Goal: Task Accomplishment & Management: Manage account settings

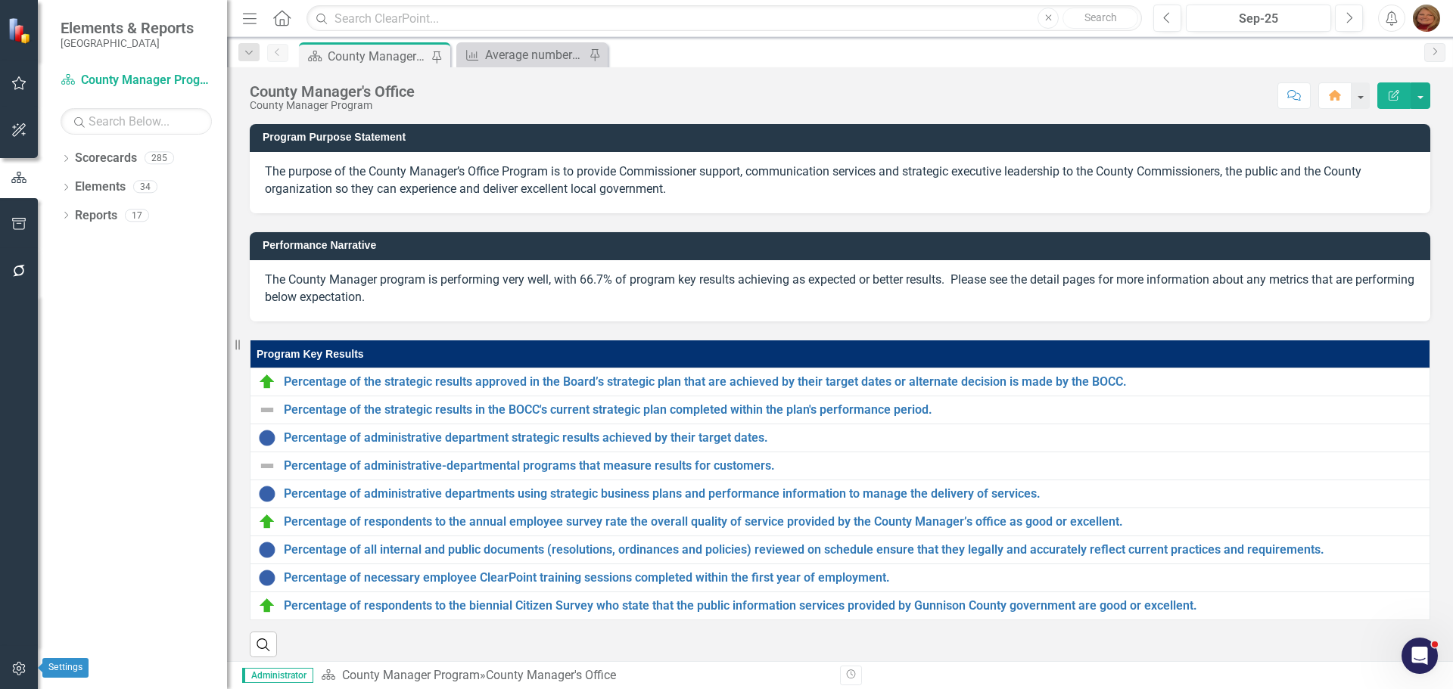
click at [20, 664] on icon "button" at bounding box center [19, 669] width 16 height 12
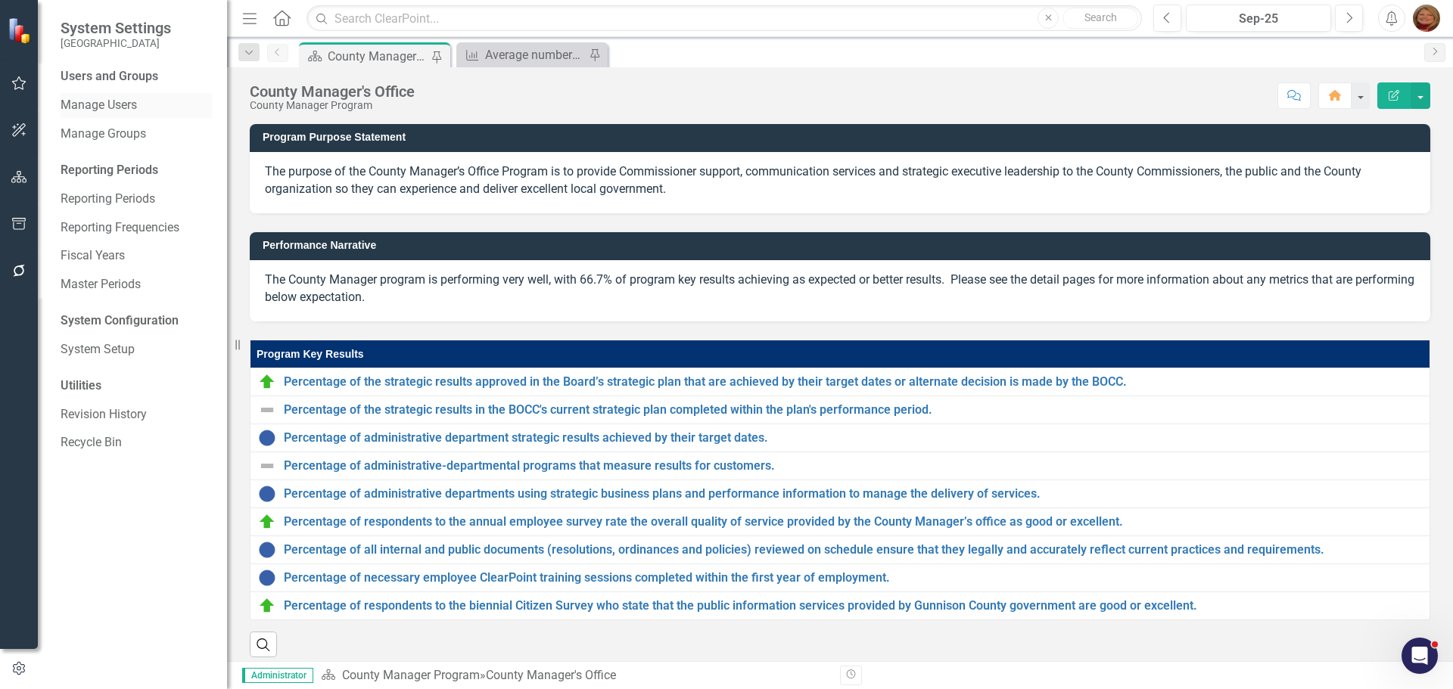
click at [120, 99] on link "Manage Users" at bounding box center [136, 105] width 151 height 17
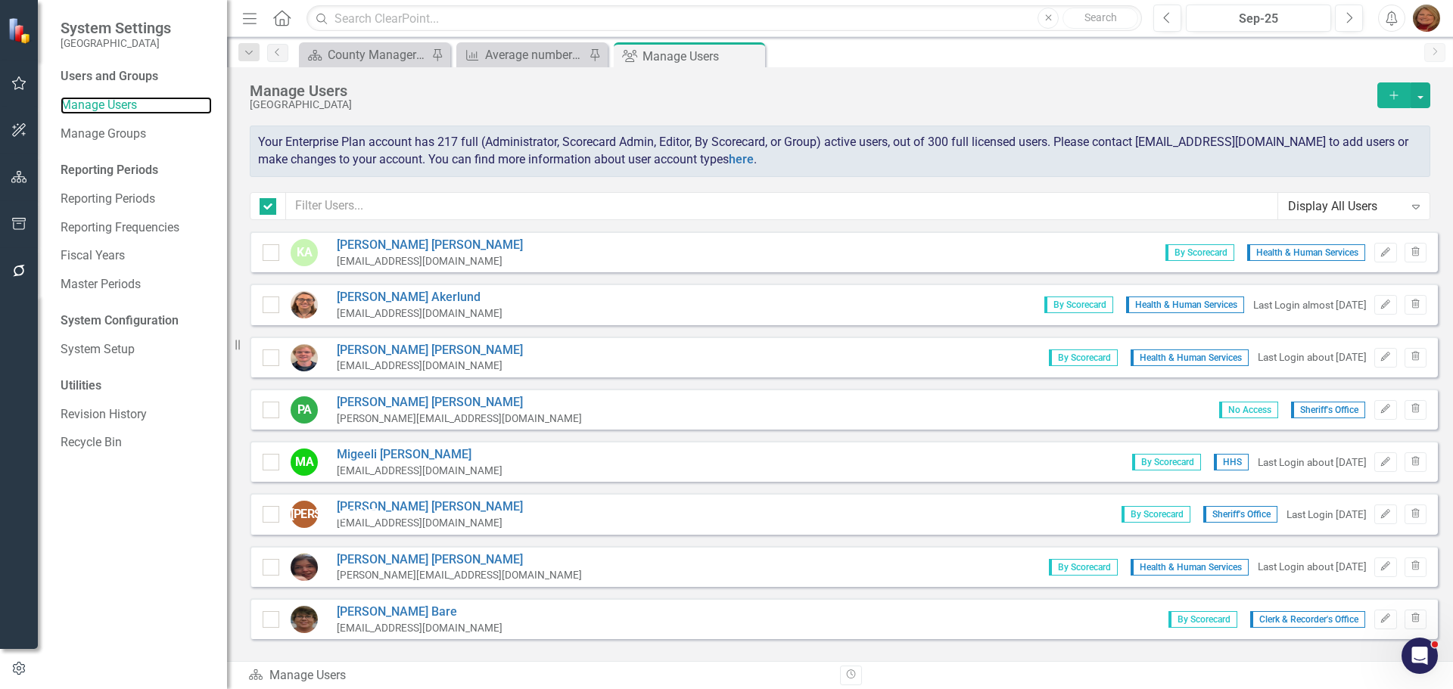
checkbox input "false"
click at [430, 206] on input "text" at bounding box center [782, 206] width 992 height 28
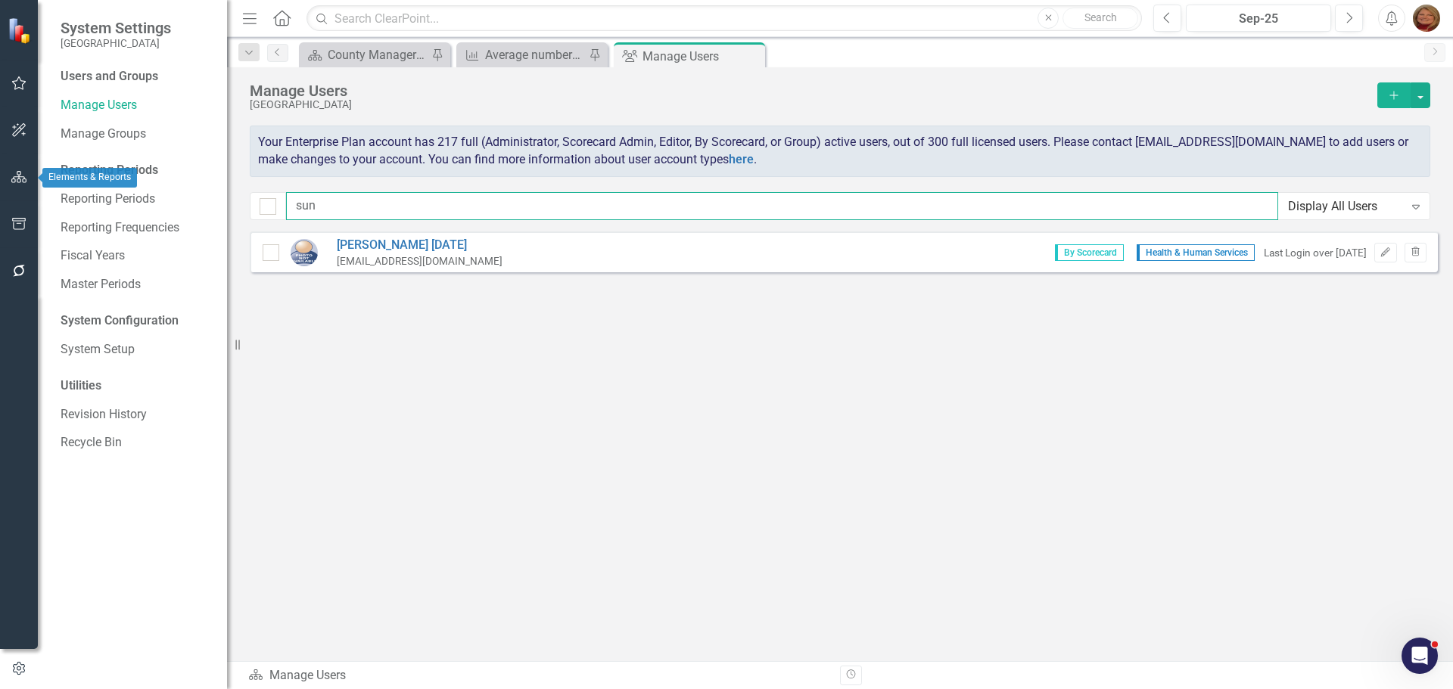
type input "sun"
click at [7, 173] on button "button" at bounding box center [19, 178] width 34 height 32
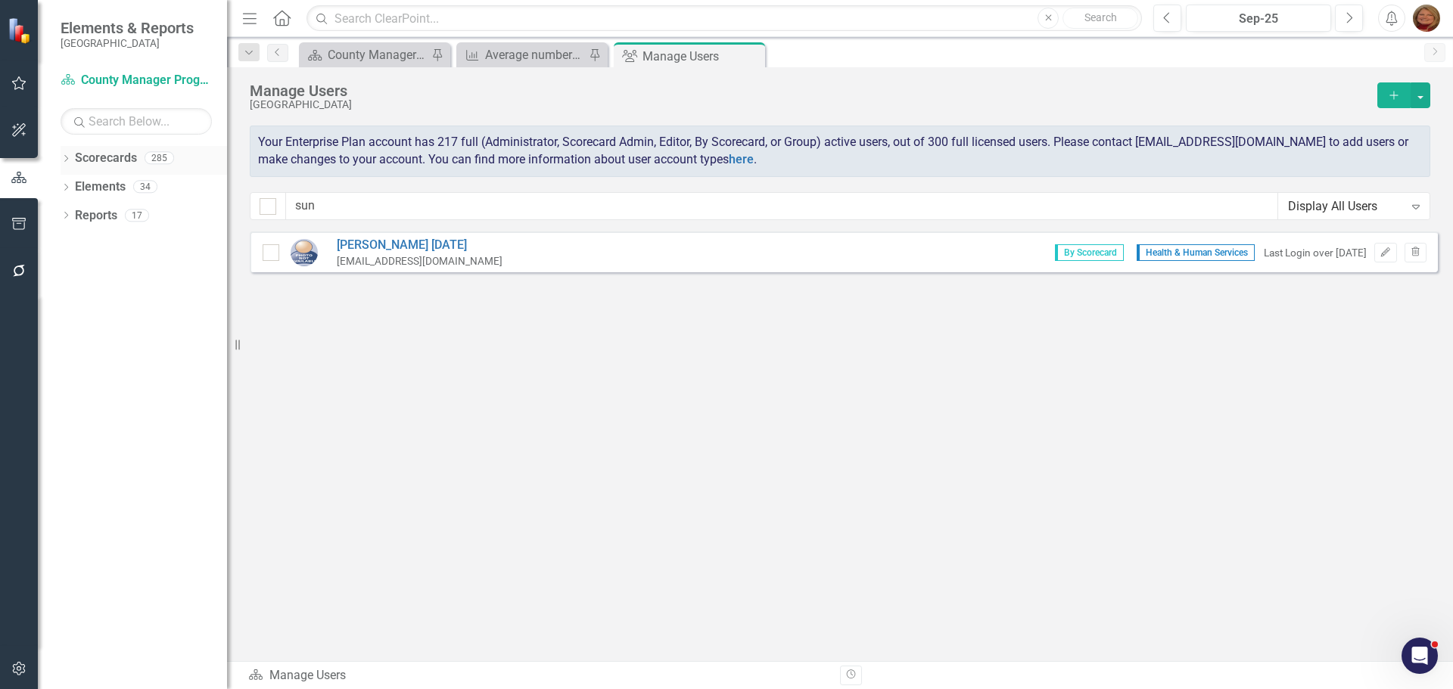
click at [104, 160] on link "Scorecards" at bounding box center [106, 158] width 62 height 17
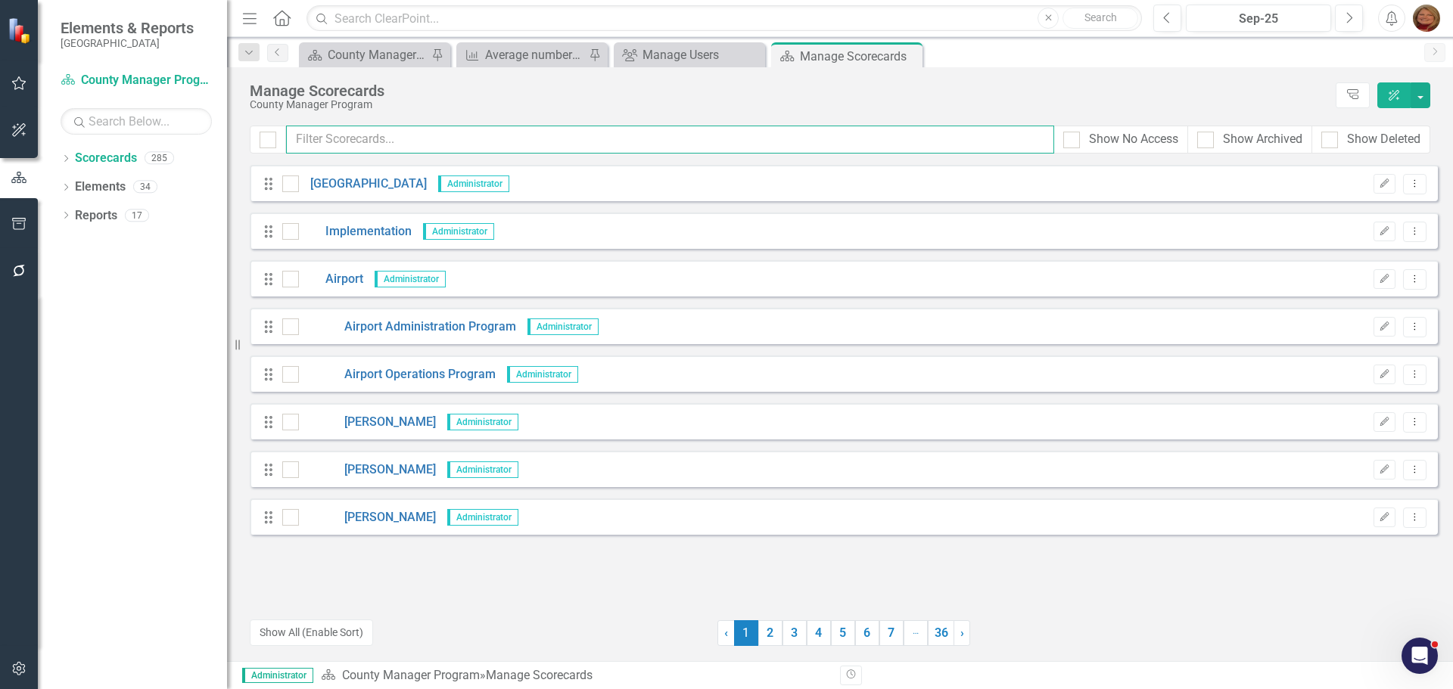
click at [328, 132] on input "text" at bounding box center [670, 140] width 768 height 28
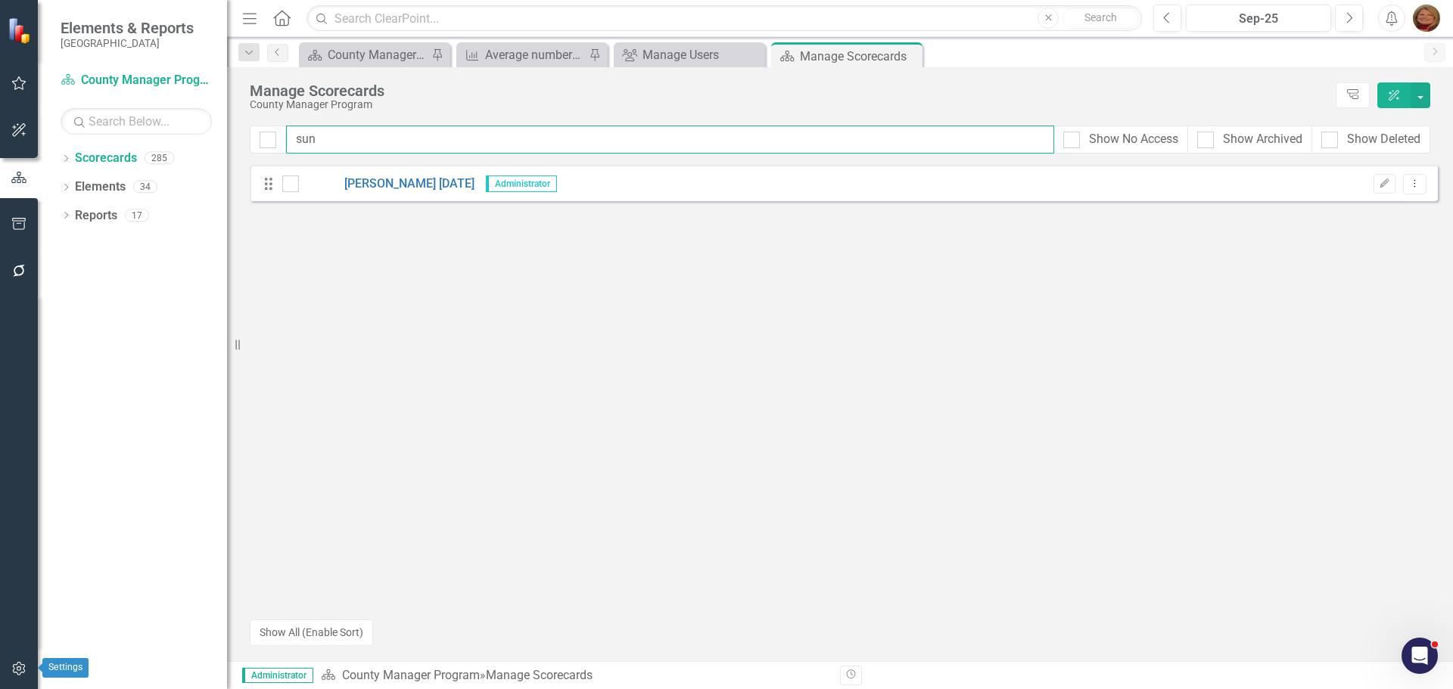
type input "sun"
click at [23, 663] on icon "button" at bounding box center [19, 669] width 16 height 12
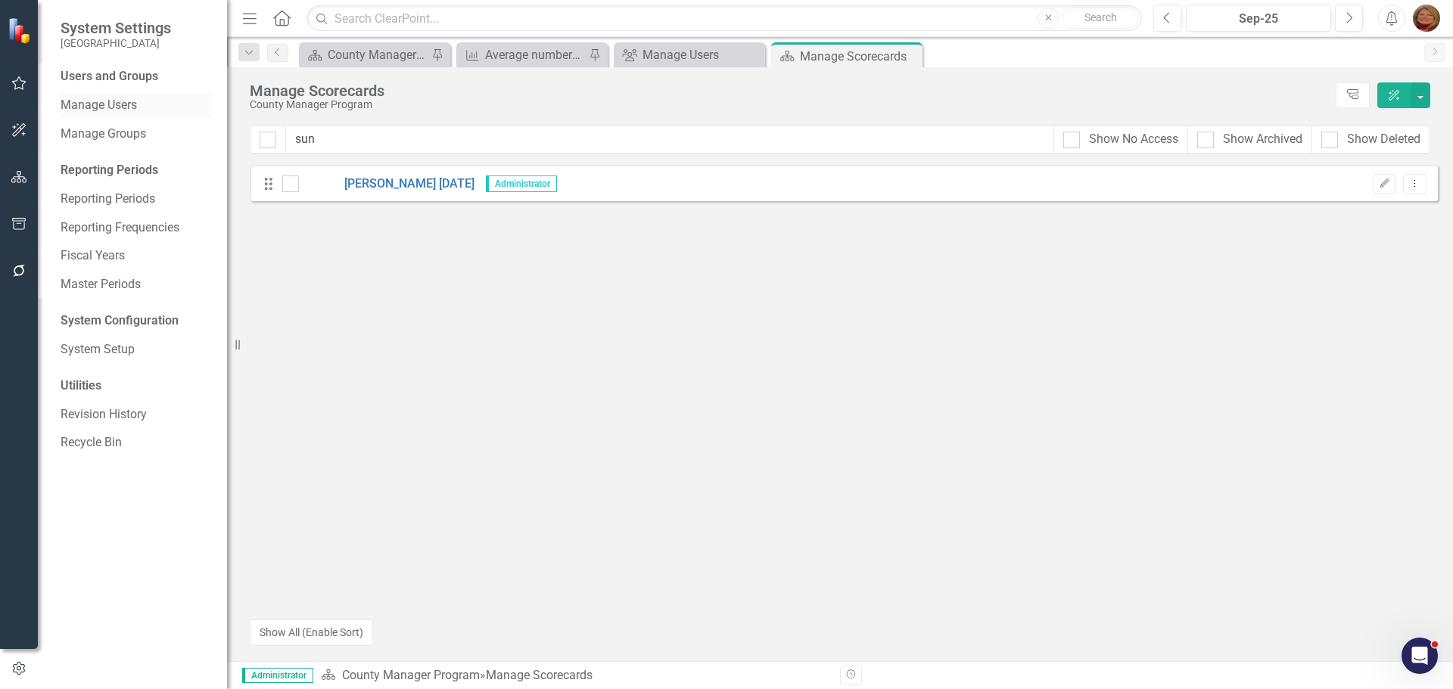
click at [132, 106] on link "Manage Users" at bounding box center [136, 105] width 151 height 17
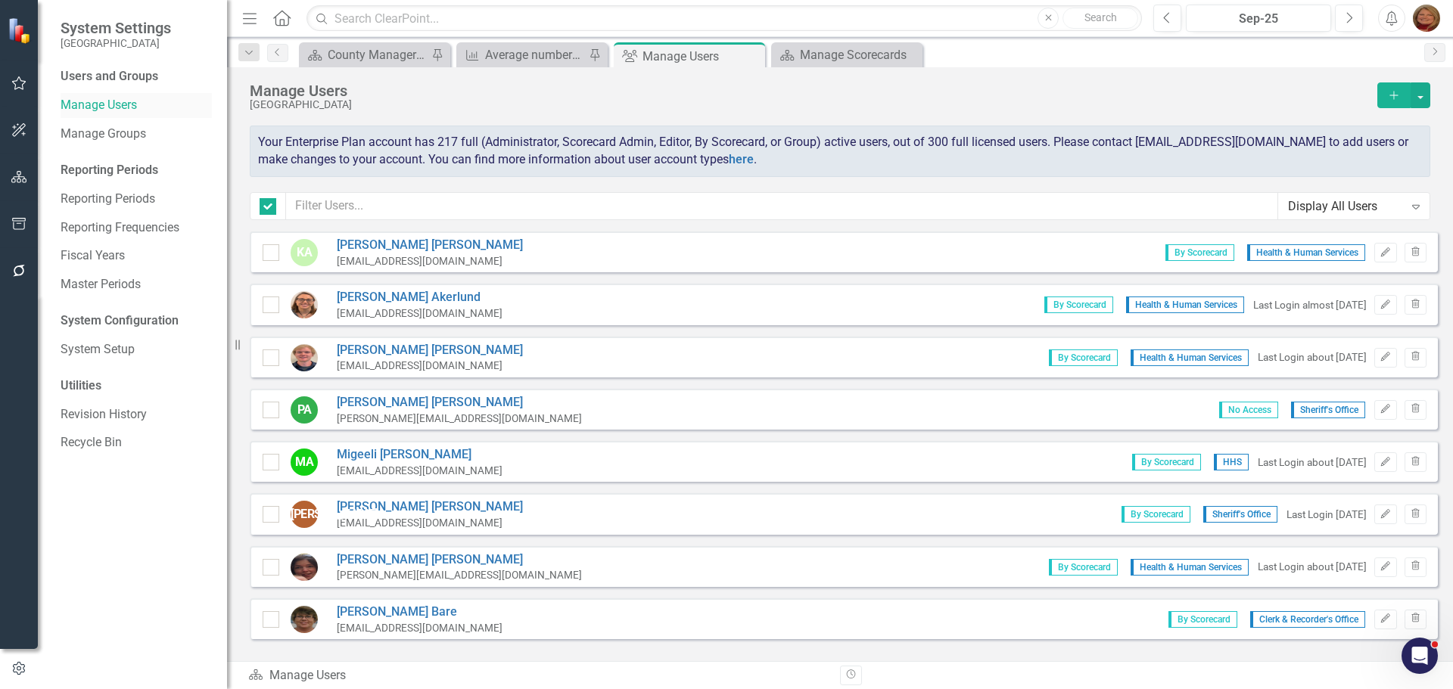
checkbox input "false"
click at [1393, 94] on icon "Add" at bounding box center [1394, 95] width 14 height 11
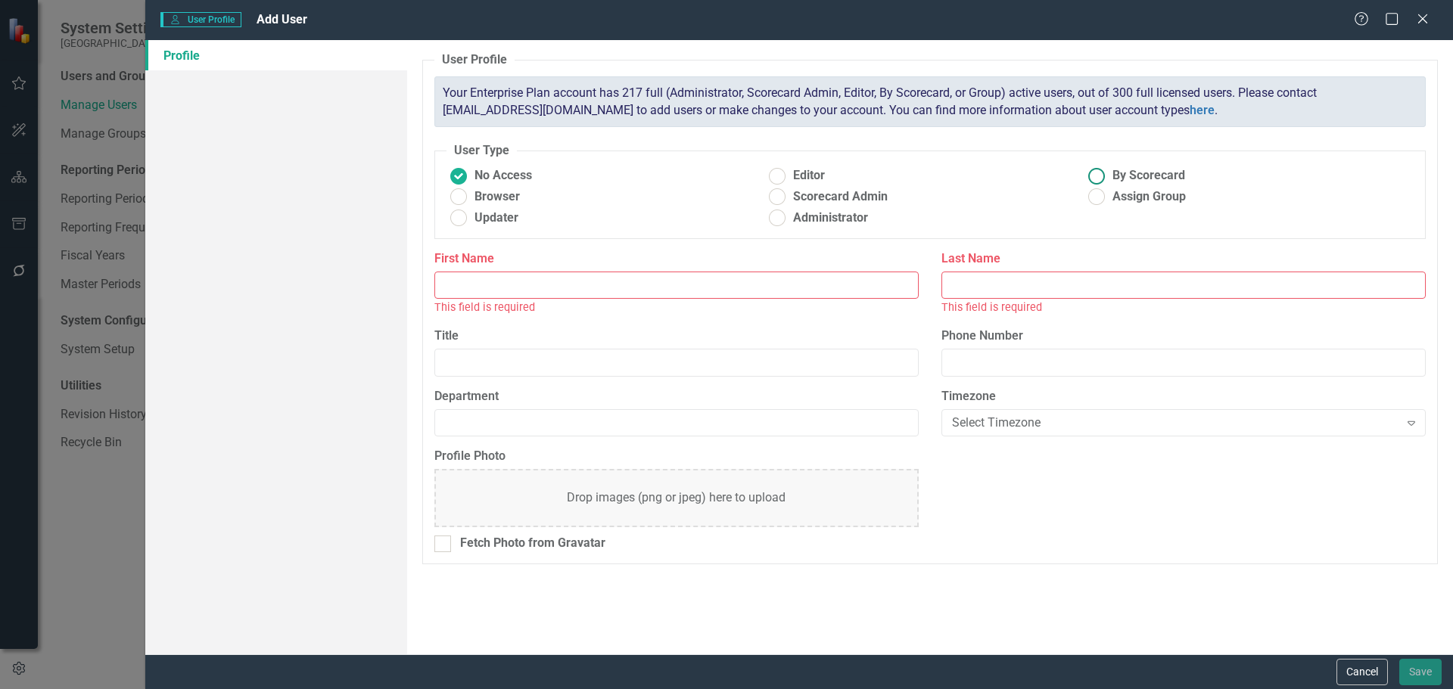
click at [1096, 176] on ins at bounding box center [1096, 175] width 23 height 23
click at [1096, 176] on input "By Scorecard" at bounding box center [1096, 175] width 23 height 23
radio input "true"
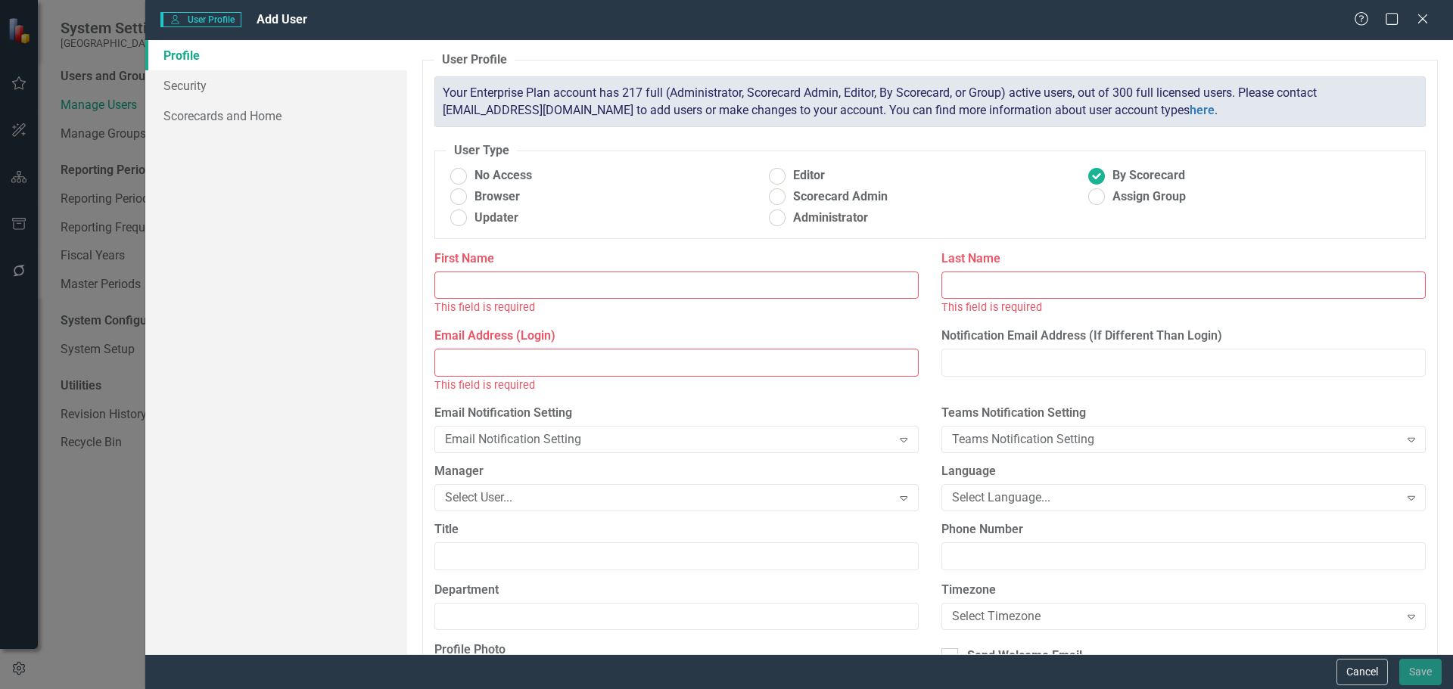
click at [558, 291] on input "First Name" at bounding box center [676, 286] width 484 height 28
type input "[PERSON_NAME]"
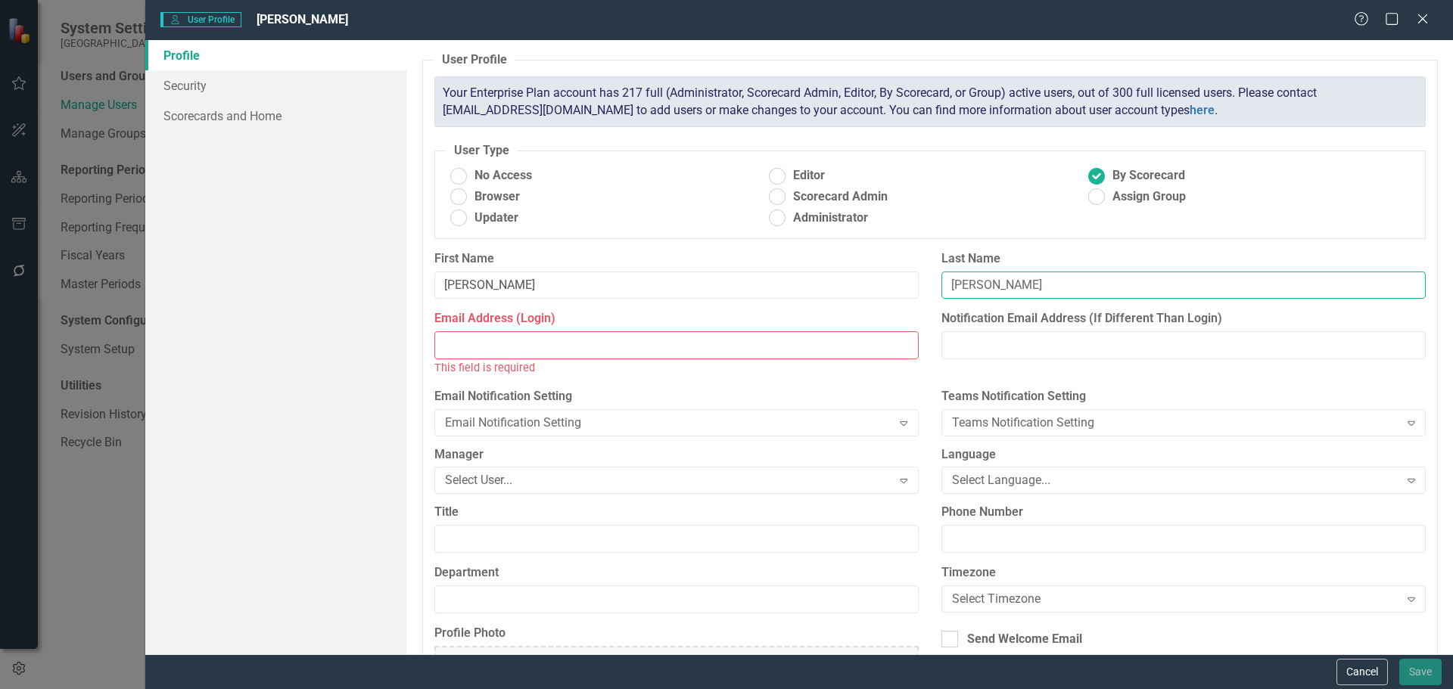
type input "[PERSON_NAME]"
click at [563, 342] on input "Email Address (Login)" at bounding box center [676, 345] width 484 height 28
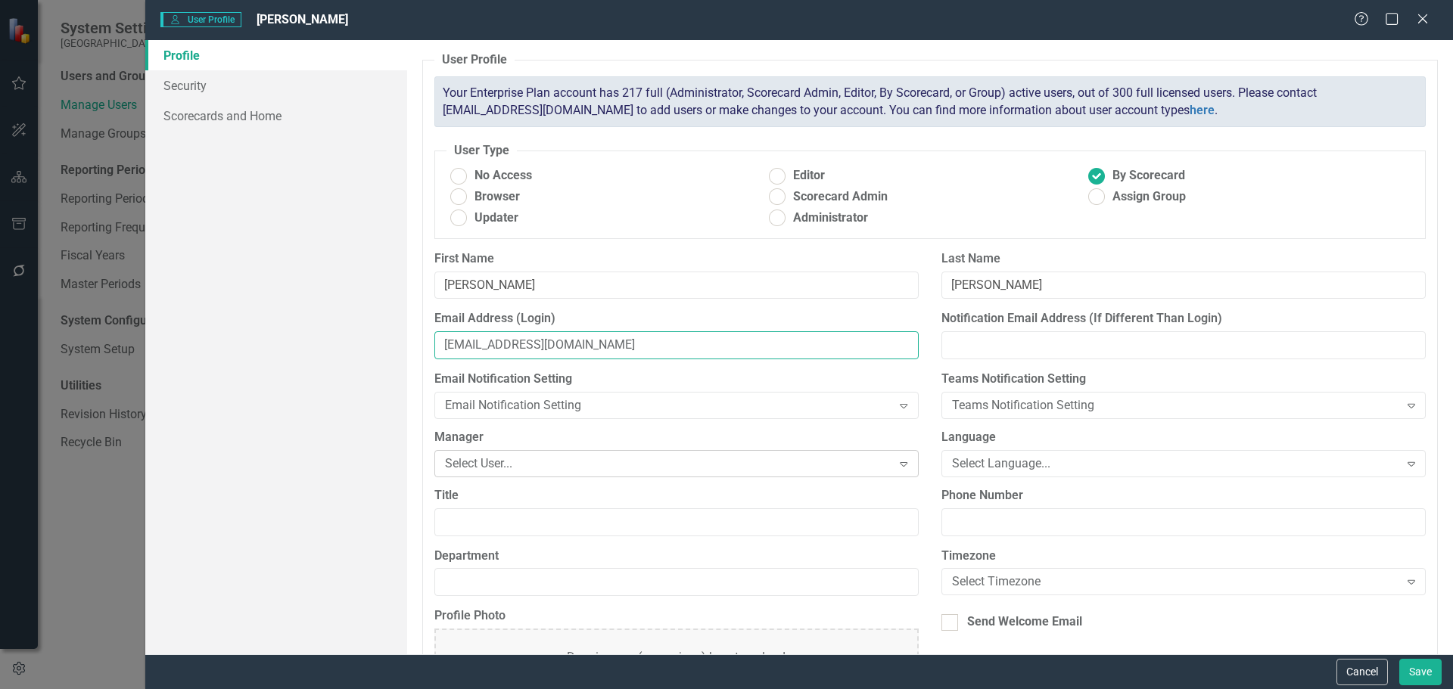
type input "[EMAIL_ADDRESS][DOMAIN_NAME]"
click at [619, 466] on div "Select User..." at bounding box center [668, 463] width 447 height 17
click at [618, 470] on div "Select User..." at bounding box center [668, 463] width 447 height 17
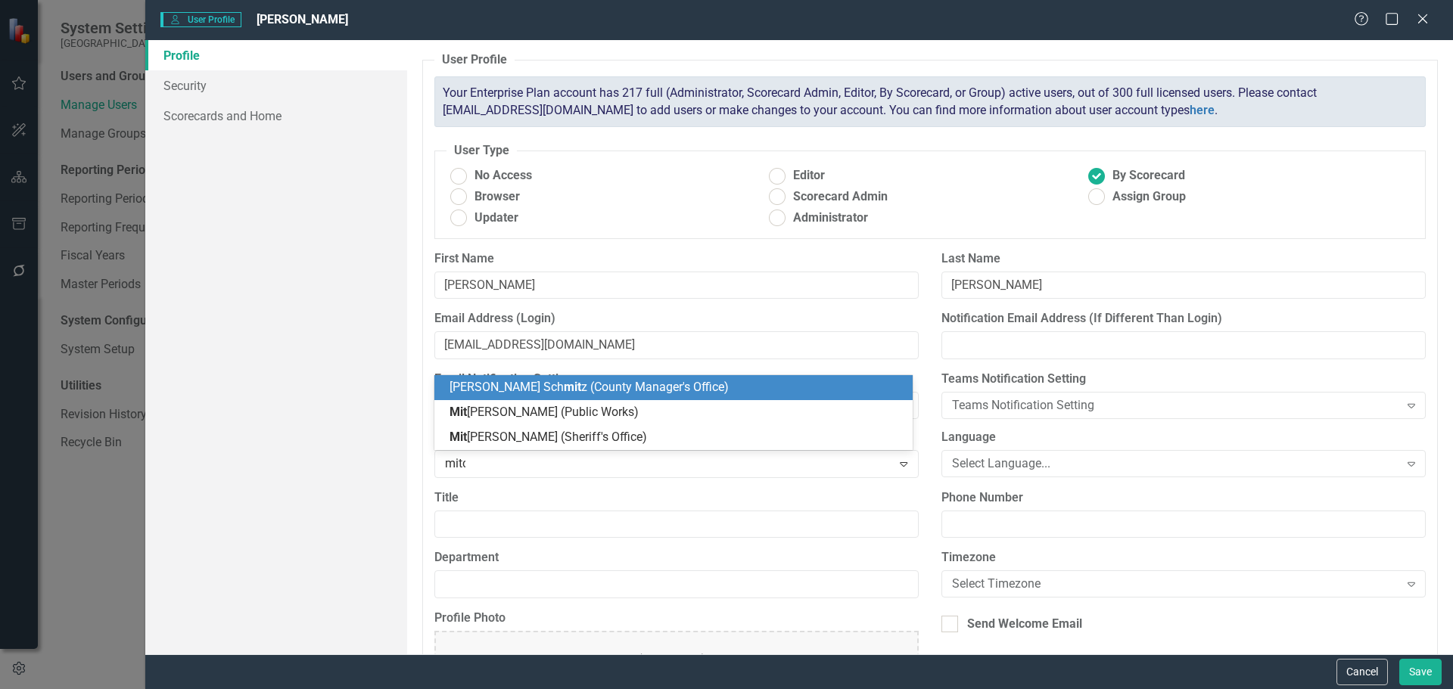
type input "[PERSON_NAME]"
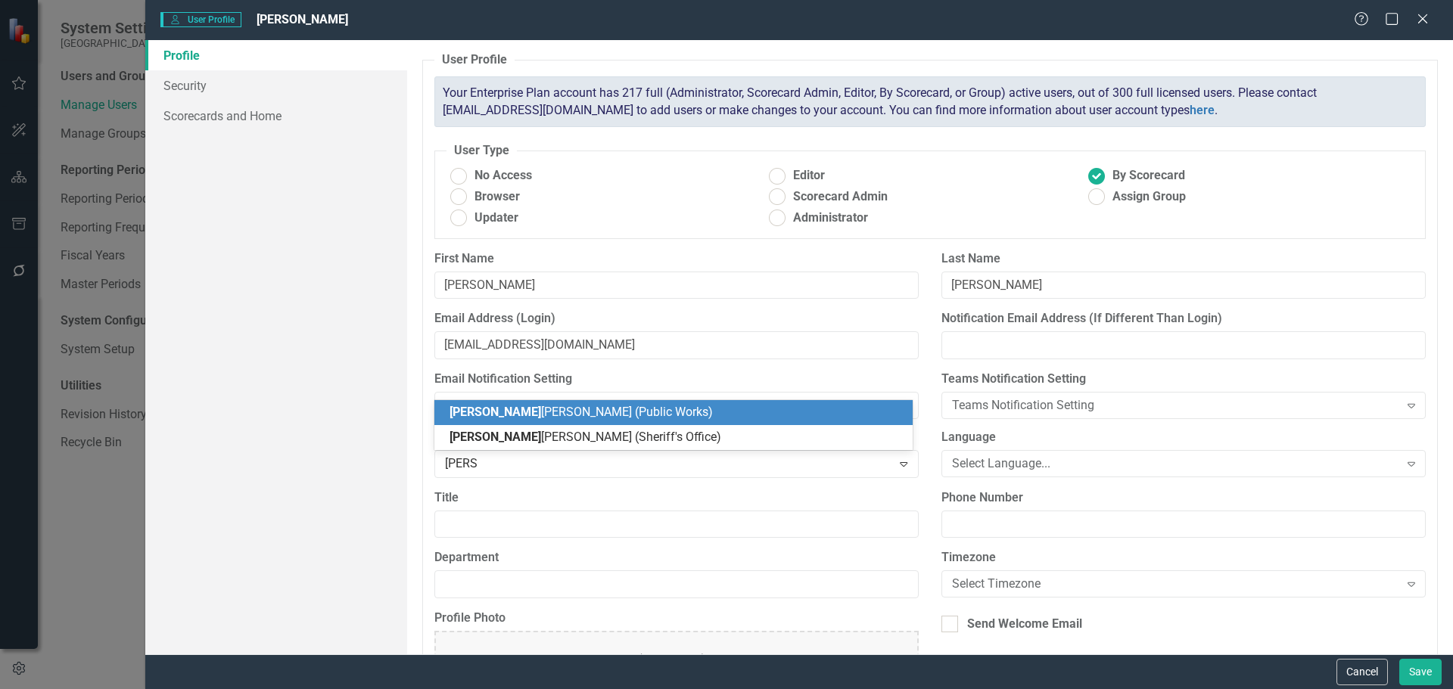
click at [544, 406] on span "[PERSON_NAME] (Public Works)" at bounding box center [581, 412] width 263 height 14
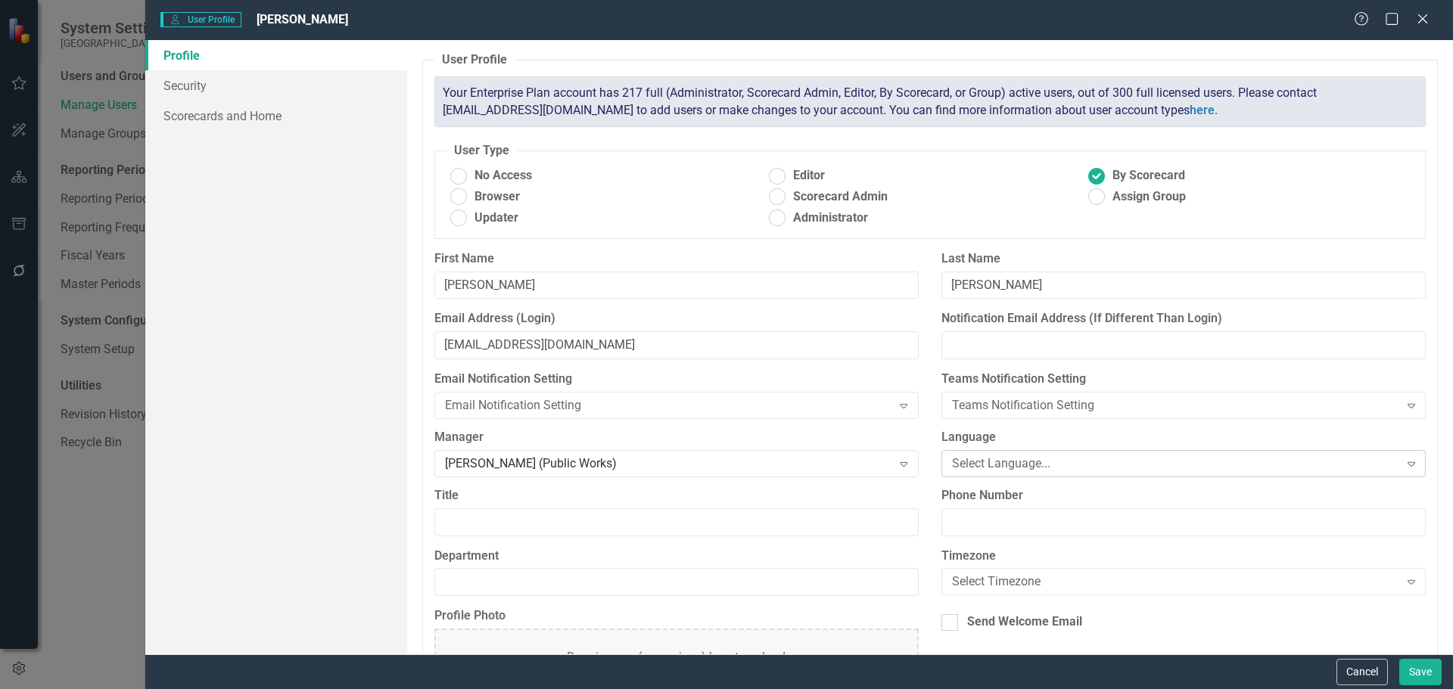
click at [991, 455] on div "Select Language..." at bounding box center [1175, 463] width 447 height 17
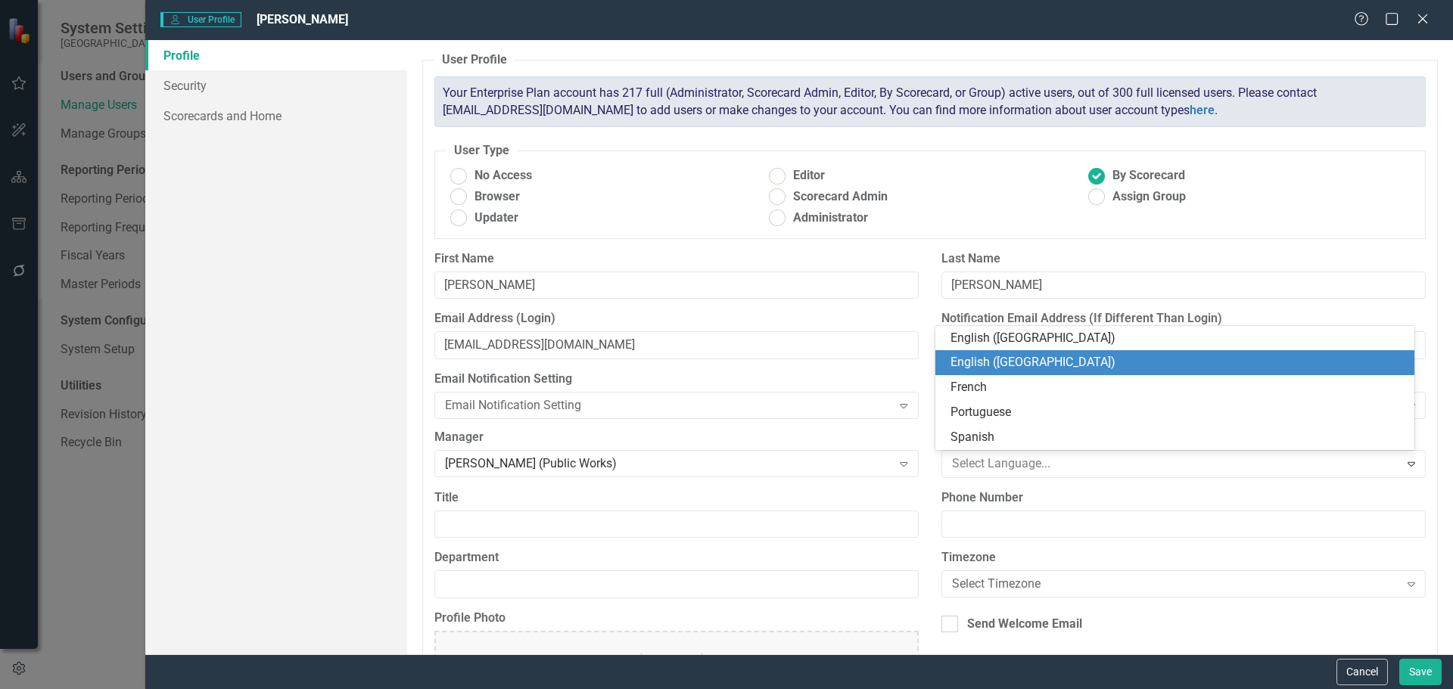
click at [1017, 361] on div "English ([GEOGRAPHIC_DATA])" at bounding box center [1177, 362] width 455 height 17
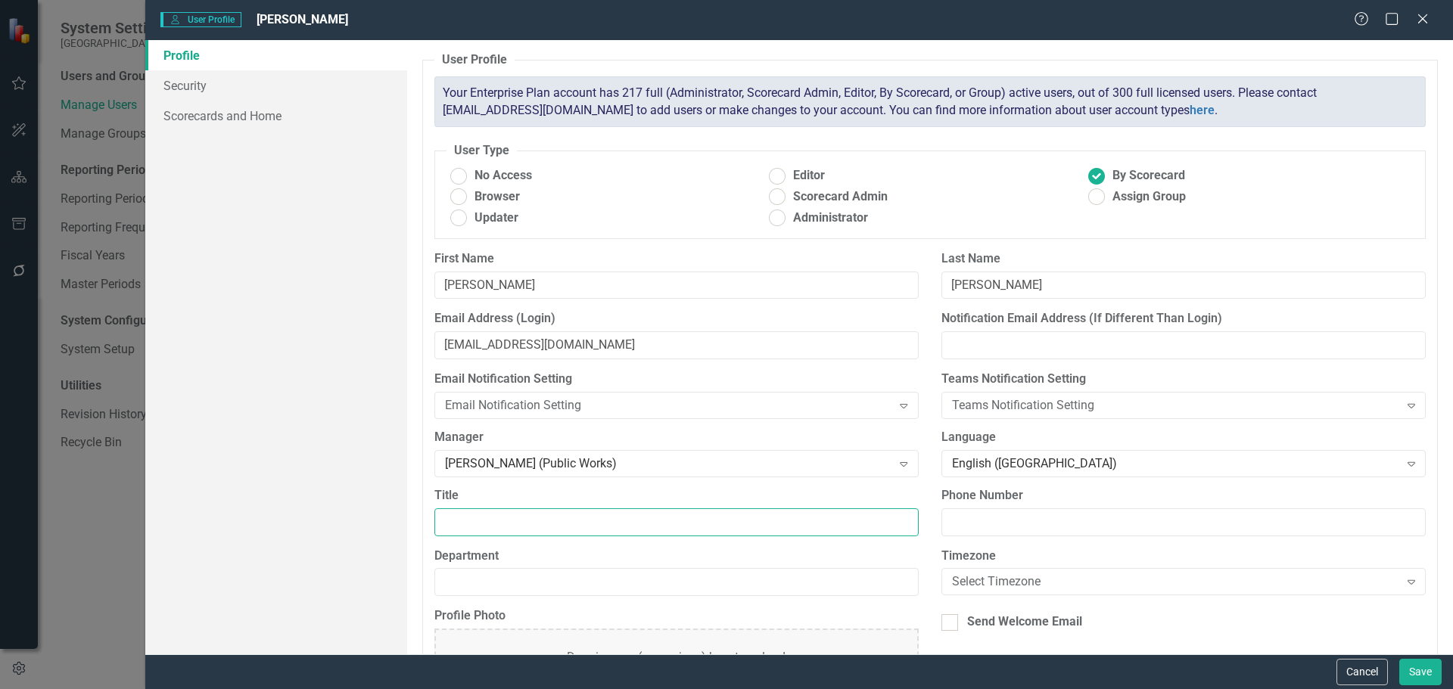
click at [537, 529] on input "Title" at bounding box center [676, 523] width 484 height 28
type input "HEO I"
click at [581, 574] on input "Department" at bounding box center [676, 582] width 484 height 28
type input "Public Works"
click at [978, 572] on div "Select Timezone Expand" at bounding box center [1183, 581] width 484 height 27
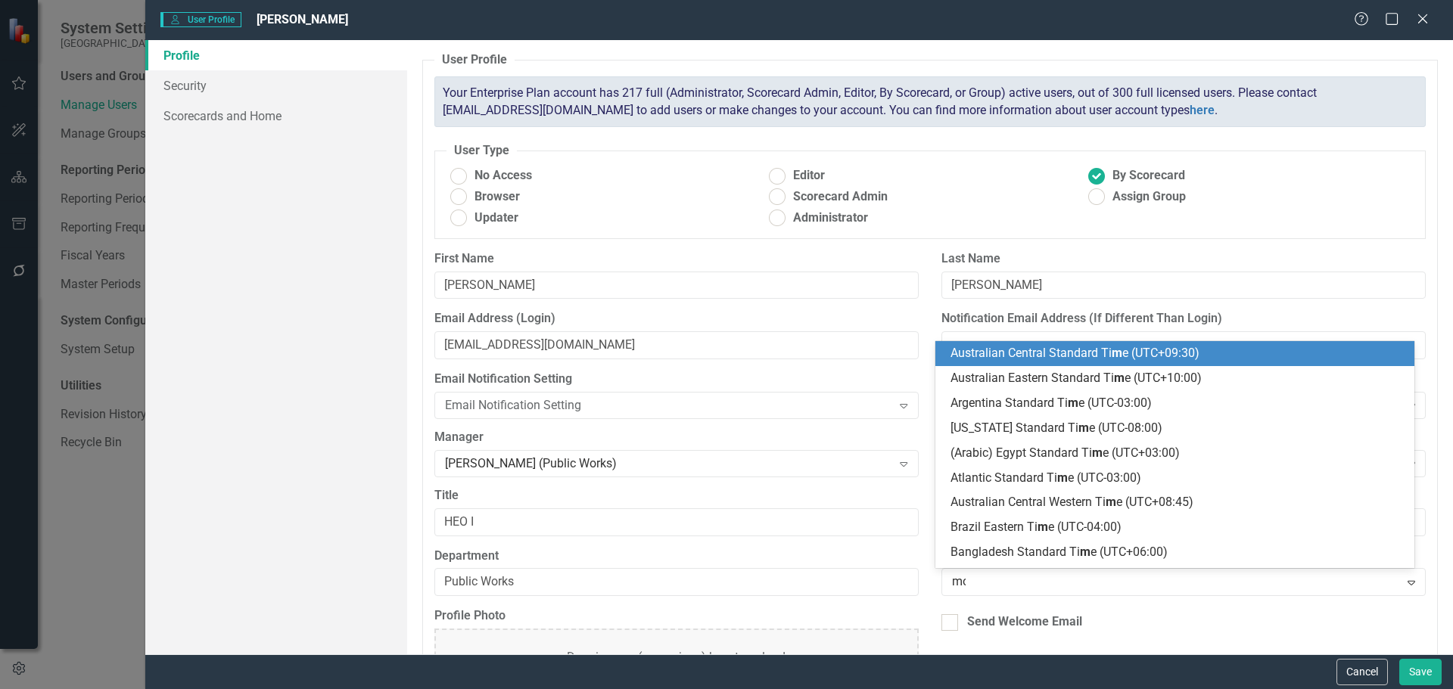
type input "mou"
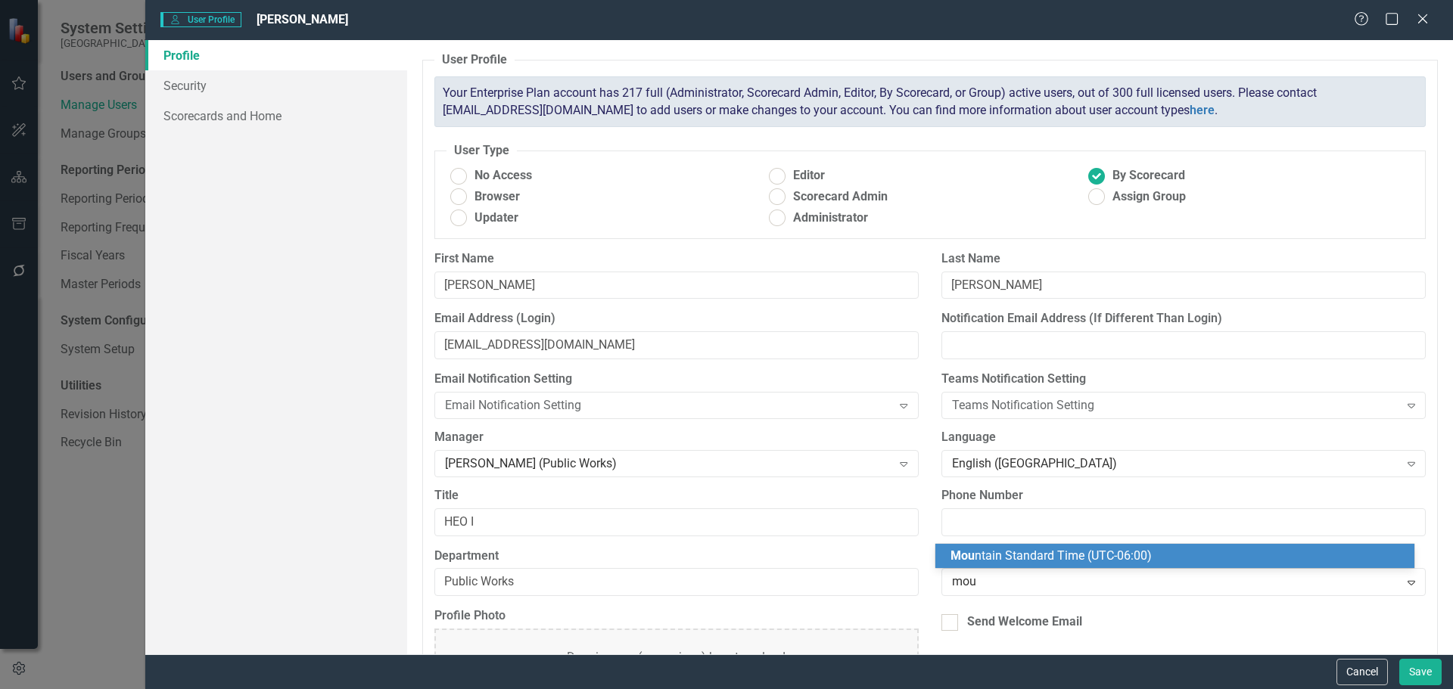
click at [1003, 557] on span "Mou ntain Standard Time (UTC-06:00)" at bounding box center [1050, 556] width 201 height 14
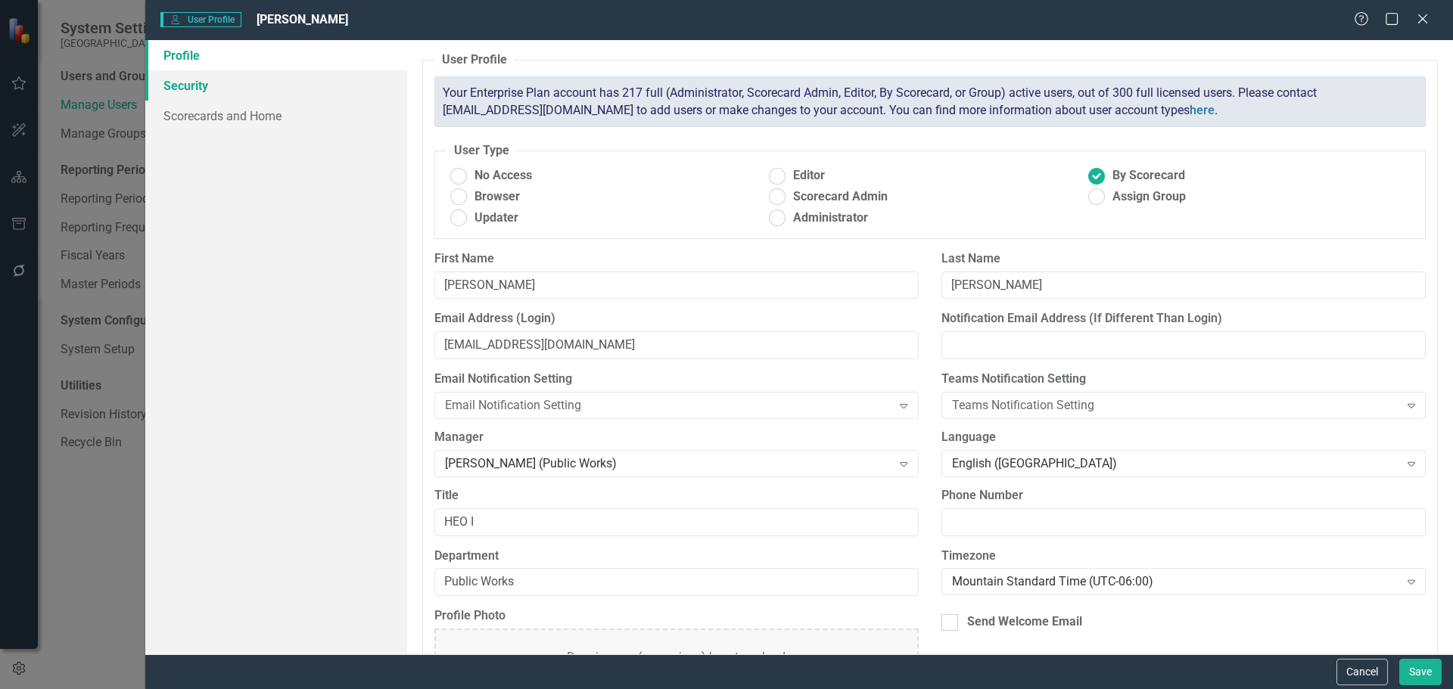
click at [207, 93] on link "Security" at bounding box center [276, 85] width 262 height 30
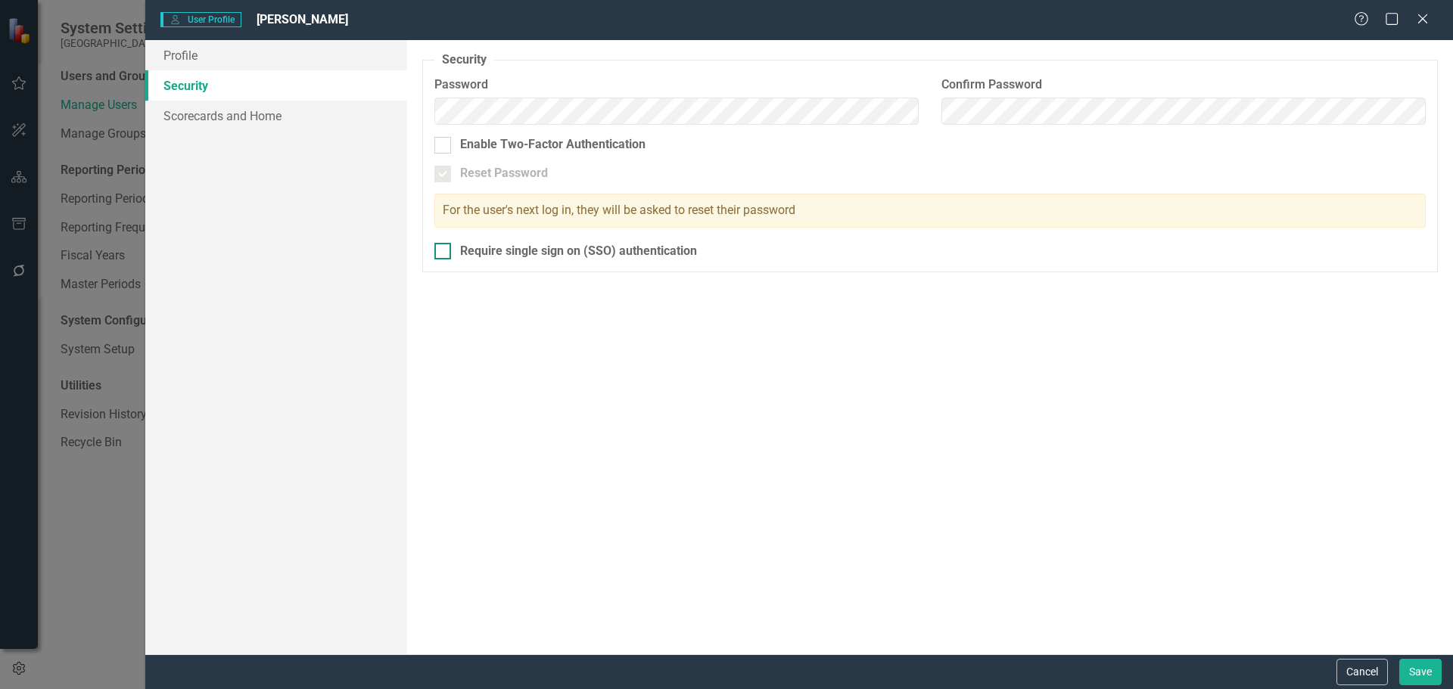
click at [440, 253] on input "Require single sign on (SSO) authentication" at bounding box center [439, 248] width 10 height 10
checkbox input "true"
click at [259, 117] on link "Scorecards and Home" at bounding box center [276, 116] width 262 height 30
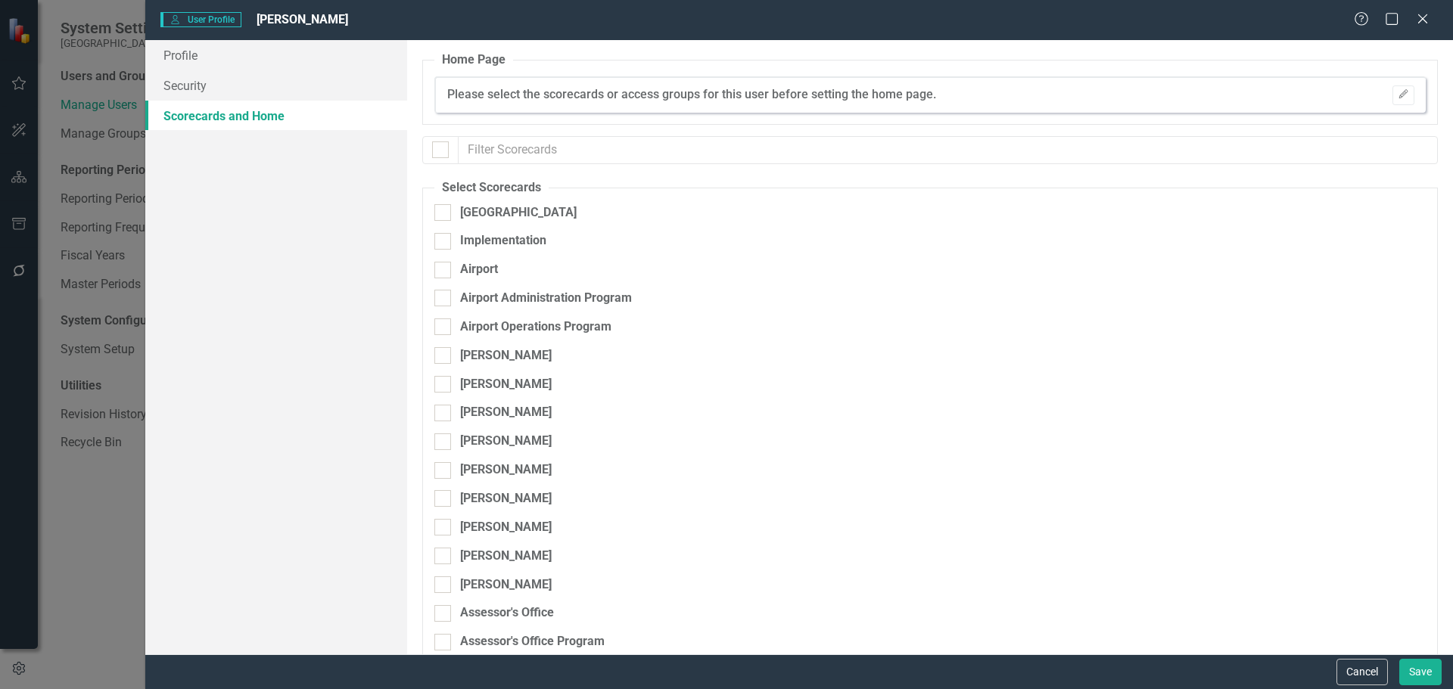
checkbox input "false"
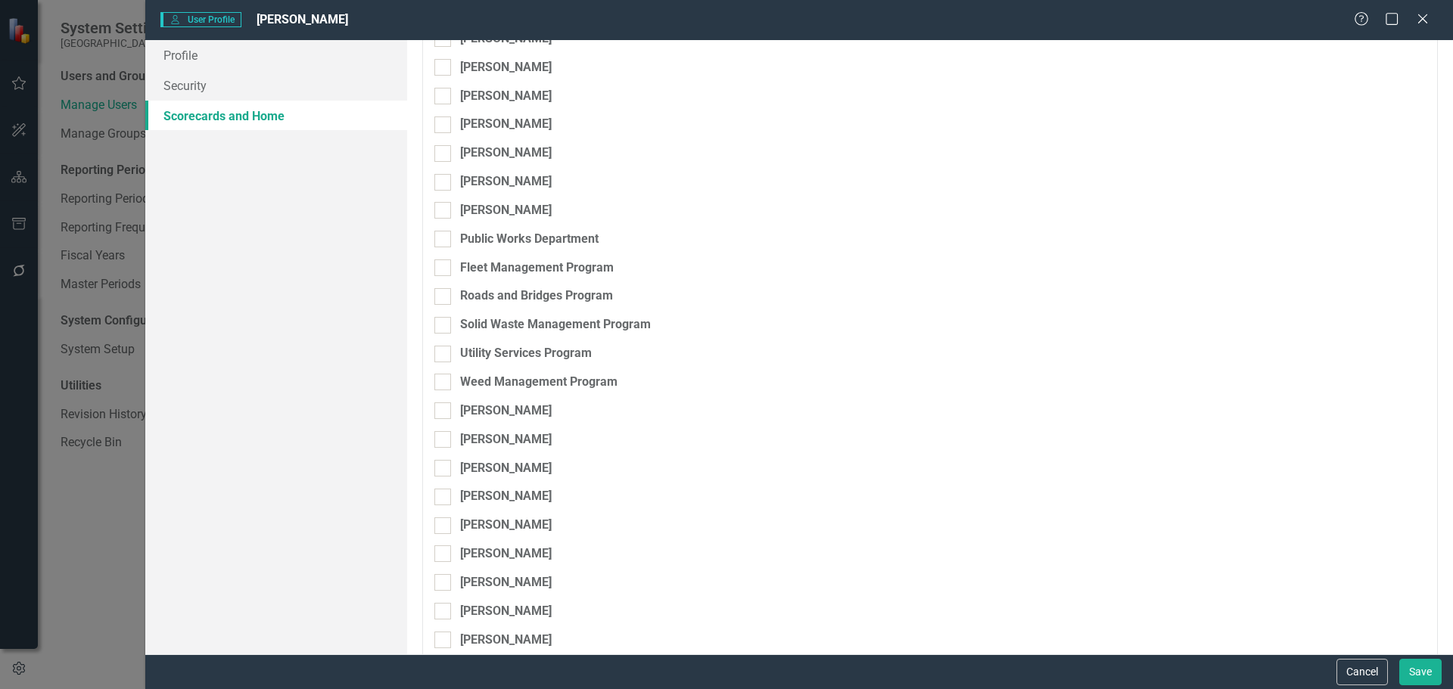
scroll to position [5226, 0]
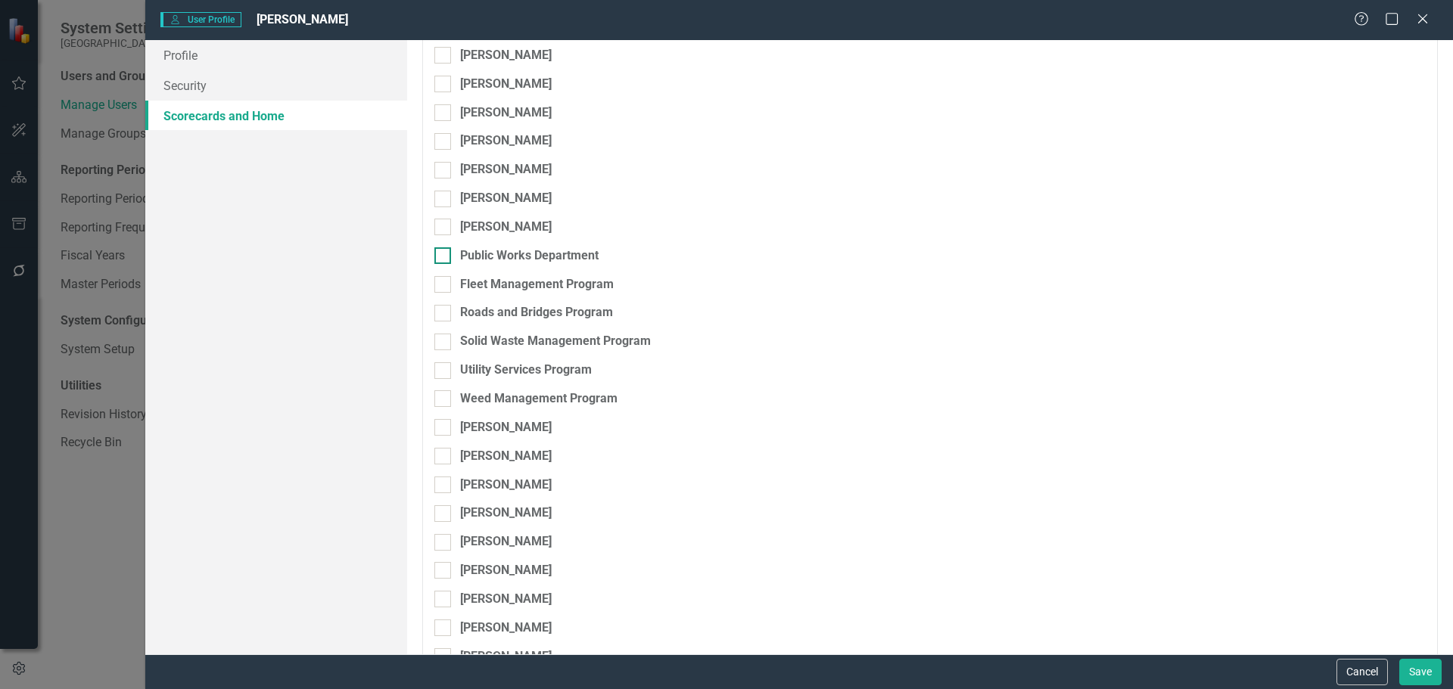
click at [442, 254] on input "Public Works Department" at bounding box center [439, 252] width 10 height 10
checkbox input "true"
click at [444, 281] on div at bounding box center [442, 284] width 17 height 17
click at [444, 281] on input "Fleet Management Program" at bounding box center [439, 281] width 10 height 10
checkbox input "true"
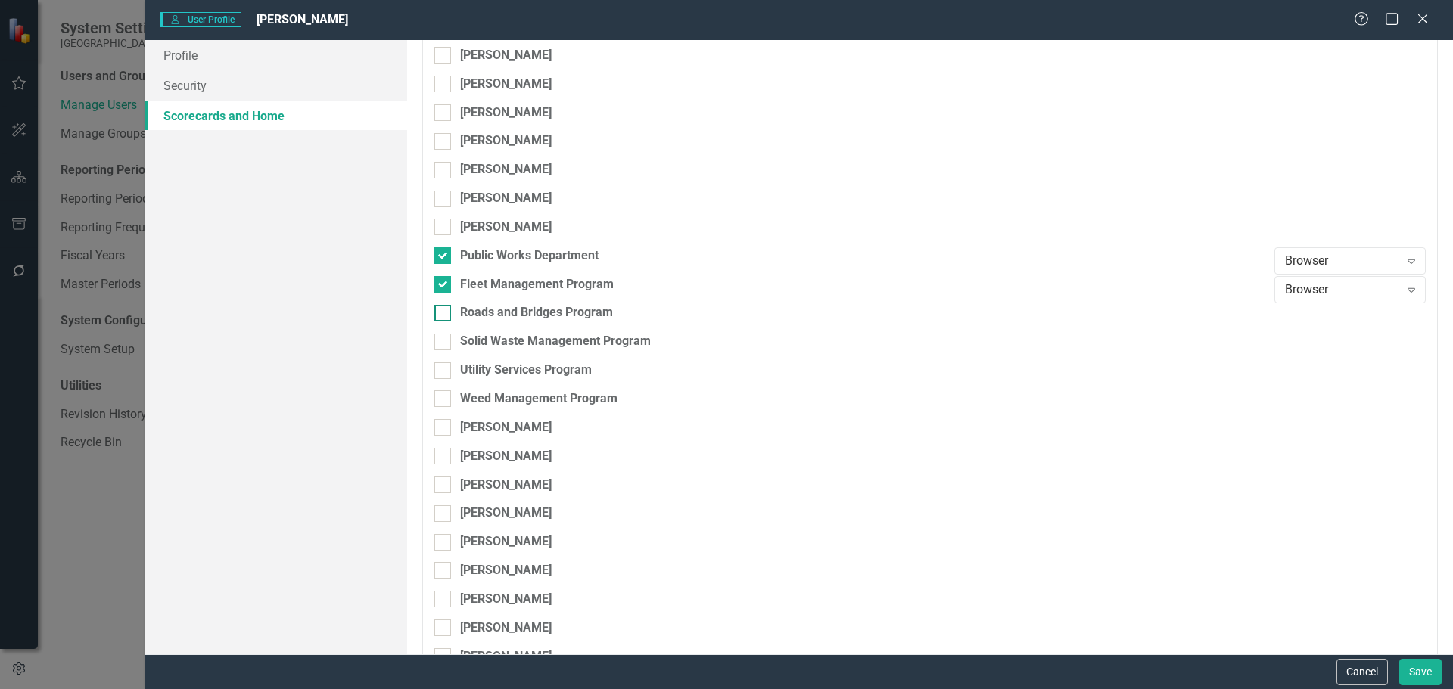
click at [441, 309] on input "Roads and Bridges Program" at bounding box center [439, 310] width 10 height 10
checkbox input "true"
click at [444, 336] on div at bounding box center [442, 342] width 17 height 17
click at [444, 336] on input "Solid Waste Management Program" at bounding box center [439, 339] width 10 height 10
checkbox input "true"
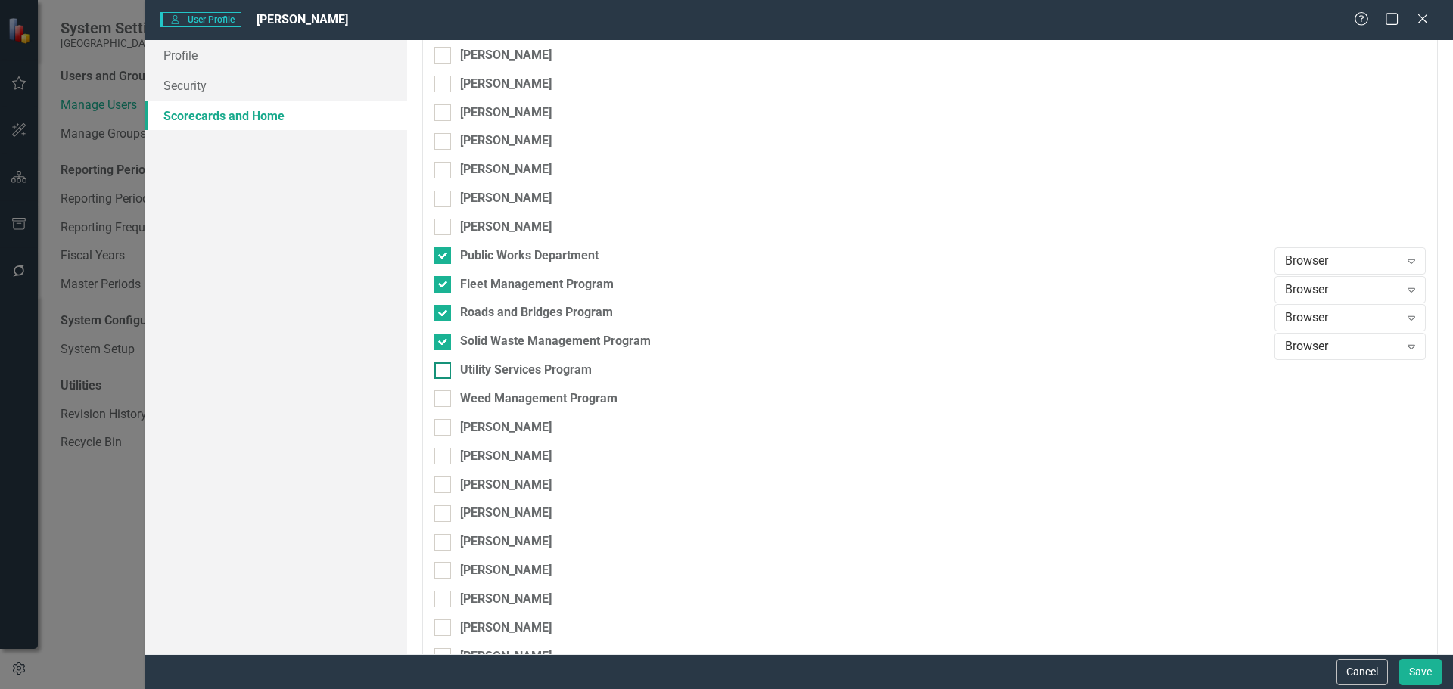
click at [444, 366] on div at bounding box center [442, 370] width 17 height 17
click at [444, 366] on input "Utility Services Program" at bounding box center [439, 367] width 10 height 10
checkbox input "true"
click at [449, 402] on div at bounding box center [442, 398] width 17 height 17
click at [444, 400] on input "Weed Management Program" at bounding box center [439, 395] width 10 height 10
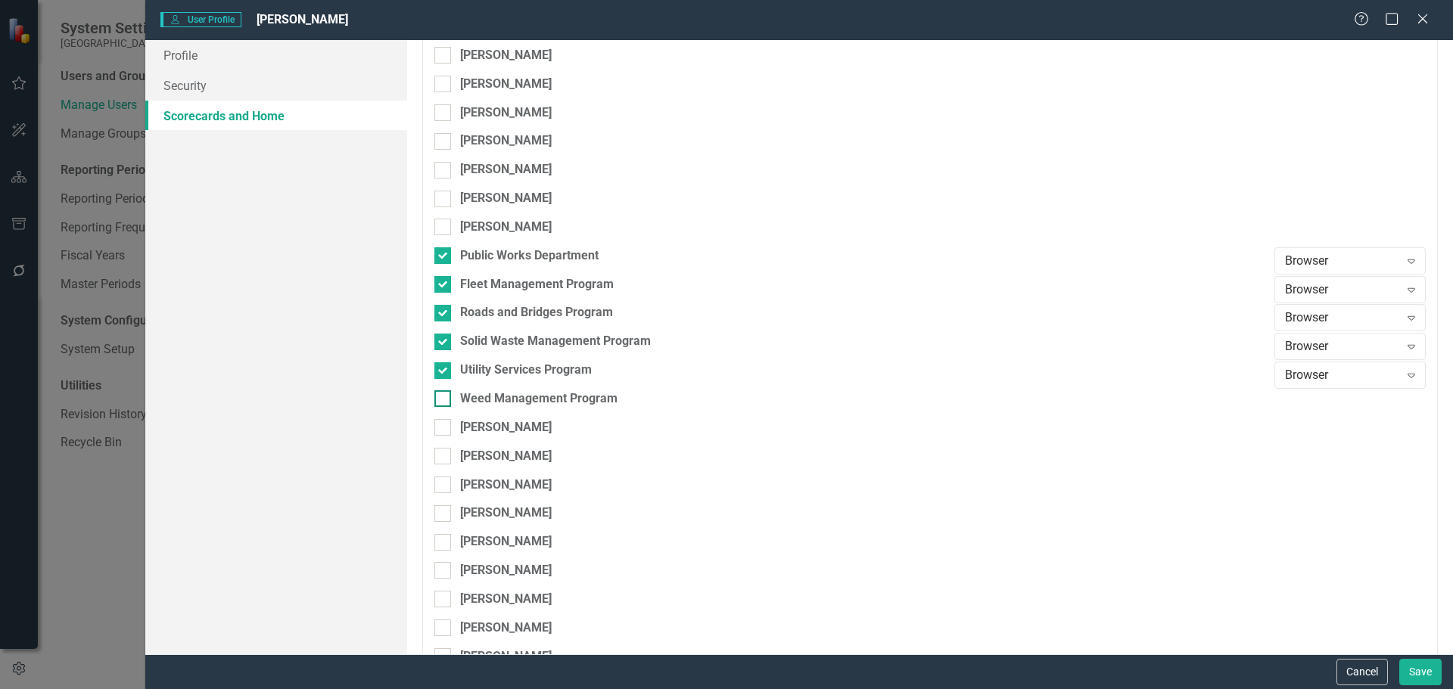
checkbox input "true"
click at [1414, 666] on button "Save" at bounding box center [1420, 672] width 42 height 26
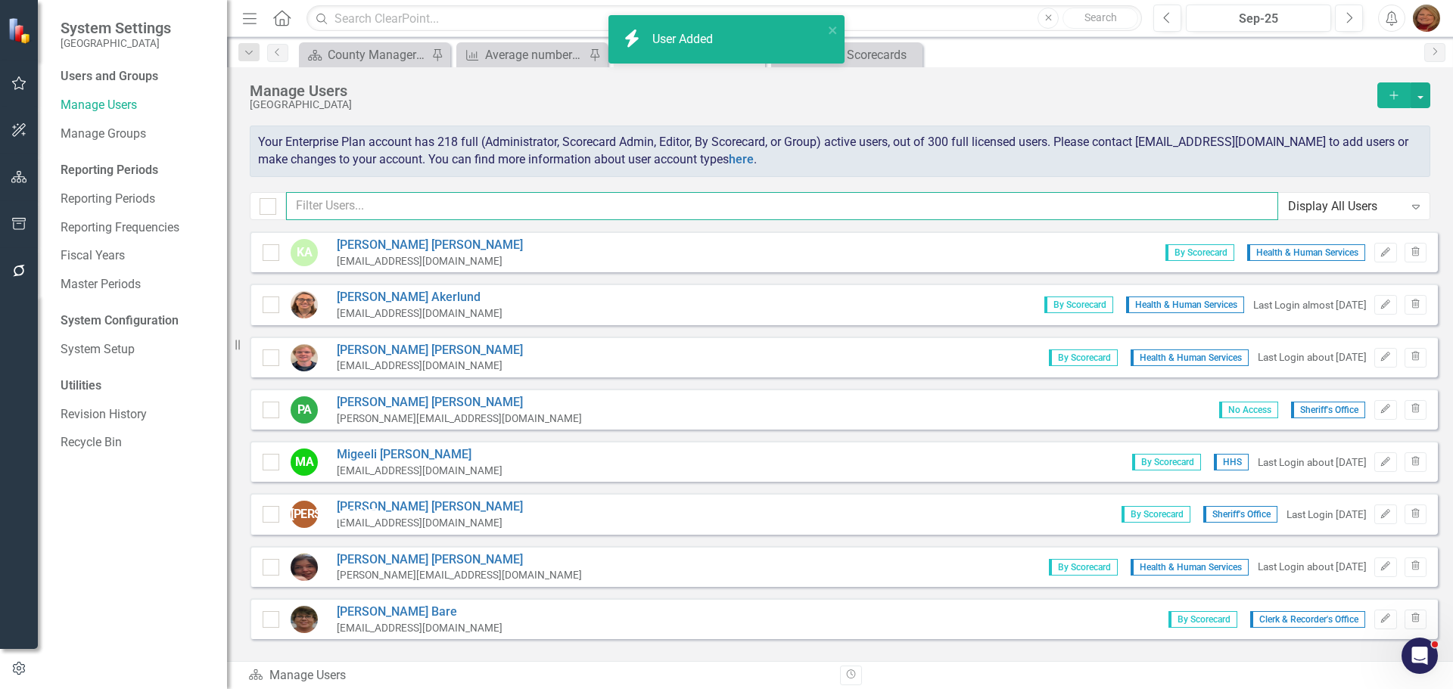
click at [390, 211] on input "text" at bounding box center [782, 206] width 992 height 28
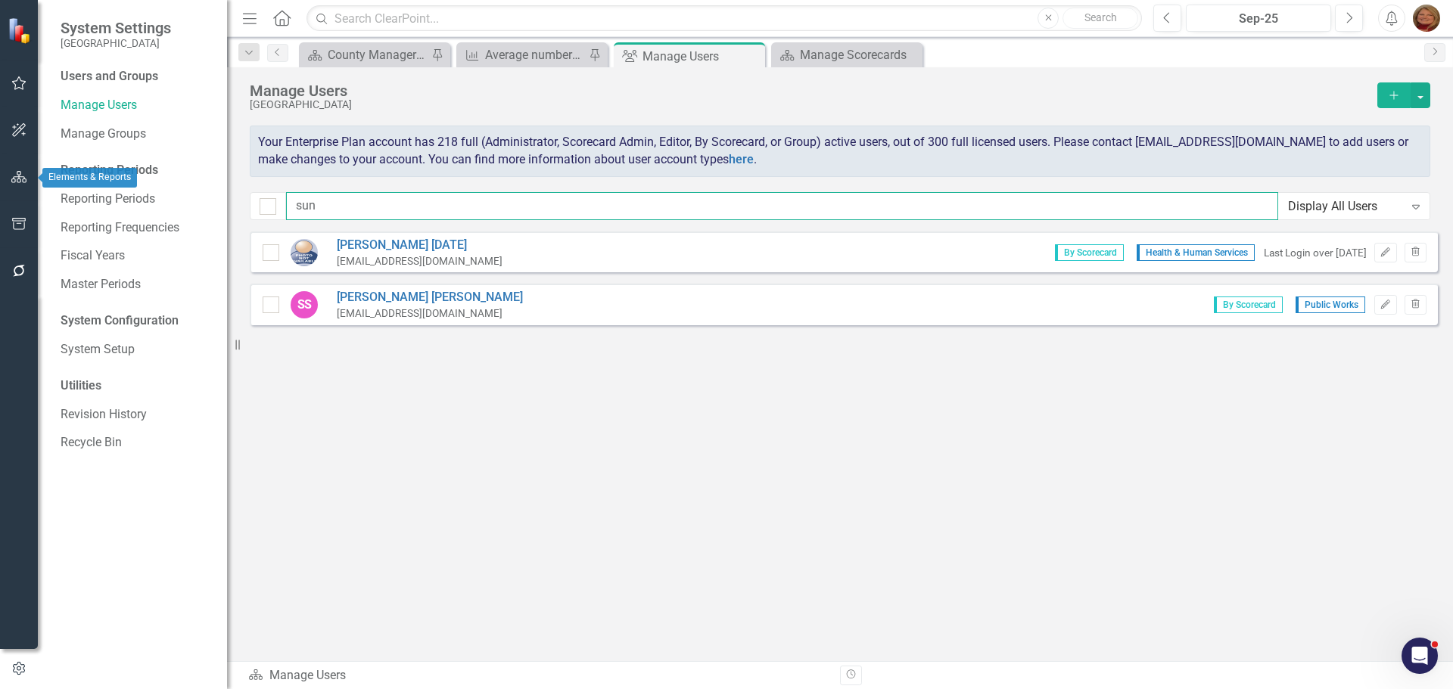
type input "sun"
click at [20, 176] on icon "button" at bounding box center [19, 177] width 16 height 12
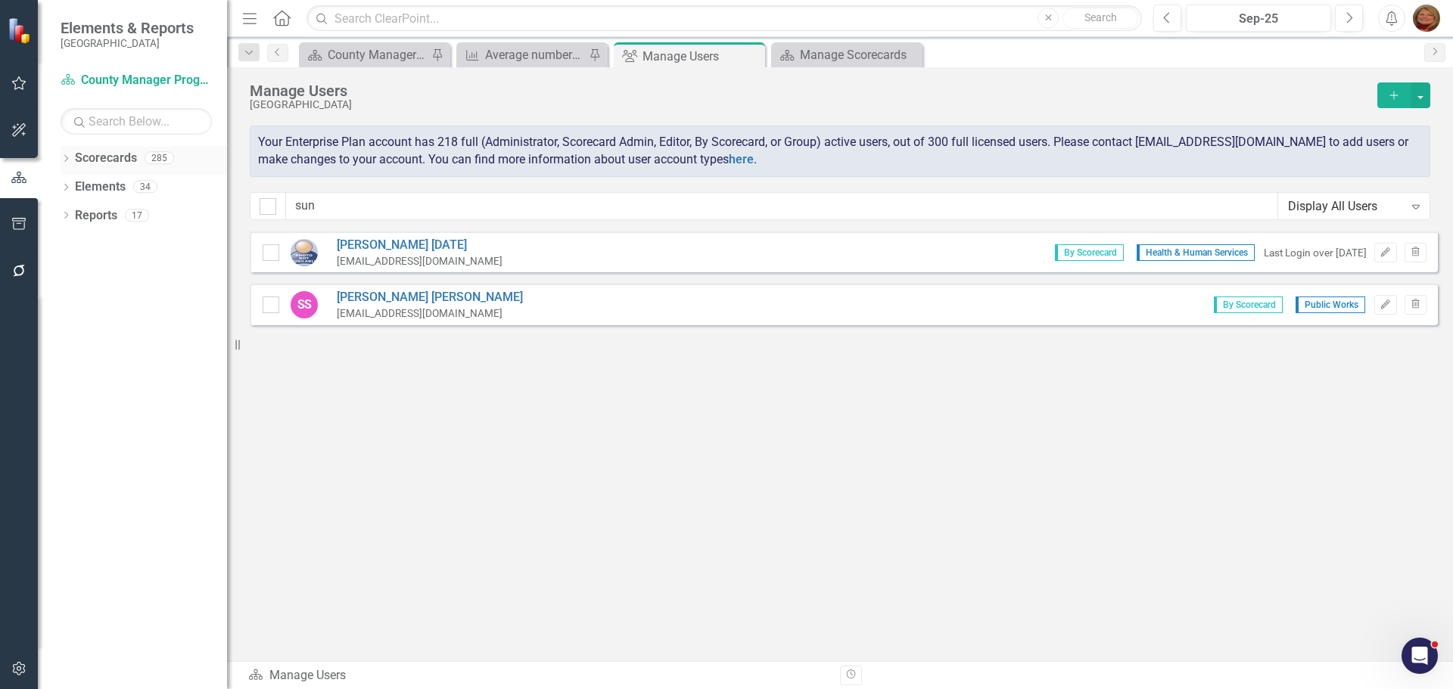
click at [101, 151] on link "Scorecards" at bounding box center [106, 158] width 62 height 17
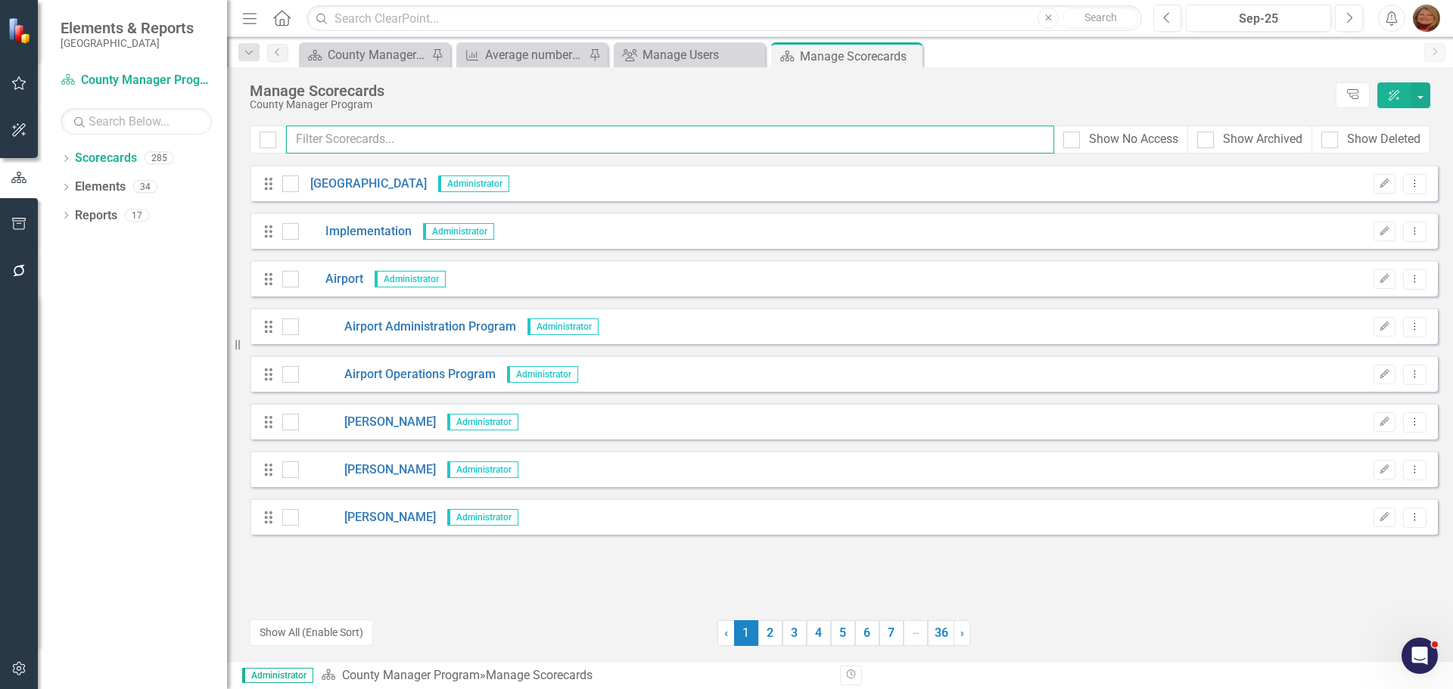
click at [373, 138] on input "text" at bounding box center [670, 140] width 768 height 28
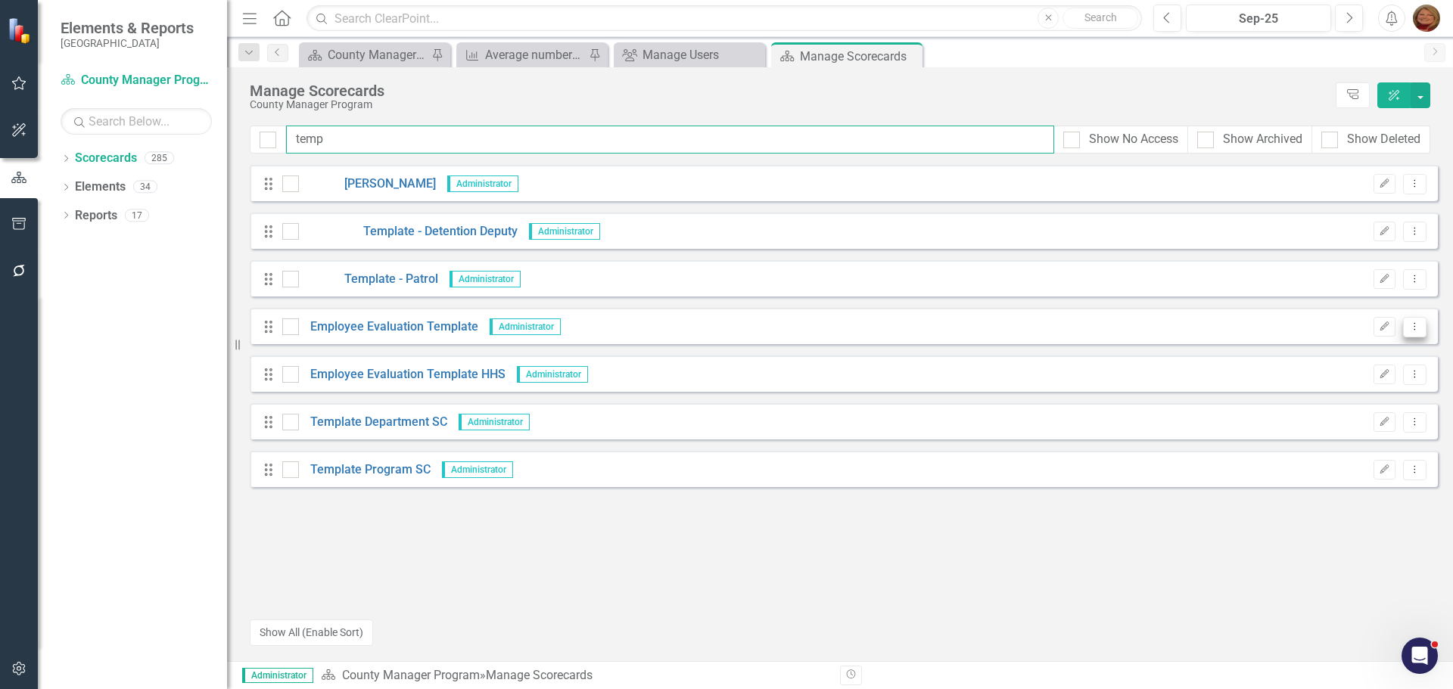
type input "temp"
click at [1419, 319] on button "Dropdown Menu" at bounding box center [1414, 327] width 23 height 20
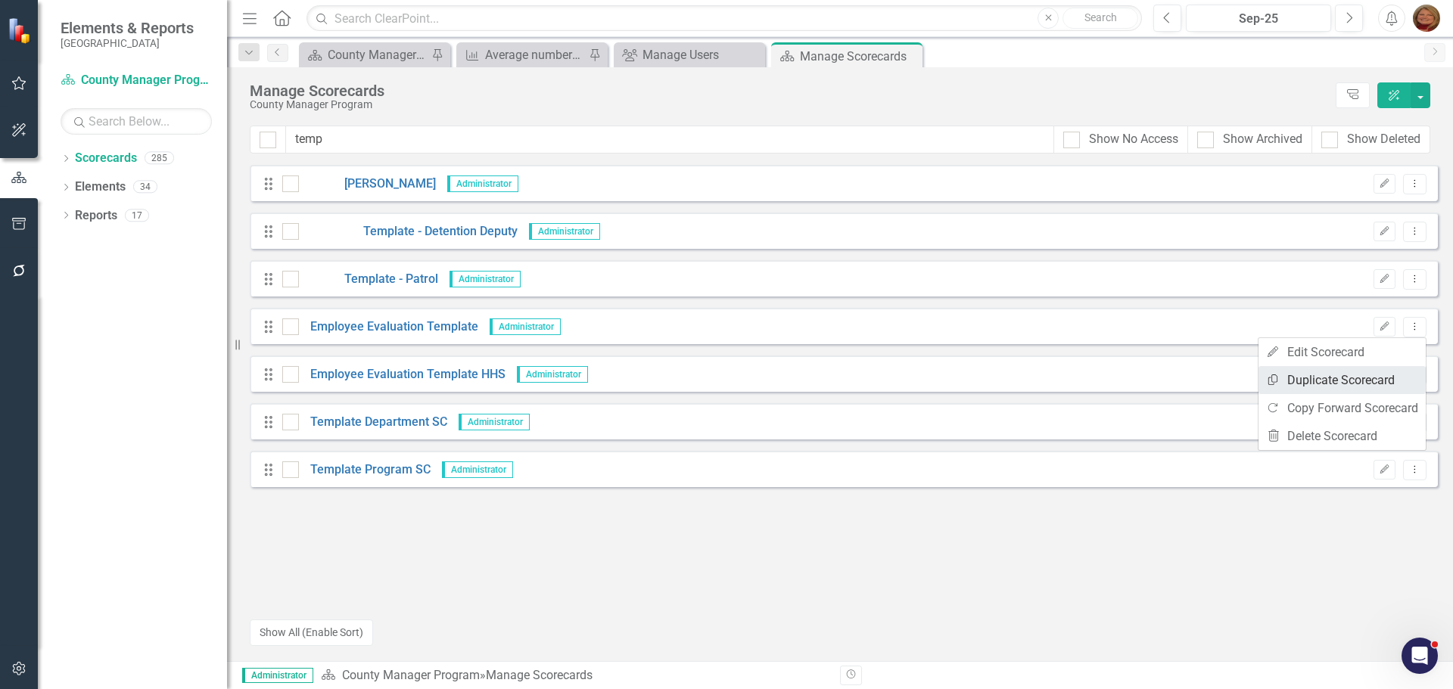
click at [1394, 375] on link "Copy Duplicate Scorecard" at bounding box center [1341, 380] width 167 height 28
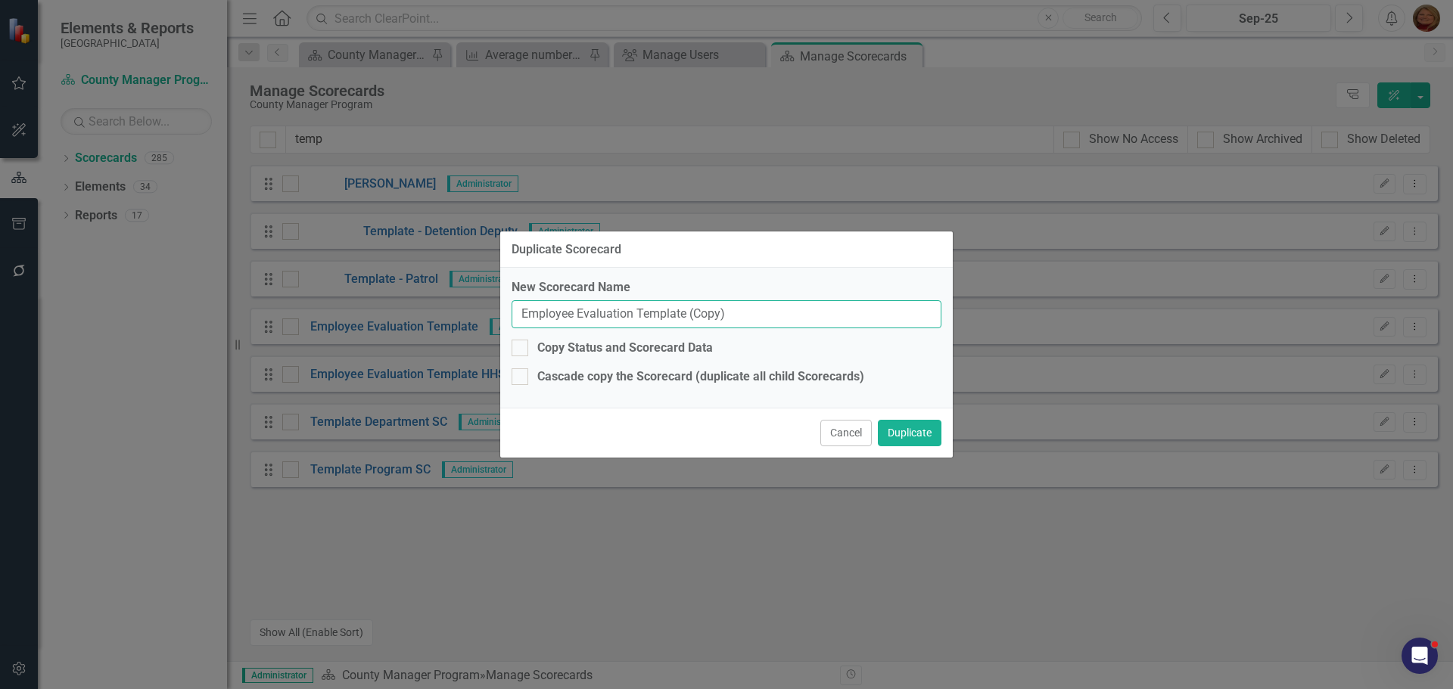
drag, startPoint x: 770, startPoint y: 316, endPoint x: 319, endPoint y: 300, distance: 450.5
click at [322, 300] on div "Duplicate Scorecard New Scorecard Name Employee Evaluation Template (Copy) Copy…" at bounding box center [726, 344] width 1453 height 689
type input "[PERSON_NAME]"
click at [915, 437] on button "Duplicate" at bounding box center [910, 433] width 64 height 26
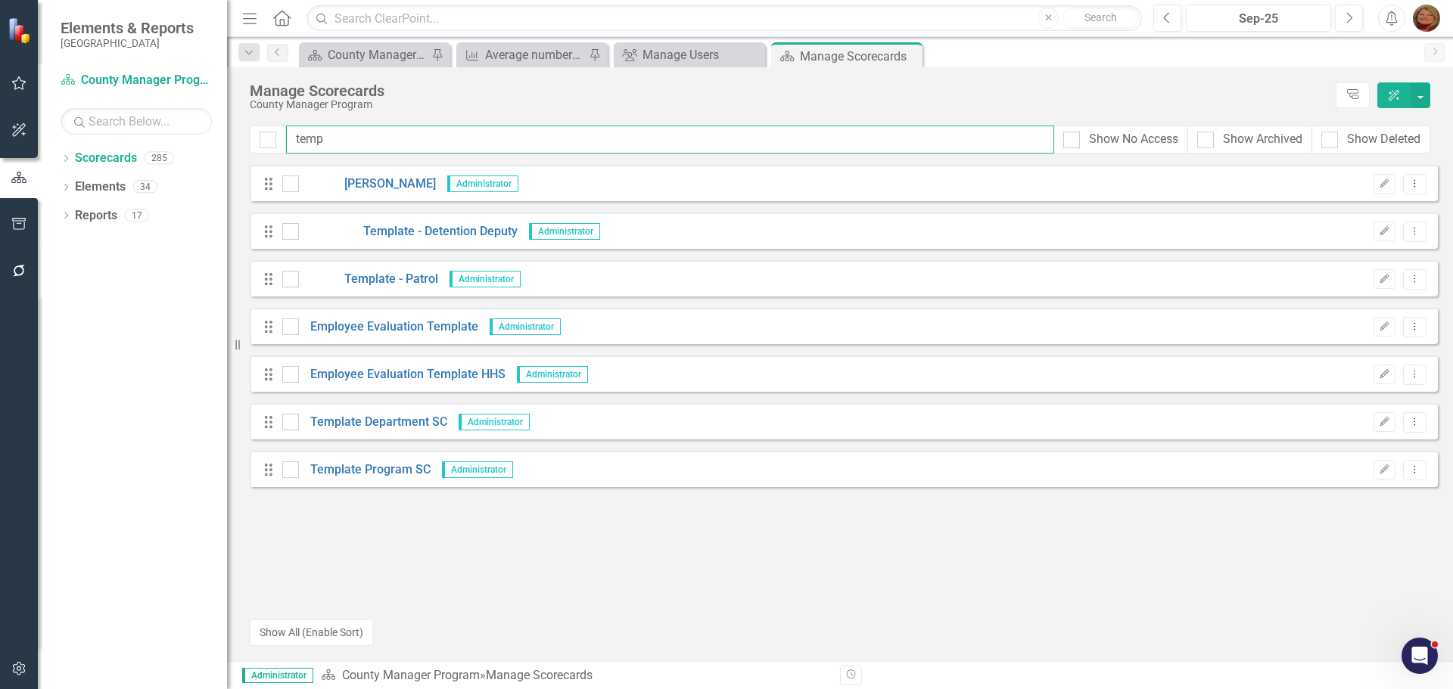
drag, startPoint x: 338, startPoint y: 142, endPoint x: 124, endPoint y: 100, distance: 217.4
click at [124, 100] on div "Elements & Reports Gunnison County Scorecard County Manager Program Search Drop…" at bounding box center [726, 344] width 1453 height 689
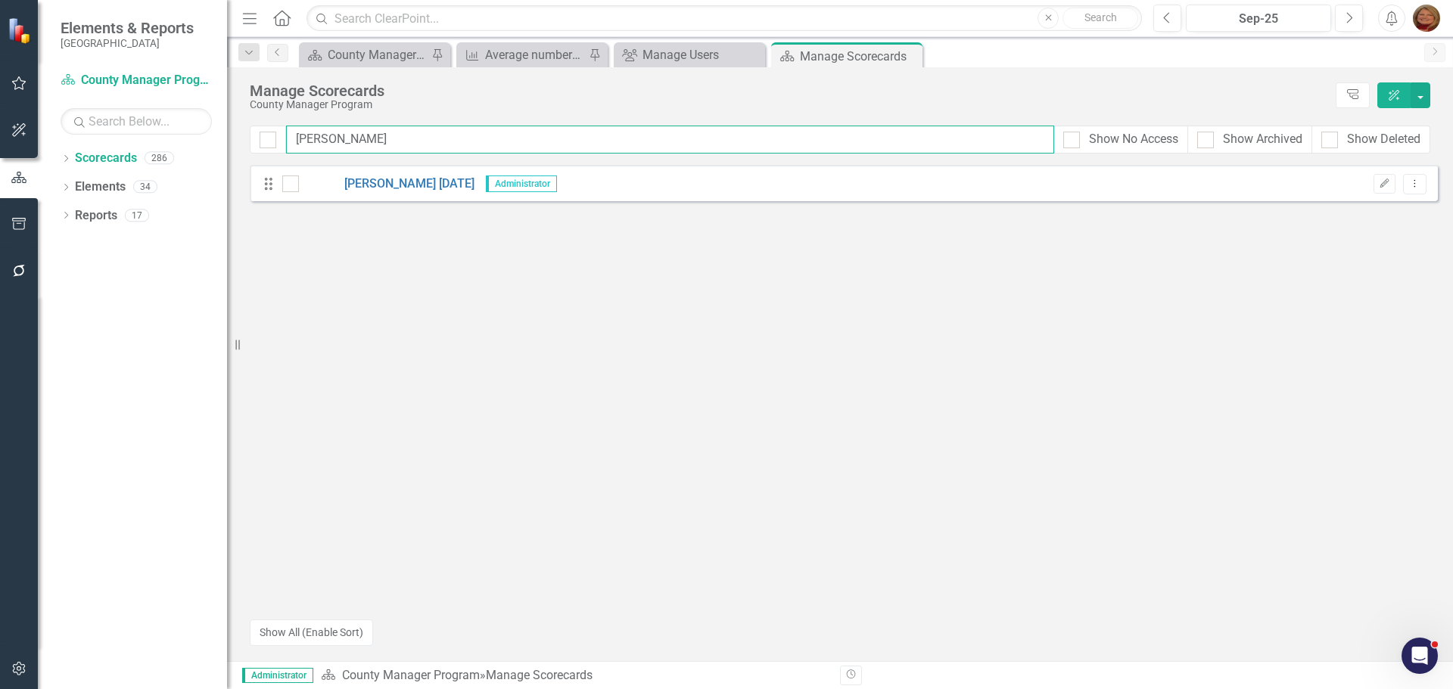
click at [348, 135] on input "[PERSON_NAME]" at bounding box center [670, 140] width 768 height 28
drag, startPoint x: 348, startPoint y: 135, endPoint x: 273, endPoint y: 129, distance: 75.2
click at [273, 129] on div "[PERSON_NAME] Show No Access Show Archived Show Deleted" at bounding box center [840, 140] width 1181 height 28
click at [116, 158] on link "Scorecards" at bounding box center [106, 158] width 62 height 17
drag, startPoint x: 334, startPoint y: 138, endPoint x: 229, endPoint y: 132, distance: 104.6
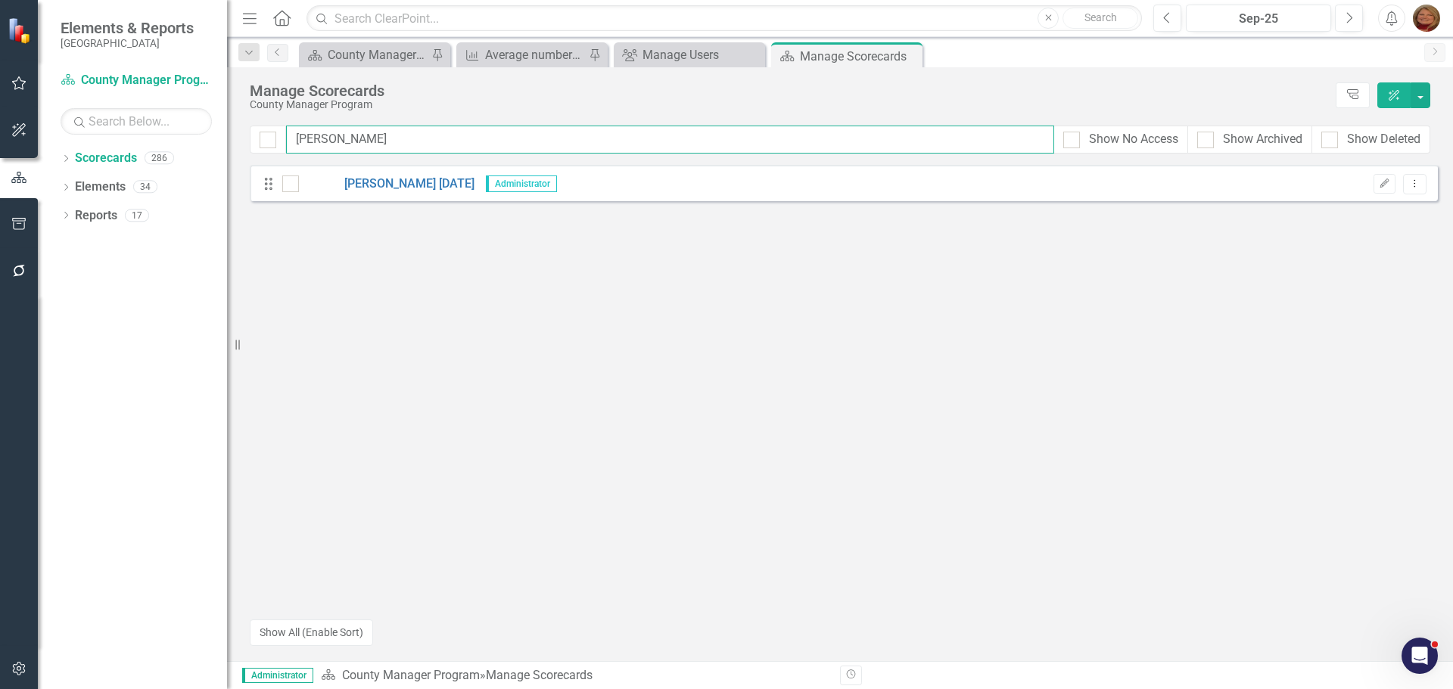
click at [229, 132] on div "Elements & Reports Gunnison County Scorecard County Manager Program Search Drop…" at bounding box center [726, 344] width 1453 height 689
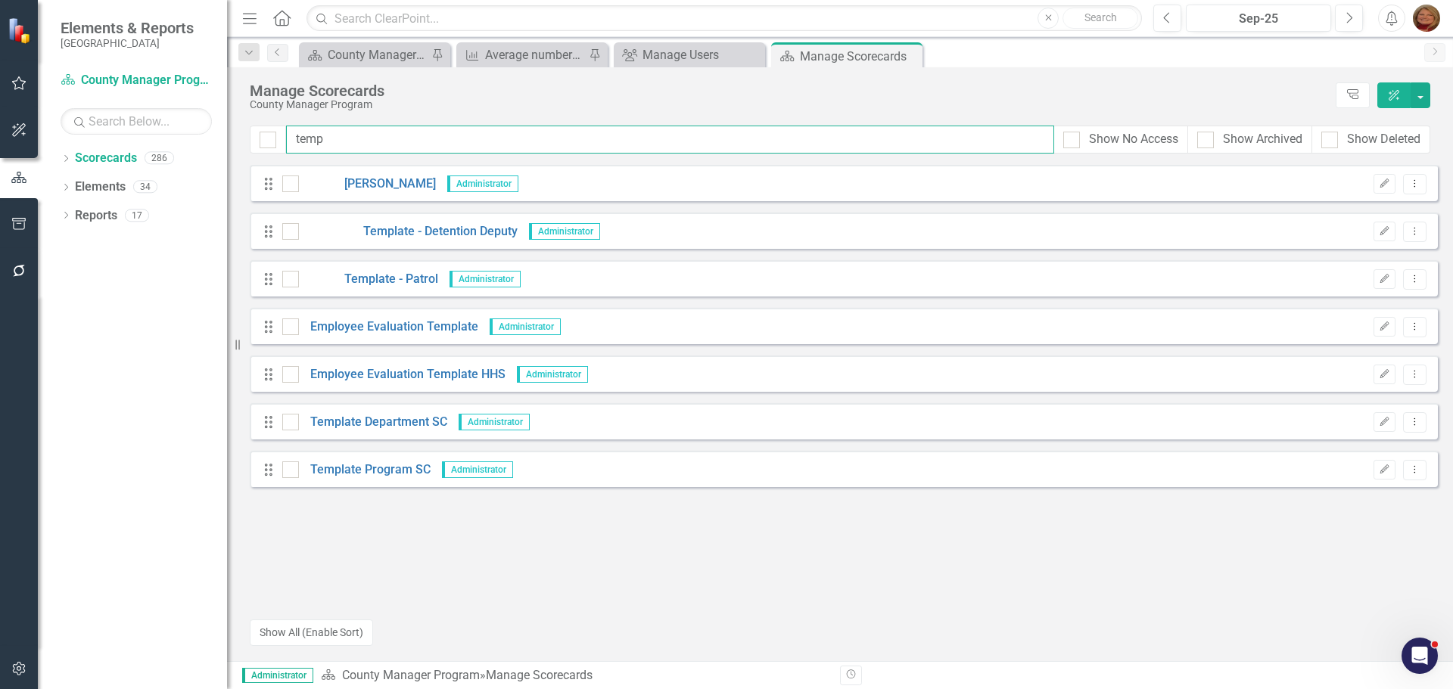
drag, startPoint x: 340, startPoint y: 145, endPoint x: 187, endPoint y: 141, distance: 152.9
click at [187, 141] on div "Elements & Reports Gunnison County Scorecard County Manager Program Search Drop…" at bounding box center [726, 344] width 1453 height 689
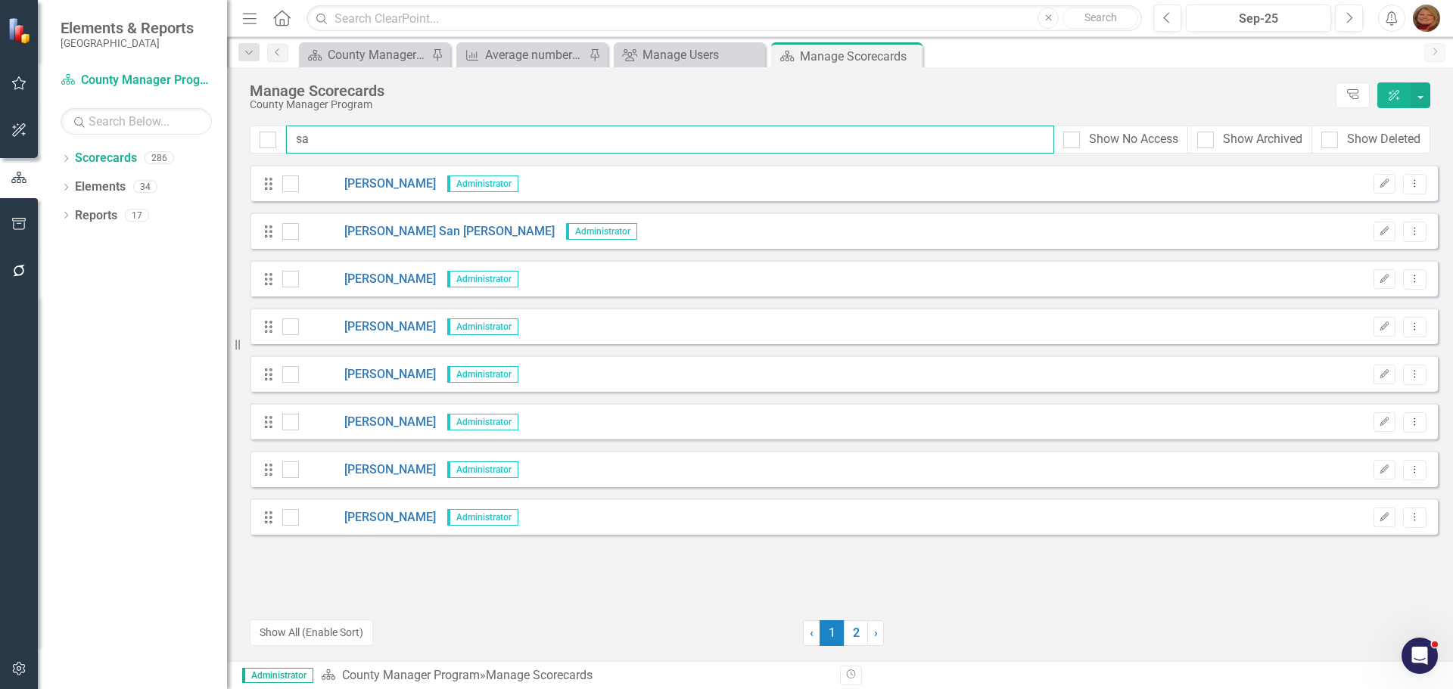
type input "[PERSON_NAME]"
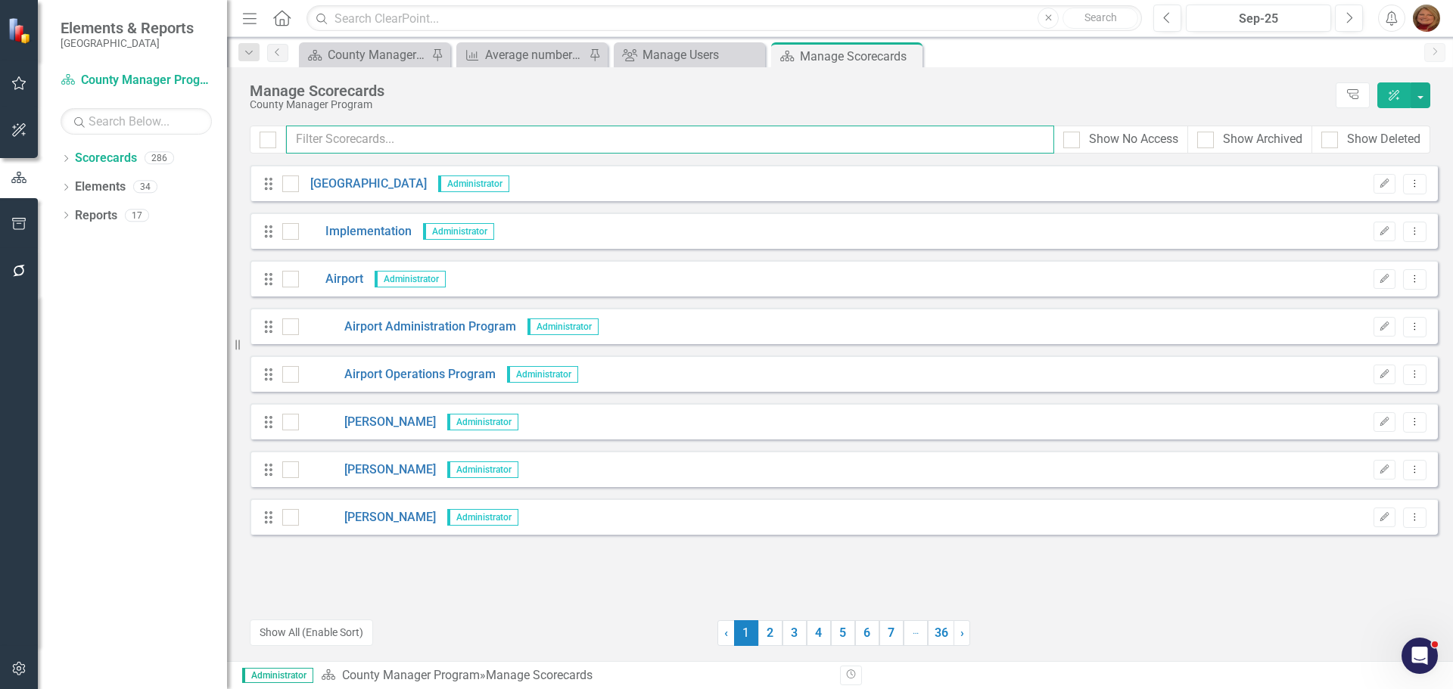
click at [356, 138] on input "text" at bounding box center [670, 140] width 768 height 28
click at [1388, 18] on icon "button" at bounding box center [1391, 18] width 11 height 15
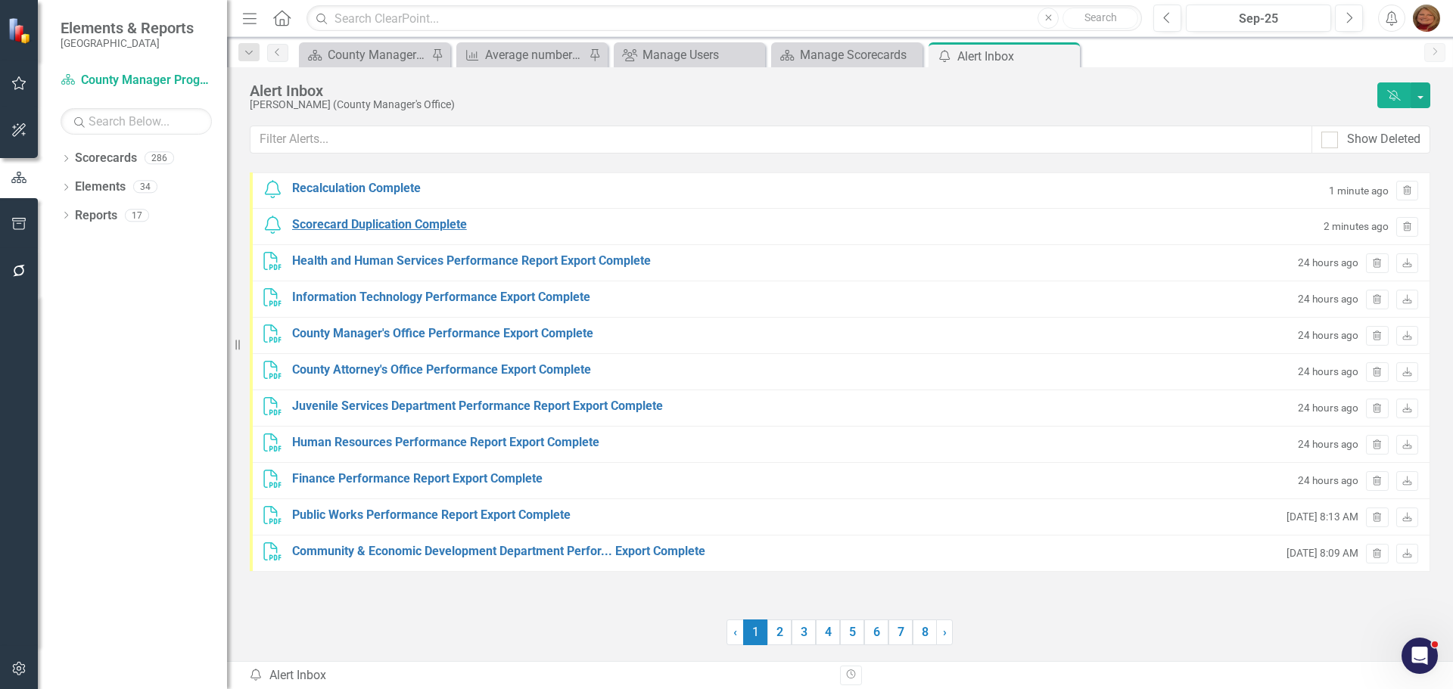
click at [428, 219] on div "Scorecard Duplication Complete" at bounding box center [379, 224] width 175 height 17
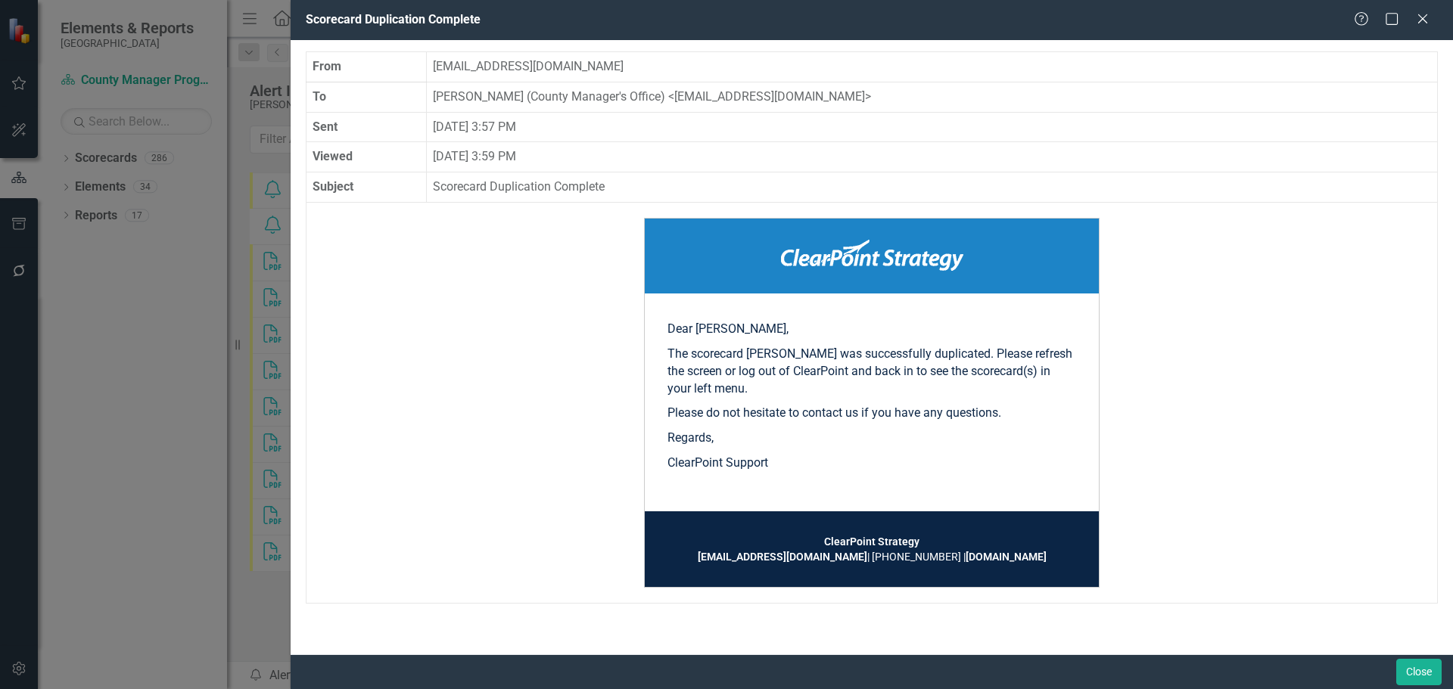
click at [166, 370] on div "Scorecard Duplication Complete Help Maximize Close From notify@clearpointstrate…" at bounding box center [726, 344] width 1453 height 689
drag, startPoint x: 1425, startPoint y: 673, endPoint x: 23, endPoint y: 33, distance: 1541.2
click at [1425, 673] on button "Close" at bounding box center [1418, 672] width 45 height 26
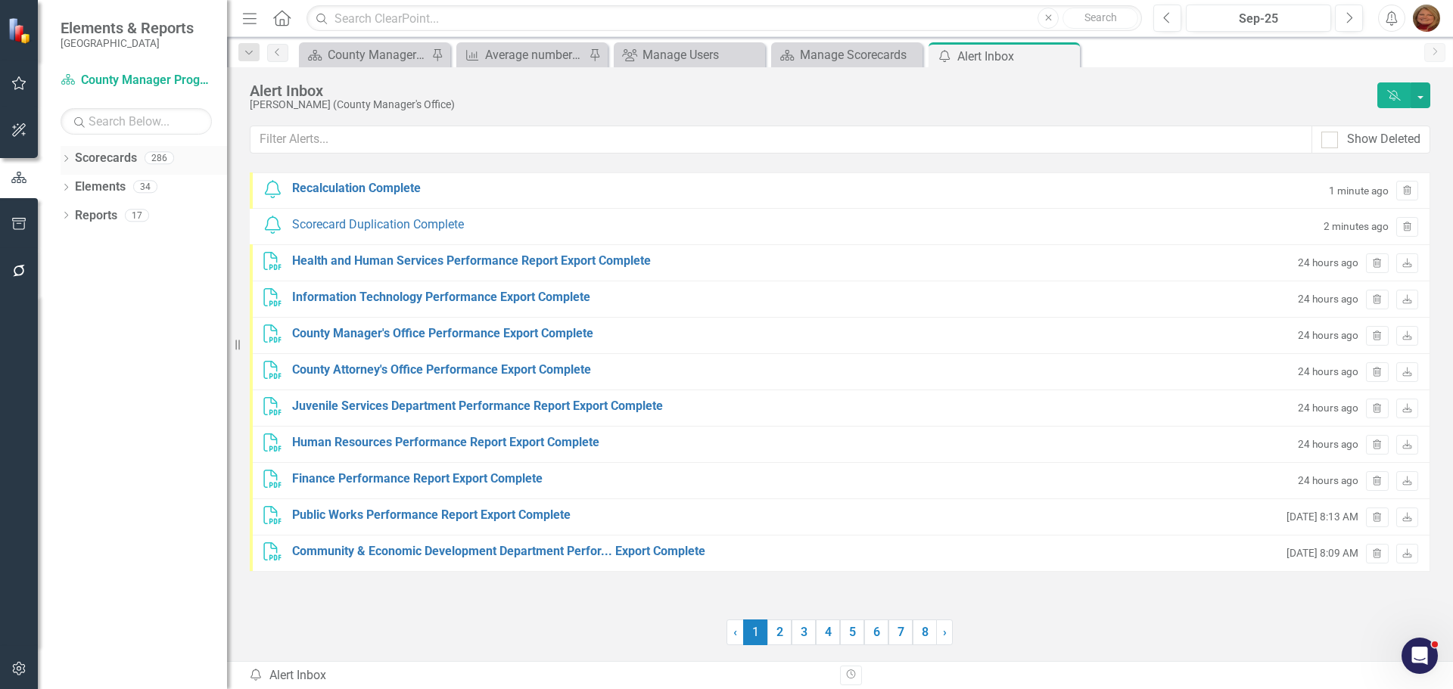
click at [95, 149] on div "Scorecards" at bounding box center [106, 158] width 62 height 25
click at [103, 154] on link "Scorecards" at bounding box center [106, 158] width 62 height 17
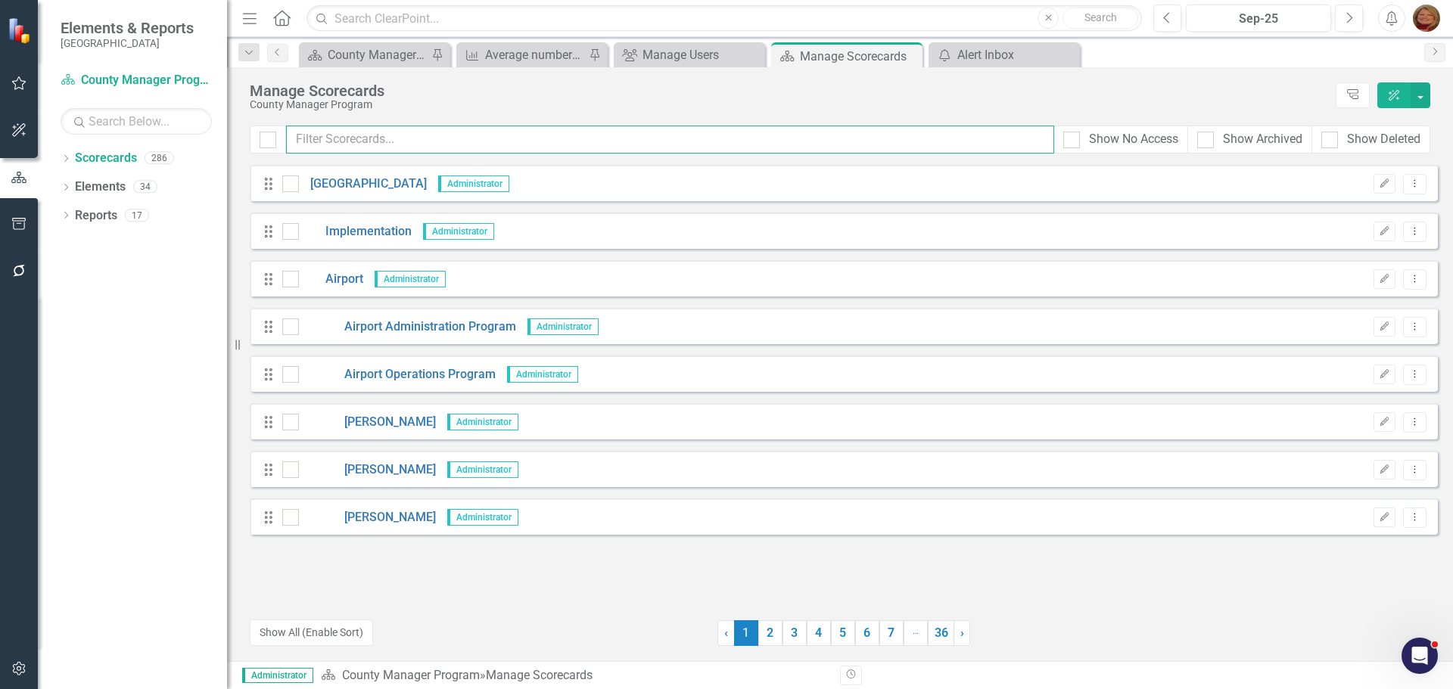
click at [420, 129] on input "text" at bounding box center [670, 140] width 768 height 28
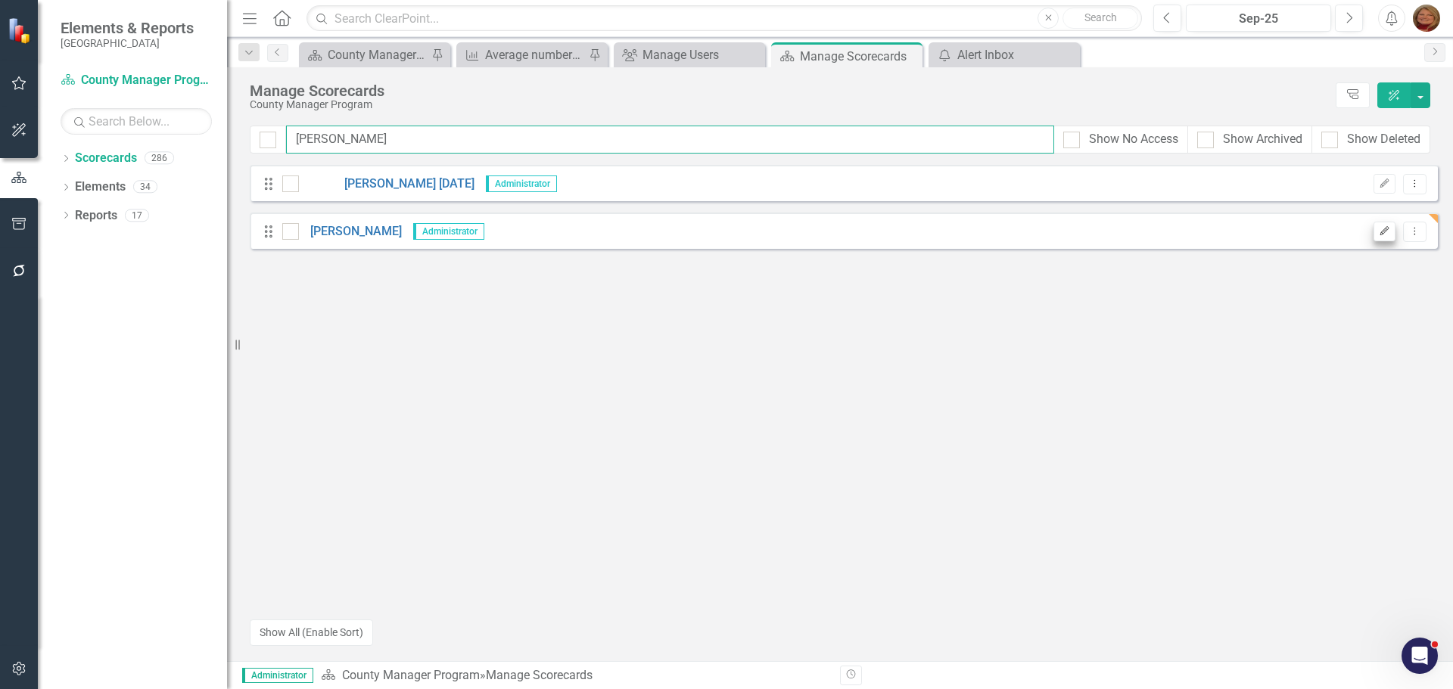
type input "[PERSON_NAME]"
click at [1381, 233] on icon "Edit" at bounding box center [1384, 231] width 11 height 9
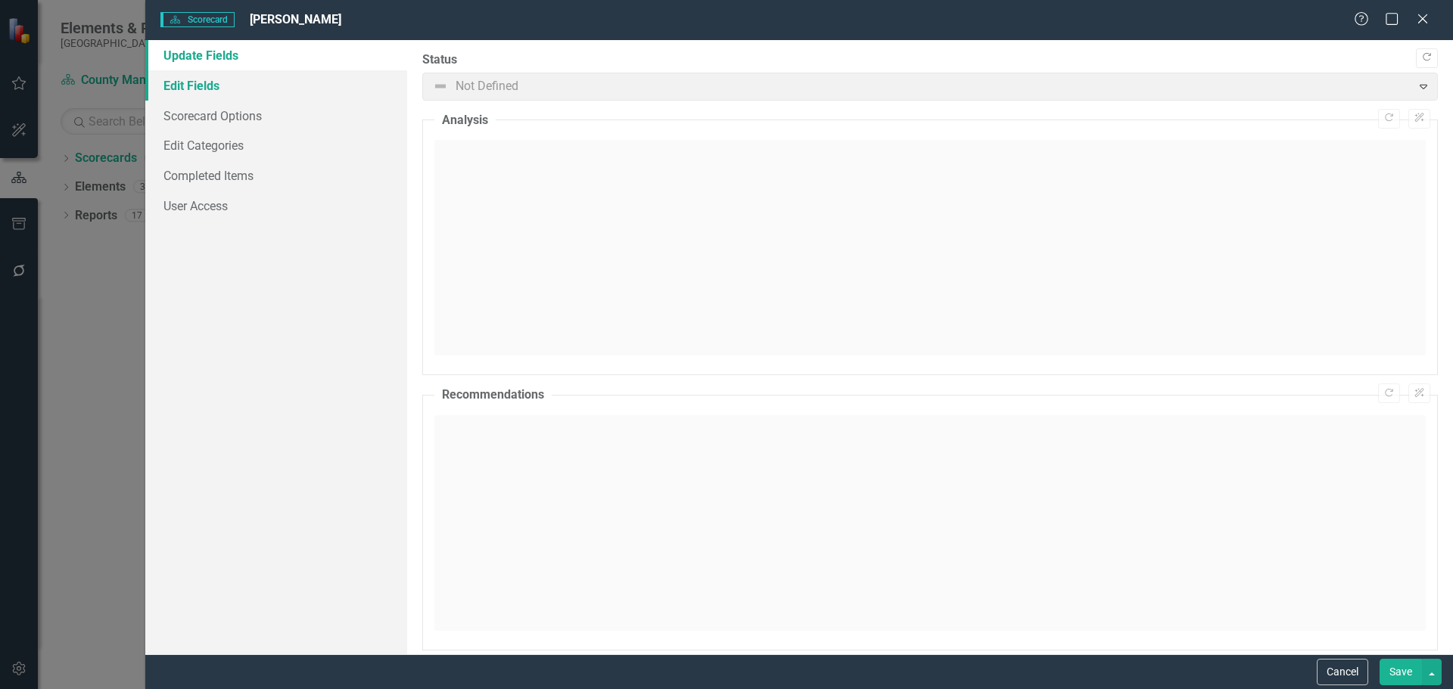
click at [220, 86] on link "Edit Fields" at bounding box center [276, 85] width 262 height 30
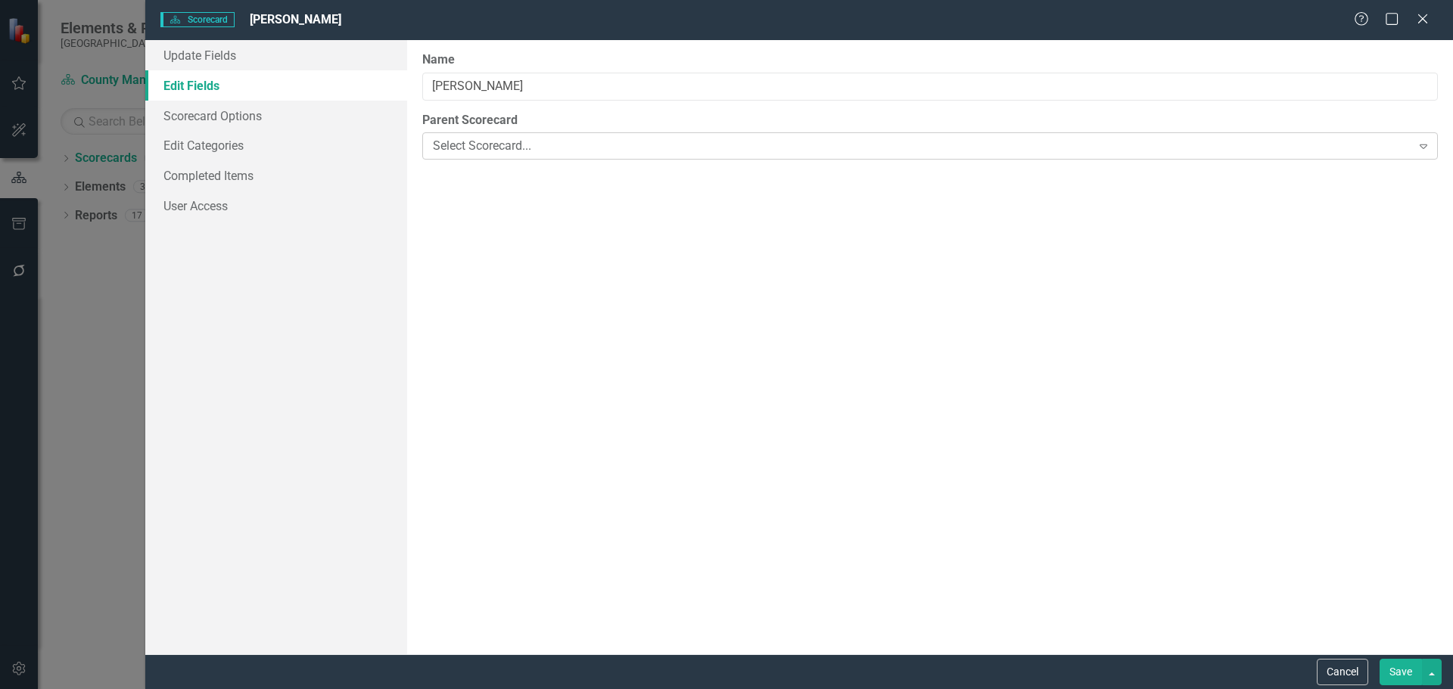
click at [483, 142] on div "Select Scorecard..." at bounding box center [922, 146] width 978 height 17
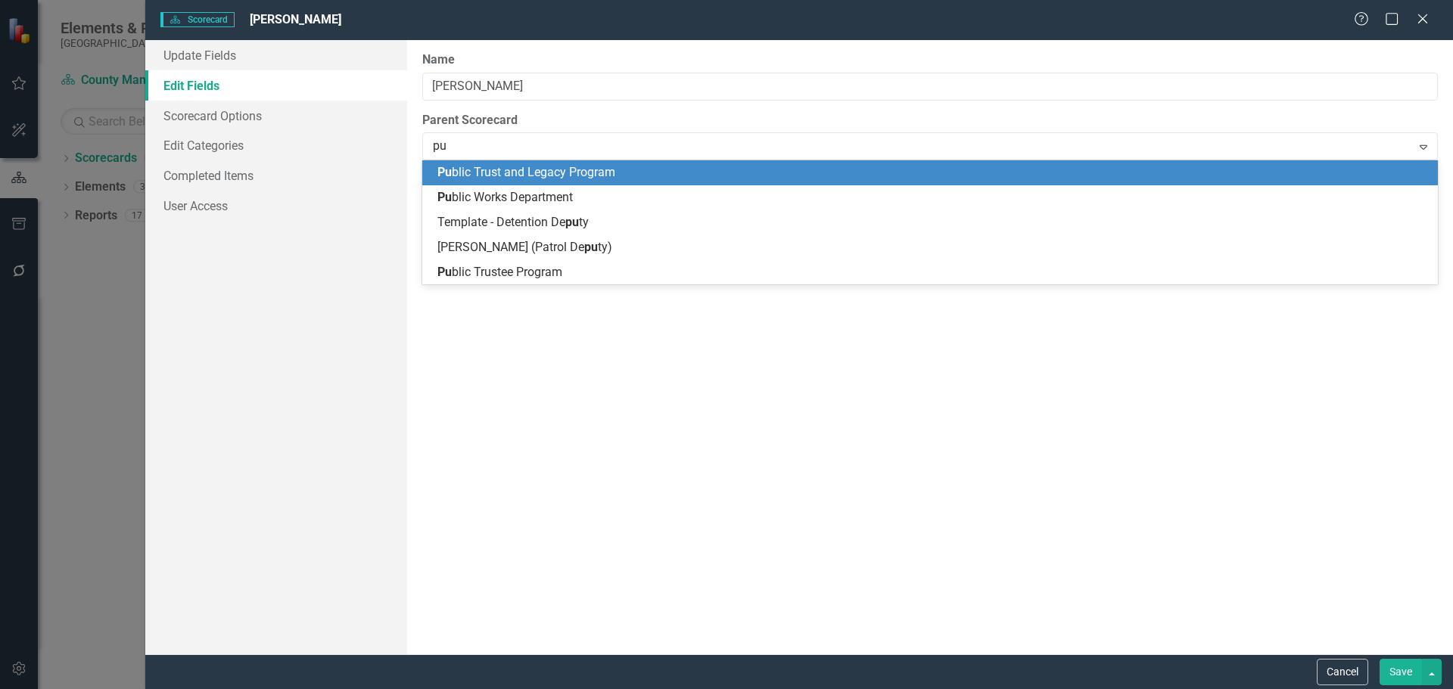
type input "pub"
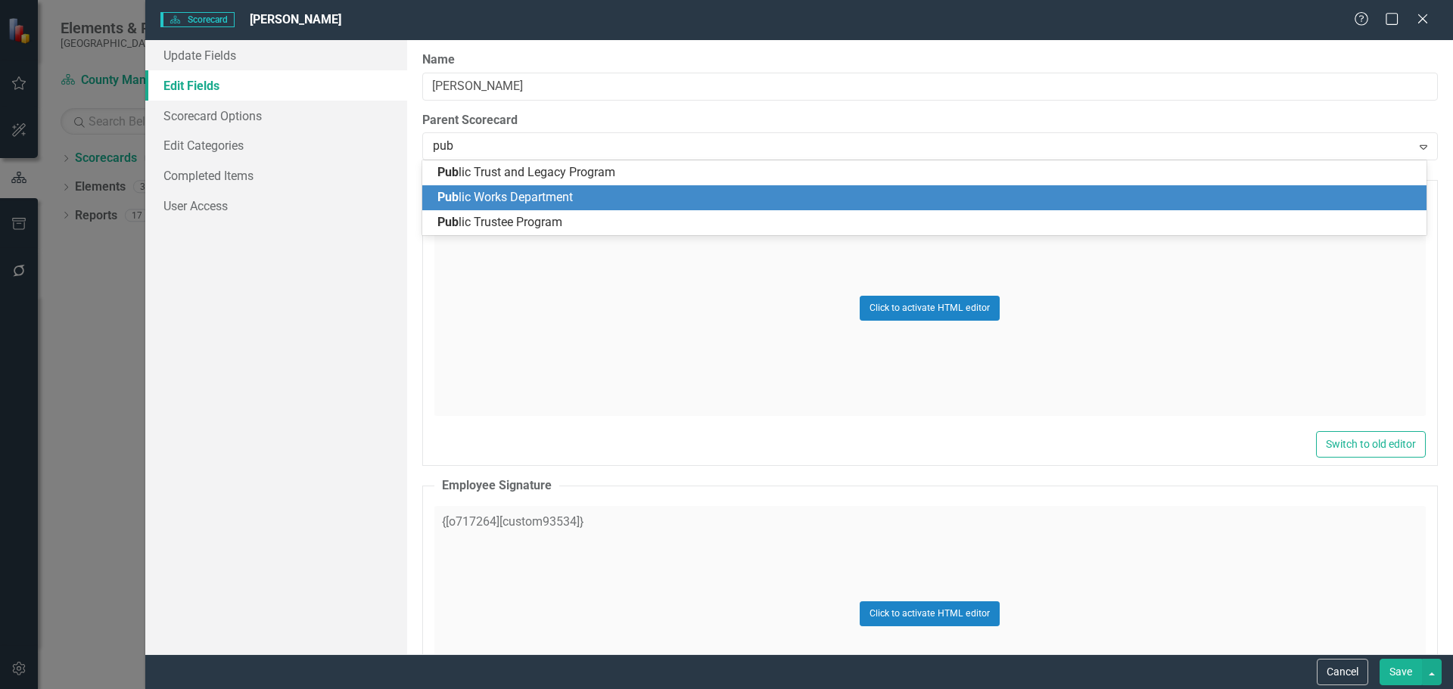
click at [516, 189] on div "Pub lic Works Department" at bounding box center [927, 197] width 980 height 17
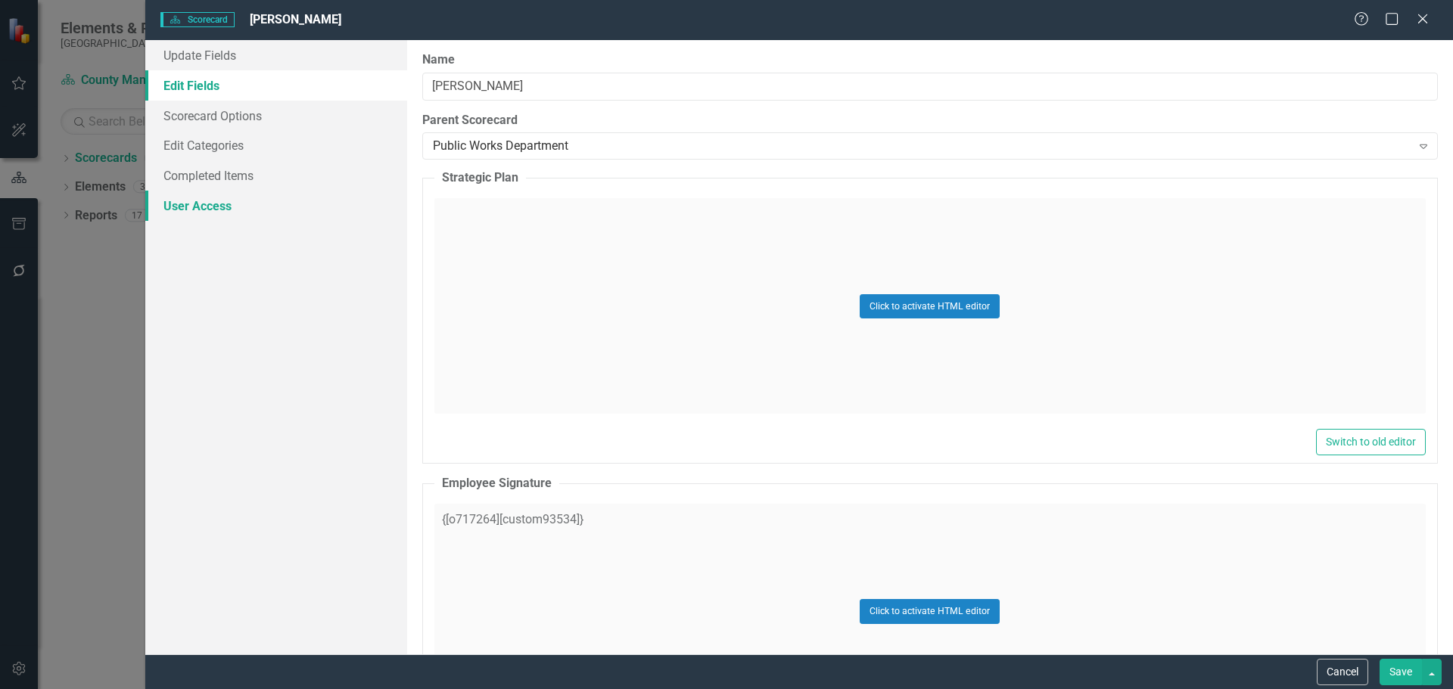
click at [207, 203] on link "User Access" at bounding box center [276, 206] width 262 height 30
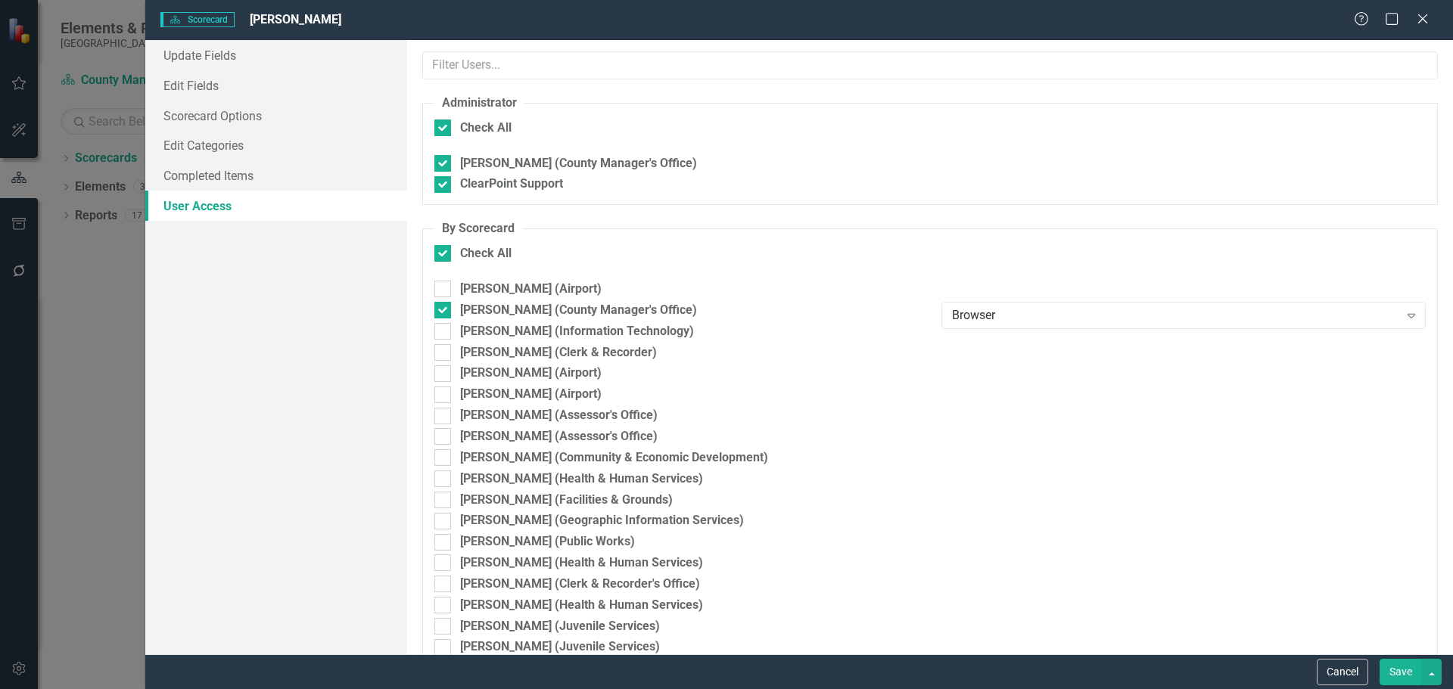
checkbox input "false"
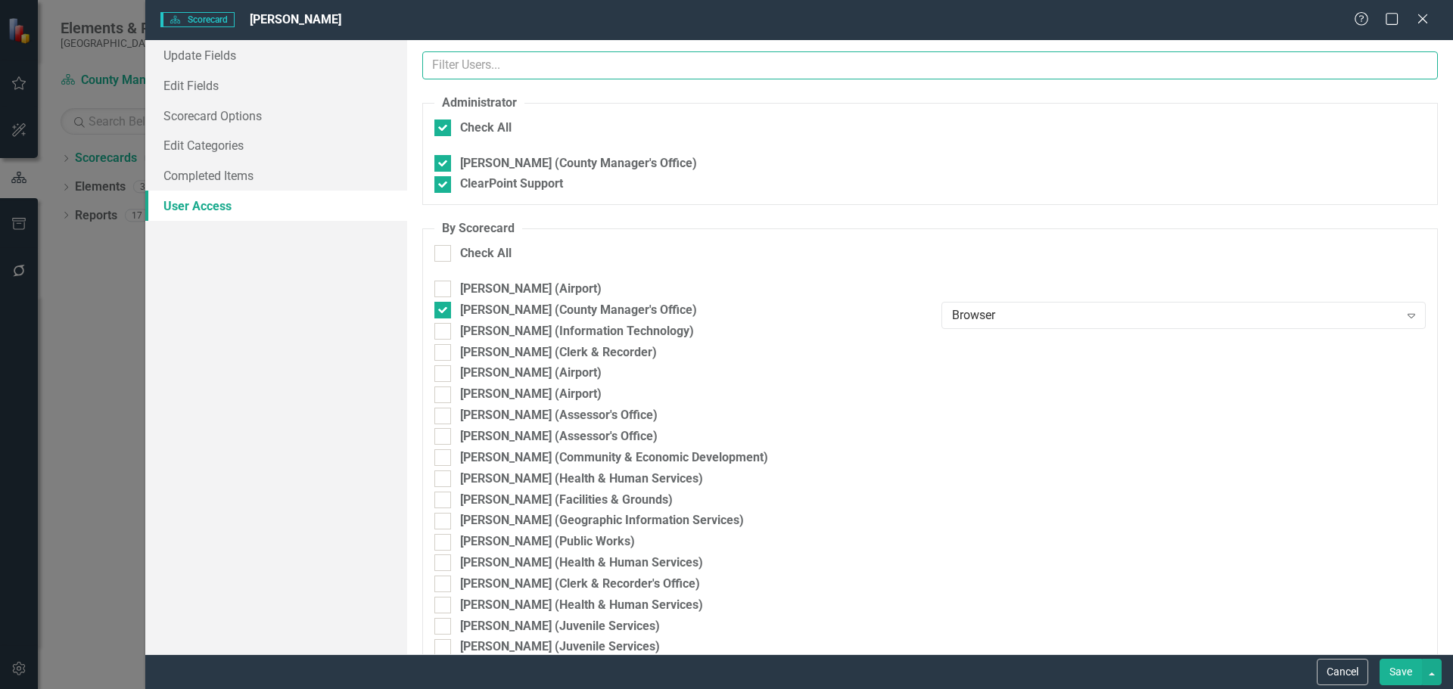
click at [531, 74] on input "text" at bounding box center [930, 65] width 1016 height 28
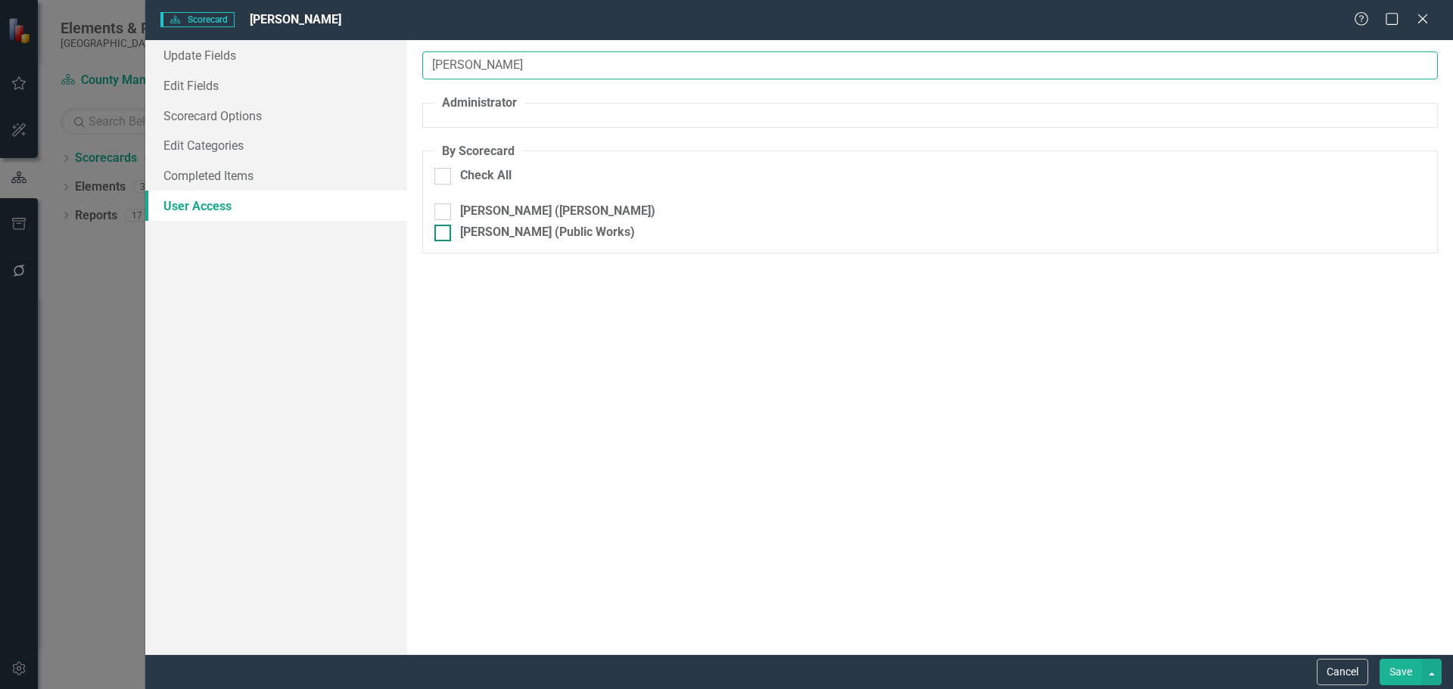
type input "[PERSON_NAME]"
click at [441, 232] on input "Sam Sunderlin (Public Works)" at bounding box center [439, 230] width 10 height 10
checkbox input "true"
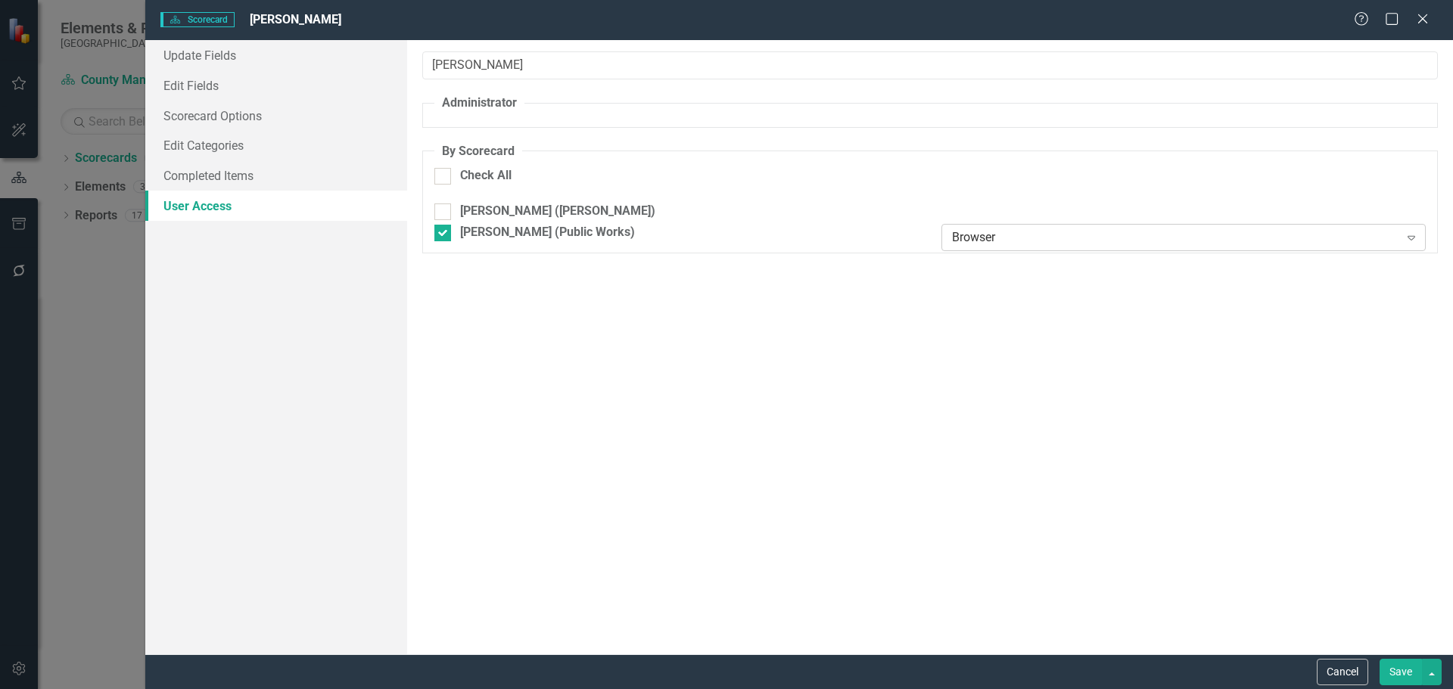
click at [1067, 234] on div "Browser" at bounding box center [1175, 237] width 447 height 17
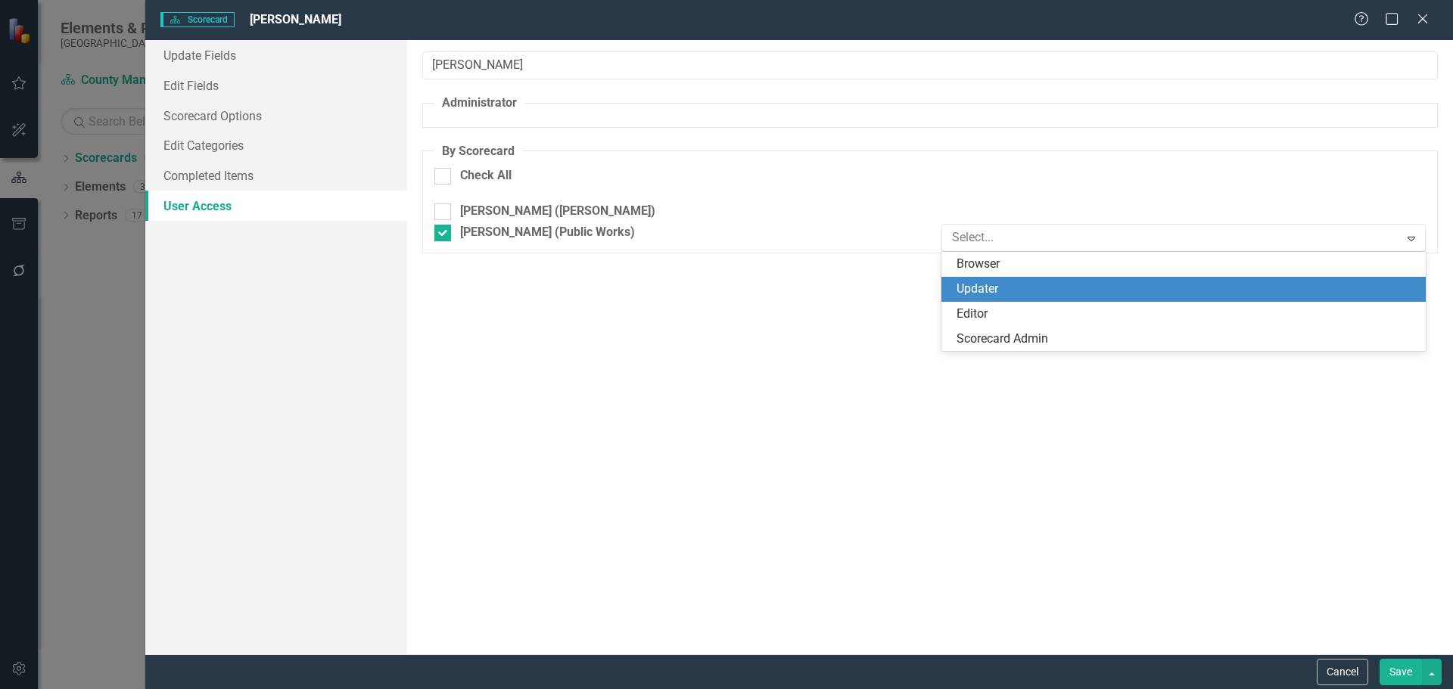
click at [1032, 294] on div "Updater" at bounding box center [1187, 289] width 460 height 17
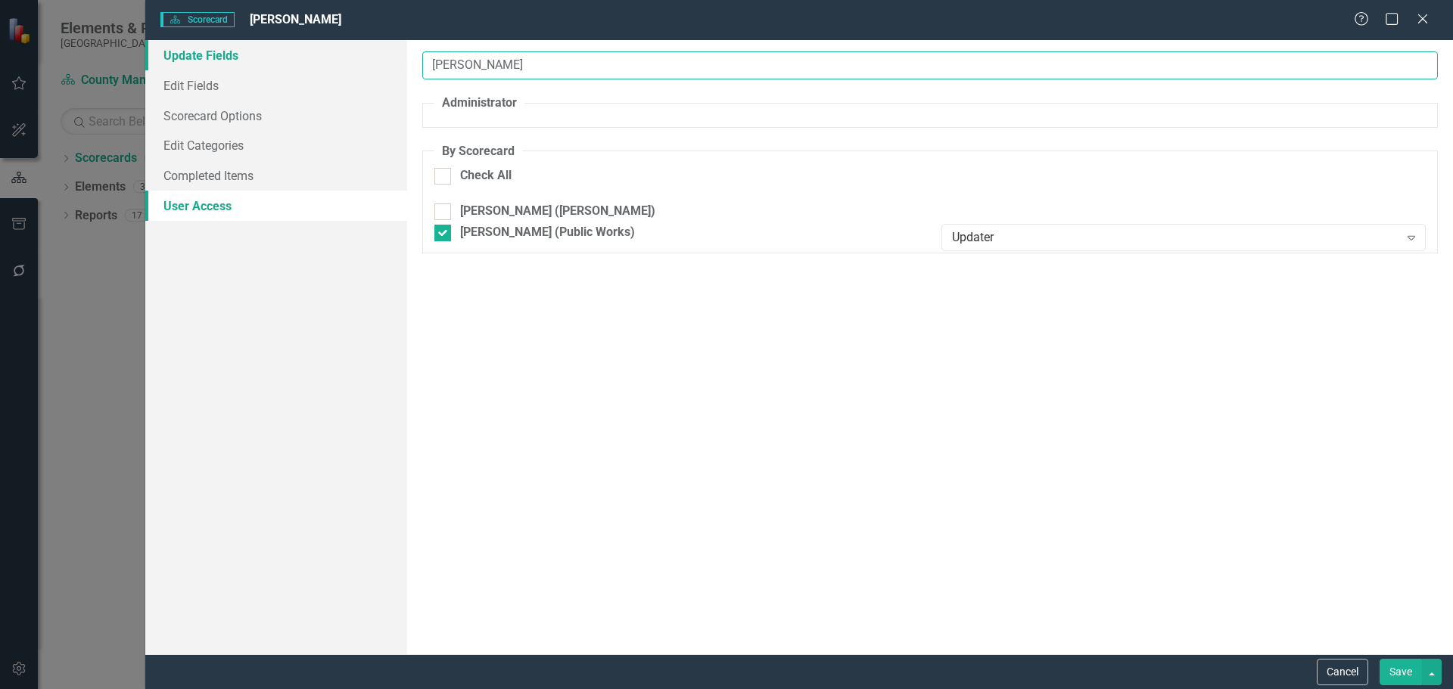
drag, startPoint x: 478, startPoint y: 68, endPoint x: 273, endPoint y: 62, distance: 204.4
click at [273, 62] on div "Update Fields Edit Fields Scorecard Options Edit Categories Completed Items Use…" at bounding box center [799, 347] width 1308 height 614
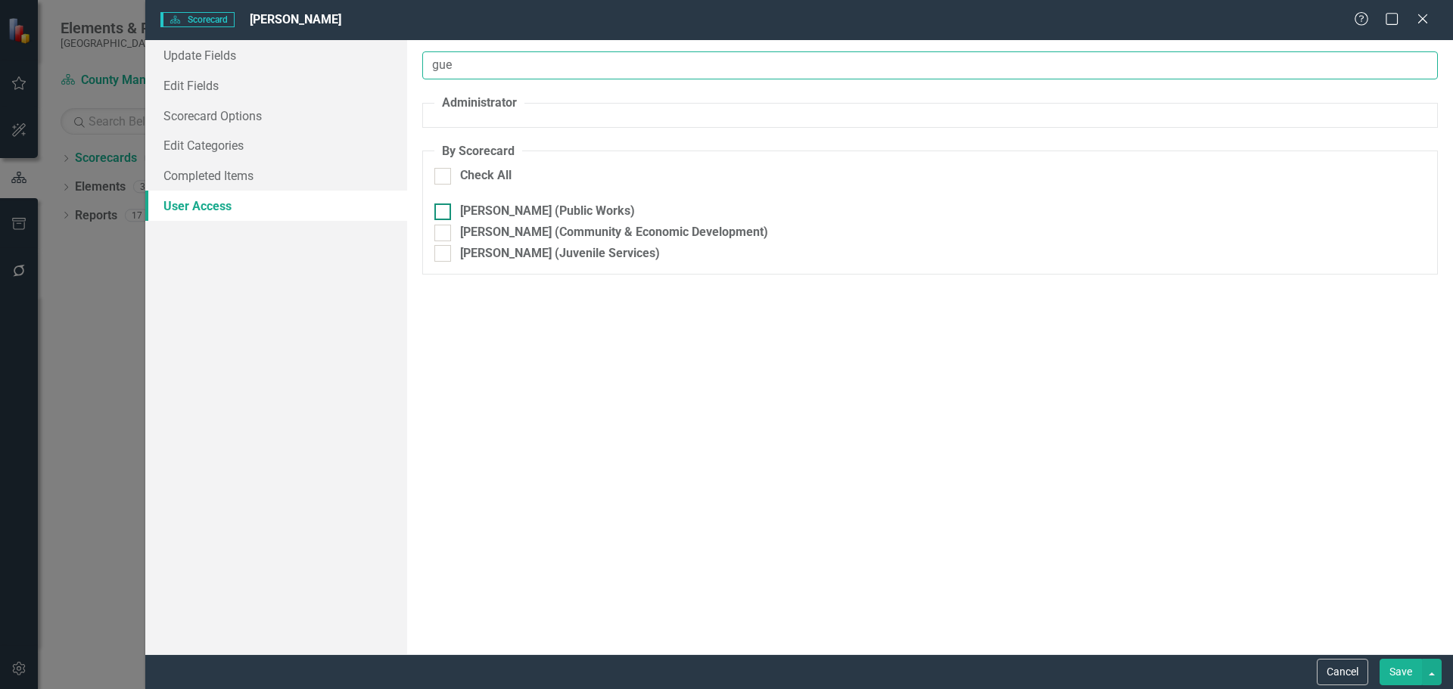
type input "gue"
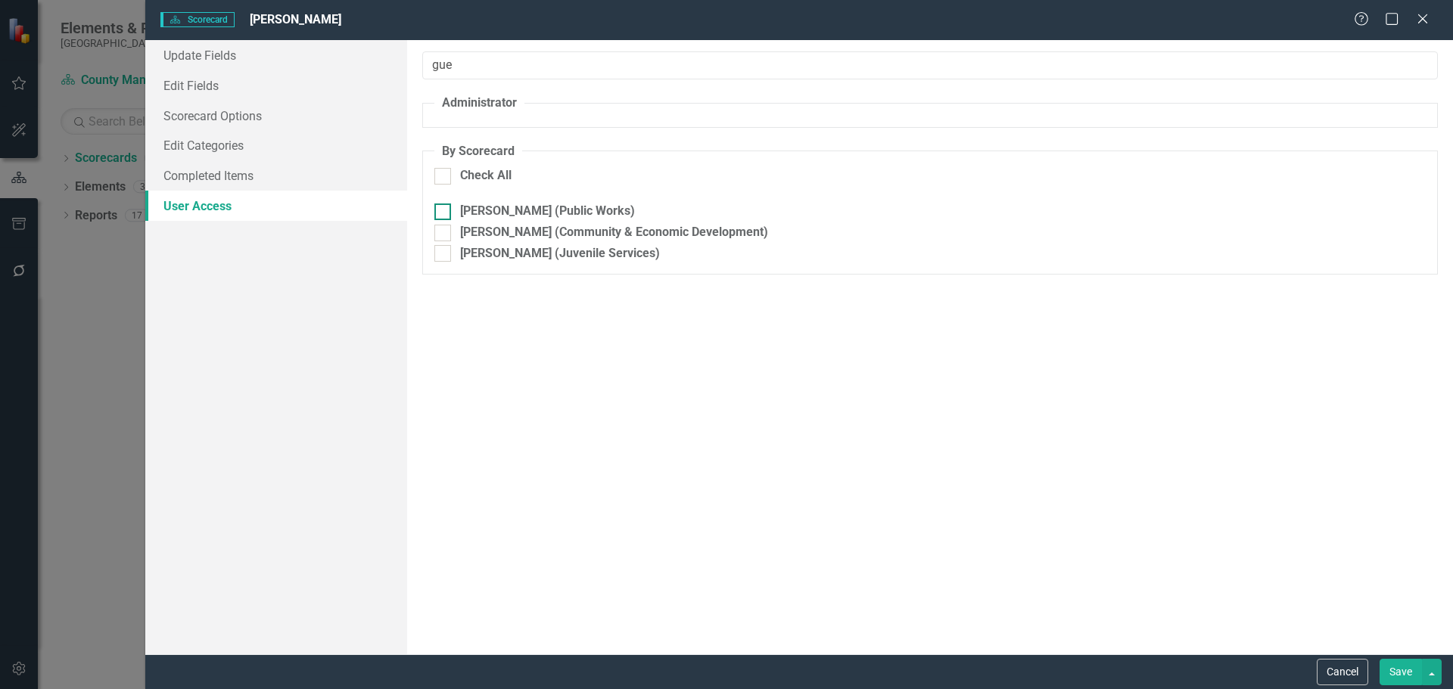
click at [450, 210] on div at bounding box center [442, 212] width 17 height 17
click at [444, 210] on input "[PERSON_NAME] (Public Works)" at bounding box center [439, 209] width 10 height 10
checkbox input "true"
click at [995, 212] on div "Browser" at bounding box center [1175, 216] width 447 height 17
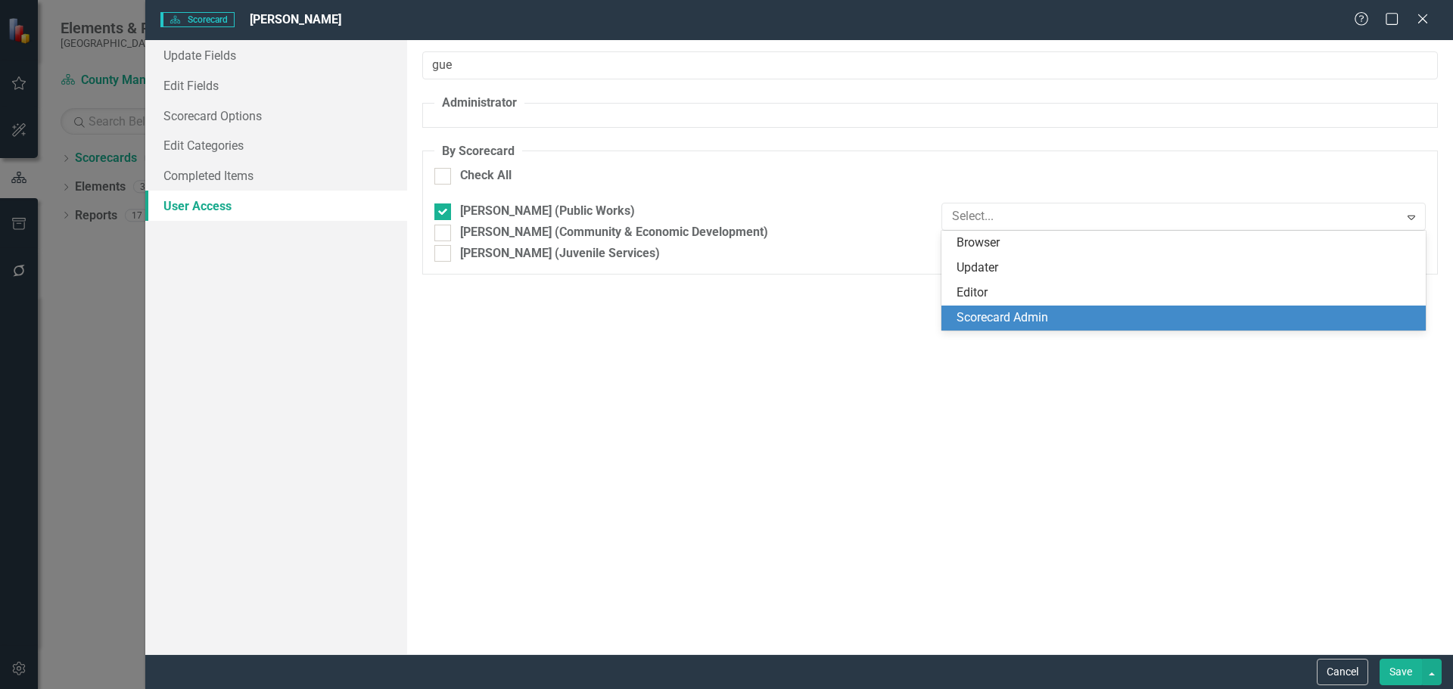
click at [1005, 313] on div "Scorecard Admin" at bounding box center [1187, 318] width 460 height 17
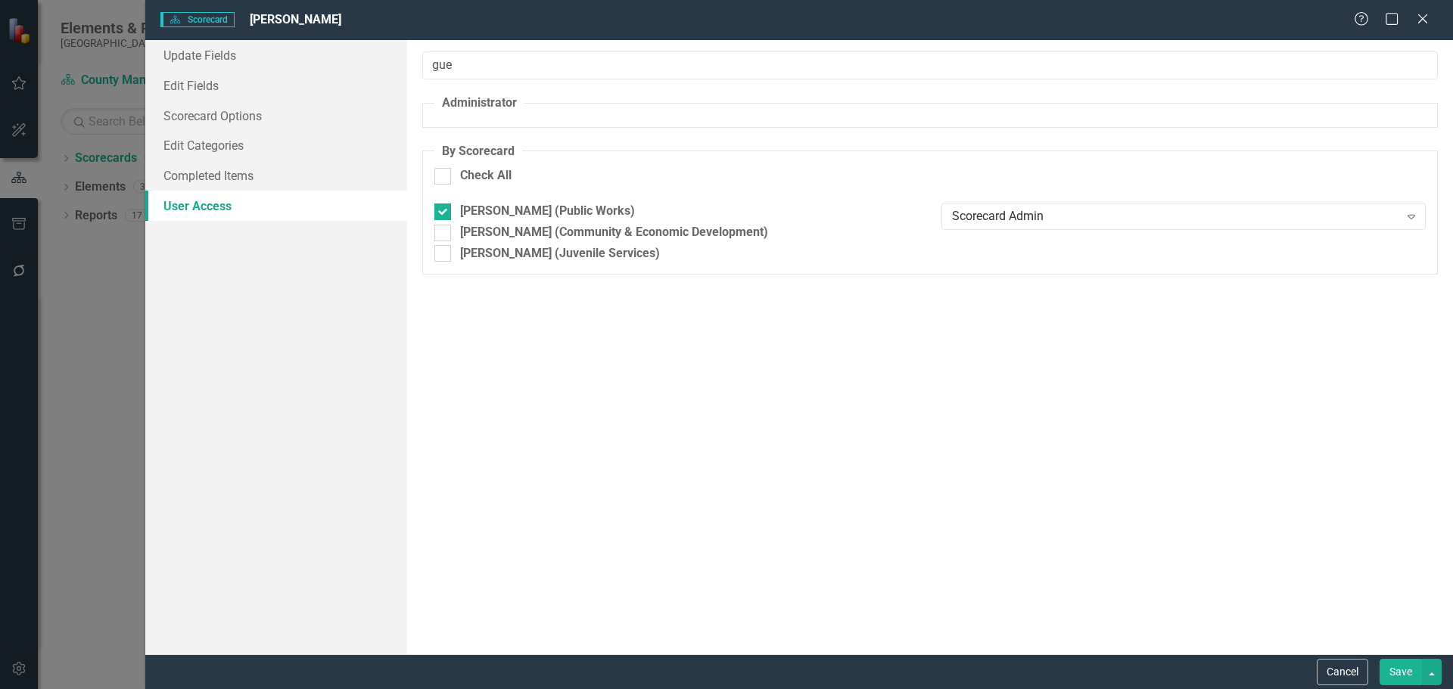
click at [1407, 669] on button "Save" at bounding box center [1401, 672] width 42 height 26
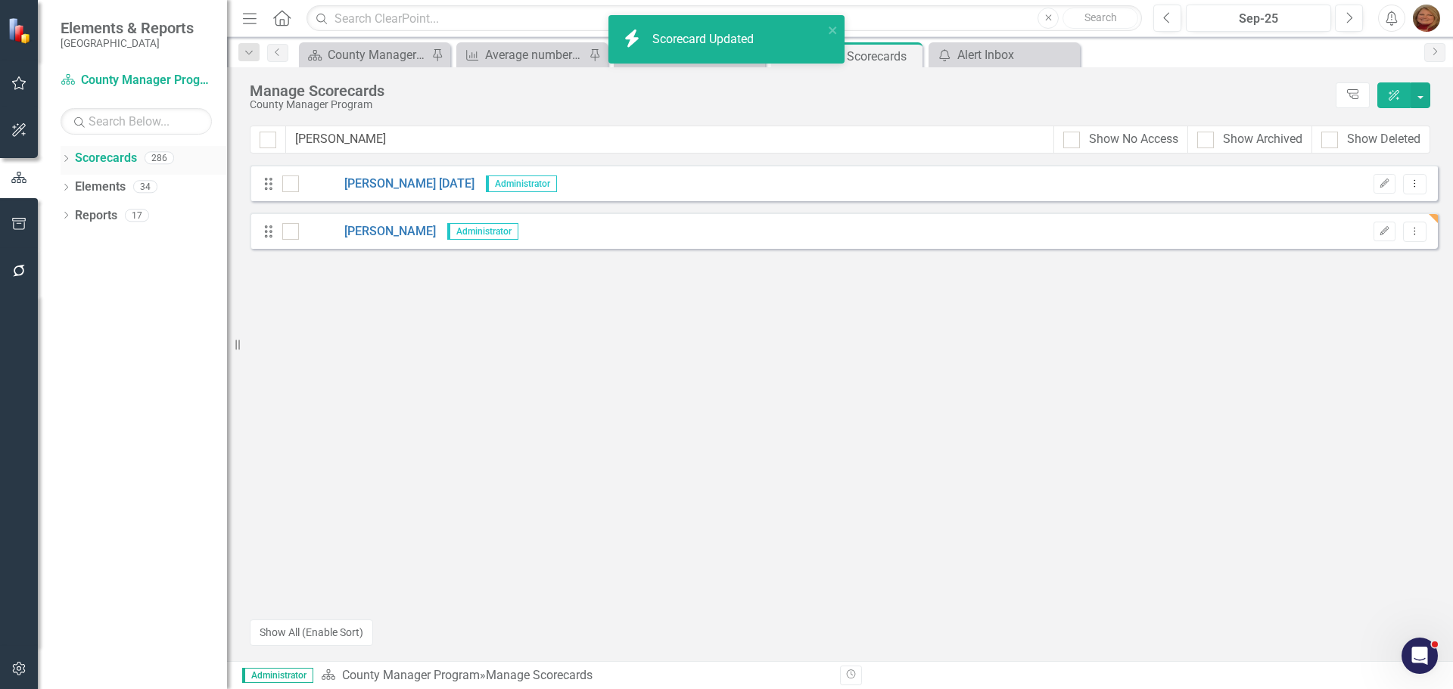
click at [67, 154] on div "Dropdown" at bounding box center [66, 160] width 11 height 13
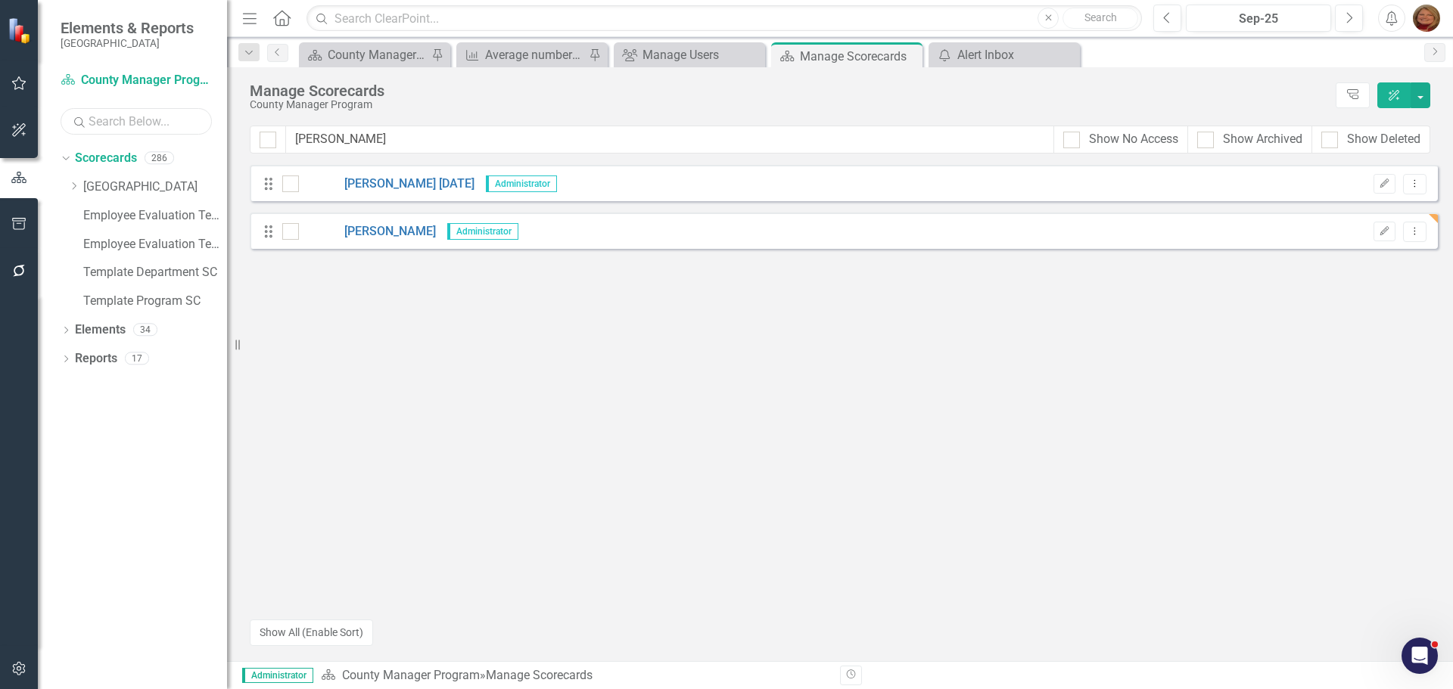
click at [98, 126] on input "text" at bounding box center [136, 121] width 151 height 26
type input "[PERSON_NAME]"
click at [169, 299] on link "[PERSON_NAME]" at bounding box center [171, 301] width 114 height 17
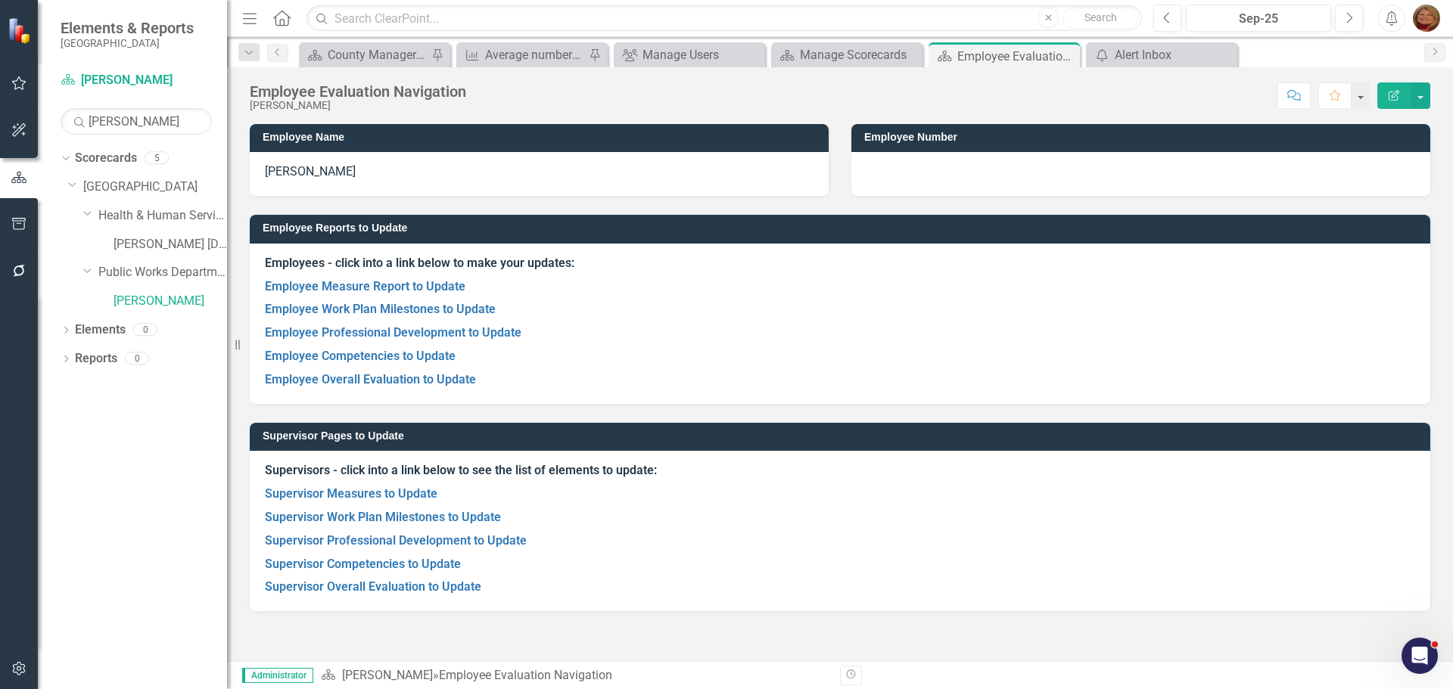
click at [589, 435] on h3 "Supervisor Pages to Update" at bounding box center [843, 436] width 1160 height 11
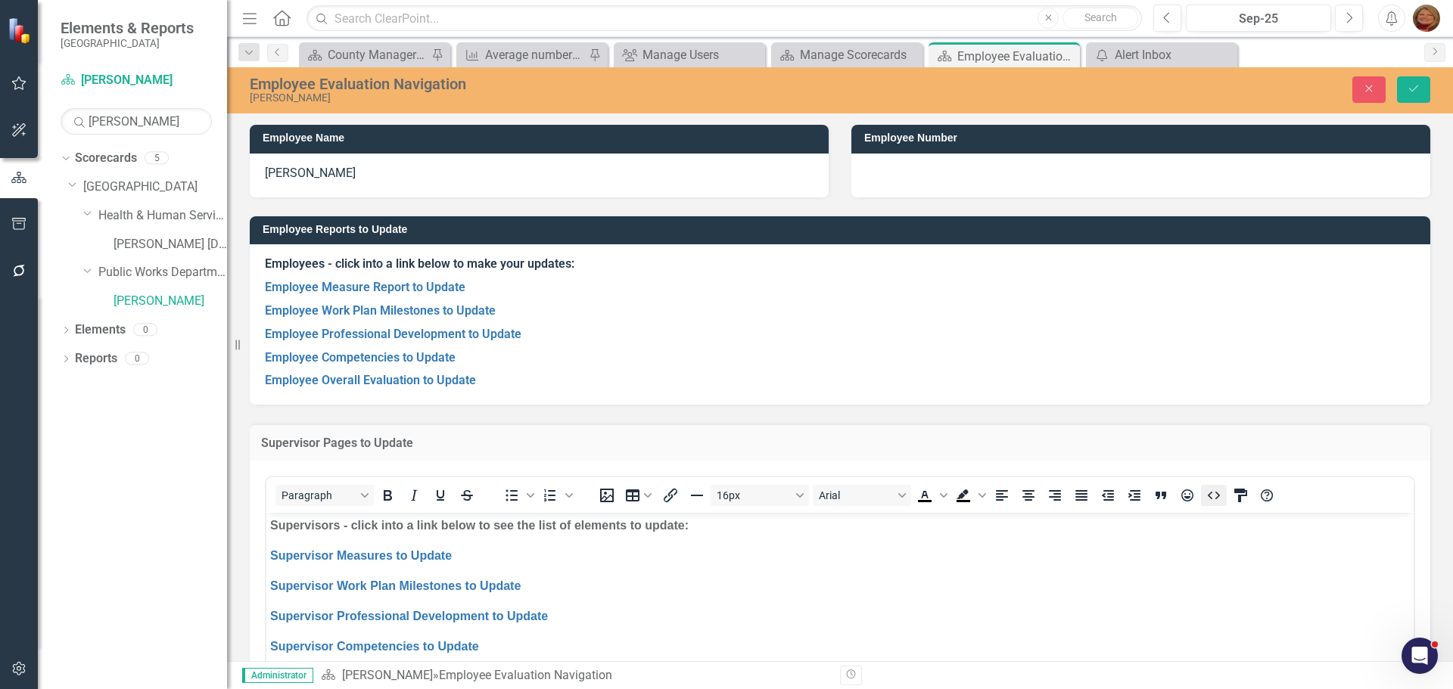
click at [1214, 492] on icon "HTML Editor" at bounding box center [1214, 496] width 18 height 18
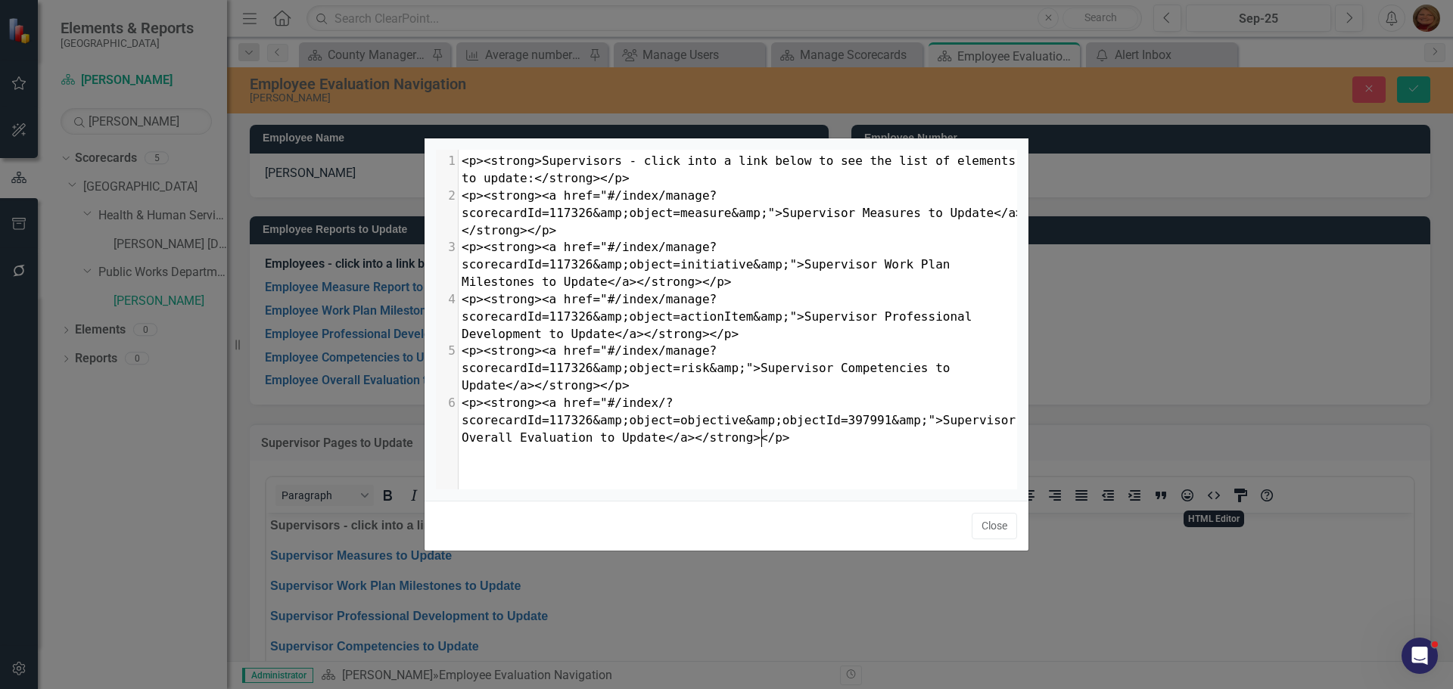
scroll to position [2, 0]
type textarea "117326"
drag, startPoint x: 543, startPoint y: 207, endPoint x: 580, endPoint y: 215, distance: 37.8
click at [580, 215] on span "<p><strong><a href="#/index/manage?scorecardId=117326&amp;object=measure&amp;">…" at bounding box center [743, 212] width 562 height 49
type textarea "117326"
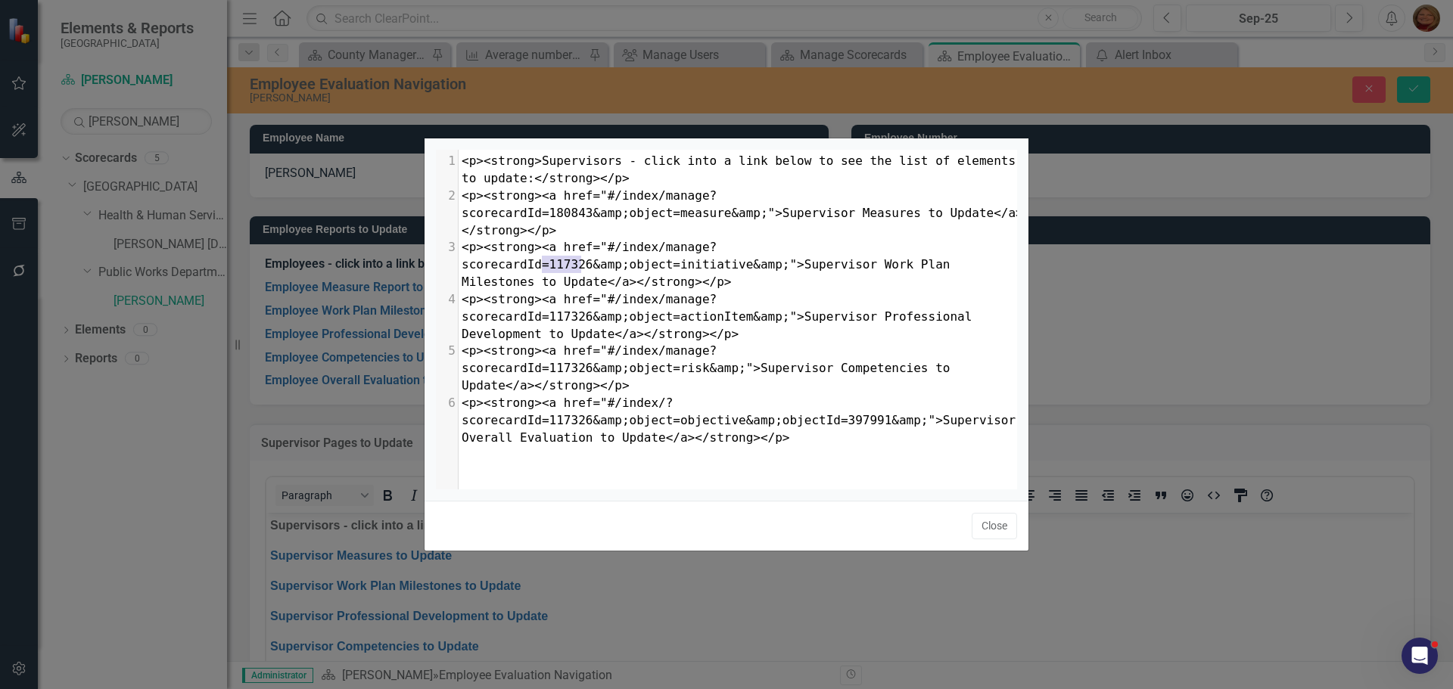
drag, startPoint x: 543, startPoint y: 263, endPoint x: 580, endPoint y: 266, distance: 36.4
click at [580, 266] on span "<p><strong><a href="#/index/manage?scorecardId=117326&amp;object=initiative&amp…" at bounding box center [710, 264] width 496 height 49
type textarea "17326"
drag, startPoint x: 545, startPoint y: 316, endPoint x: 580, endPoint y: 319, distance: 34.9
click at [580, 319] on span "<p><strong><a href="#/index/manage?scorecardId=117326&amp;object=actionItem&amp…" at bounding box center [721, 316] width 518 height 49
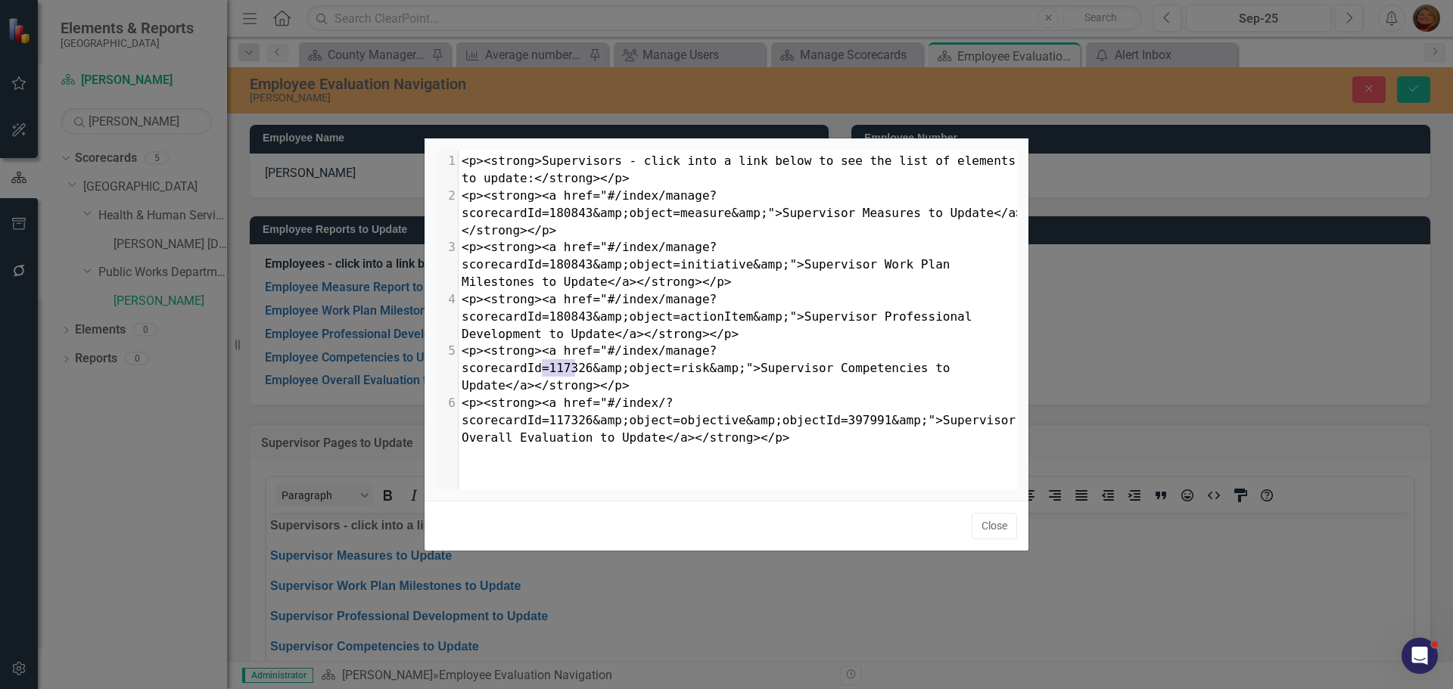
type textarea "117326"
drag, startPoint x: 543, startPoint y: 371, endPoint x: 580, endPoint y: 372, distance: 37.9
click at [580, 372] on span "<p><strong><a href="#/index/manage?scorecardId=117326&amp;object=risk&amp;">Sup…" at bounding box center [710, 368] width 496 height 49
click at [999, 524] on button "Close" at bounding box center [994, 526] width 45 height 26
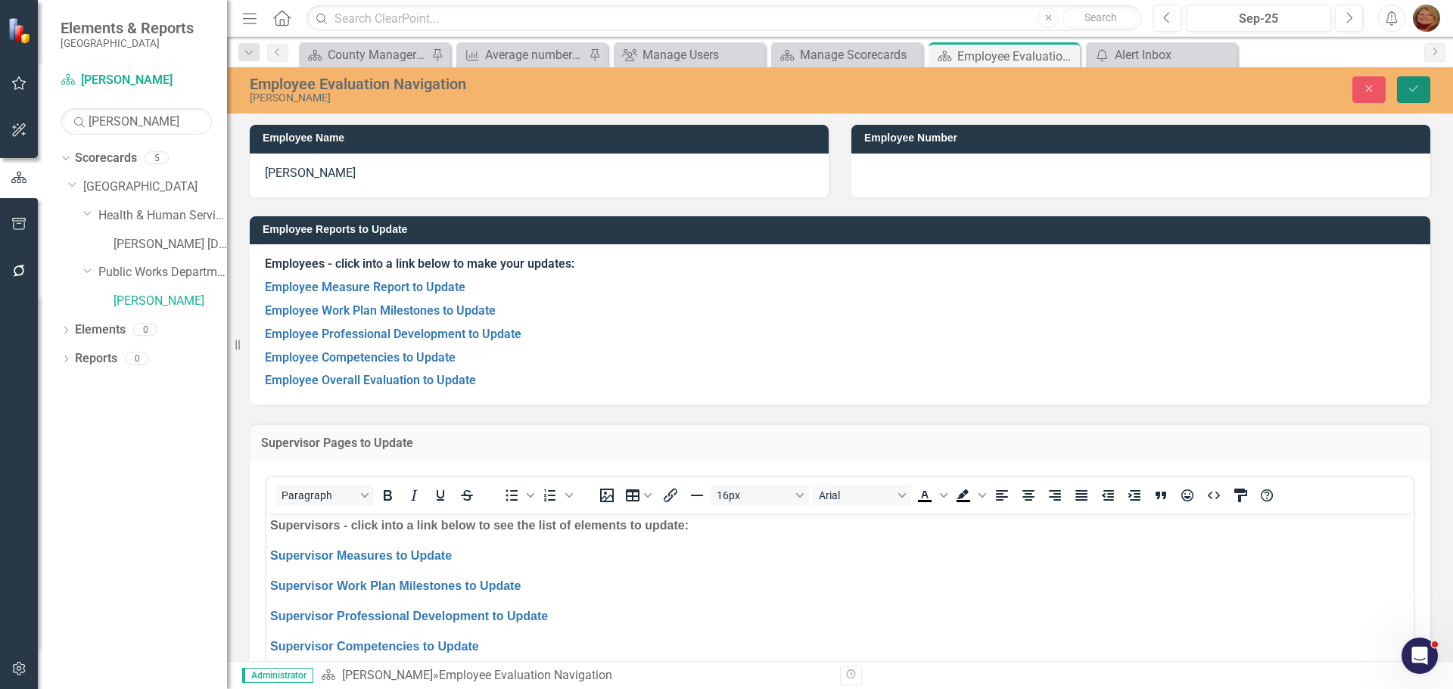
click at [1417, 88] on icon "Save" at bounding box center [1414, 88] width 14 height 11
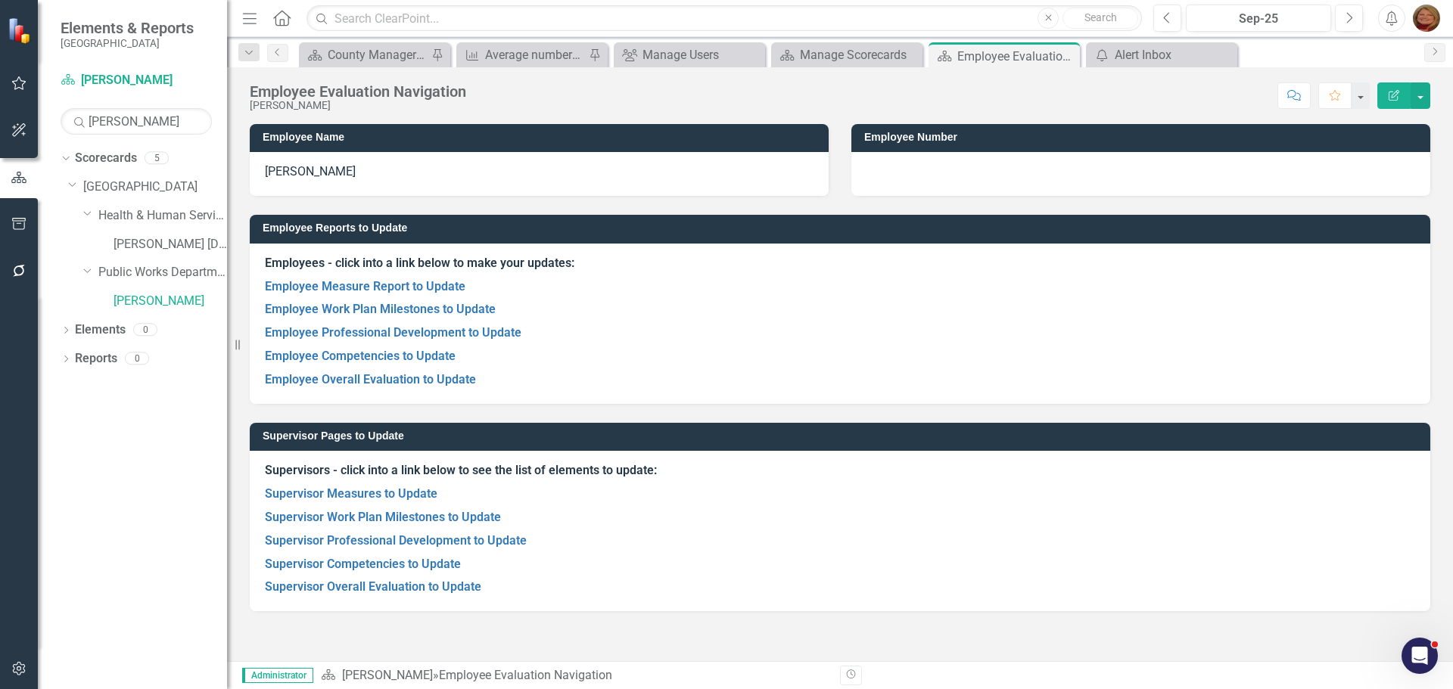
click at [69, 328] on icon "Dropdown" at bounding box center [66, 332] width 11 height 8
click at [133, 352] on link "Overall Evaluation Overall Evaluation" at bounding box center [141, 358] width 119 height 17
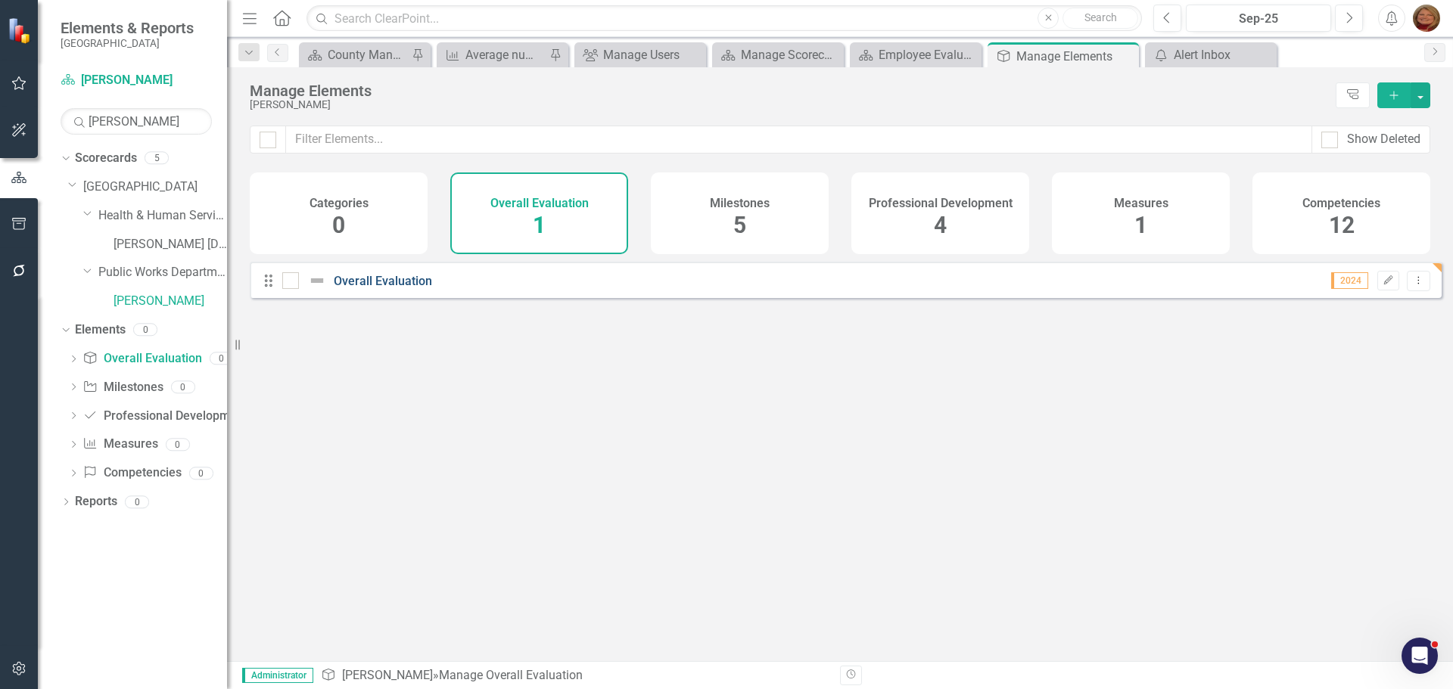
click at [357, 288] on link "Overall Evaluation" at bounding box center [383, 281] width 98 height 14
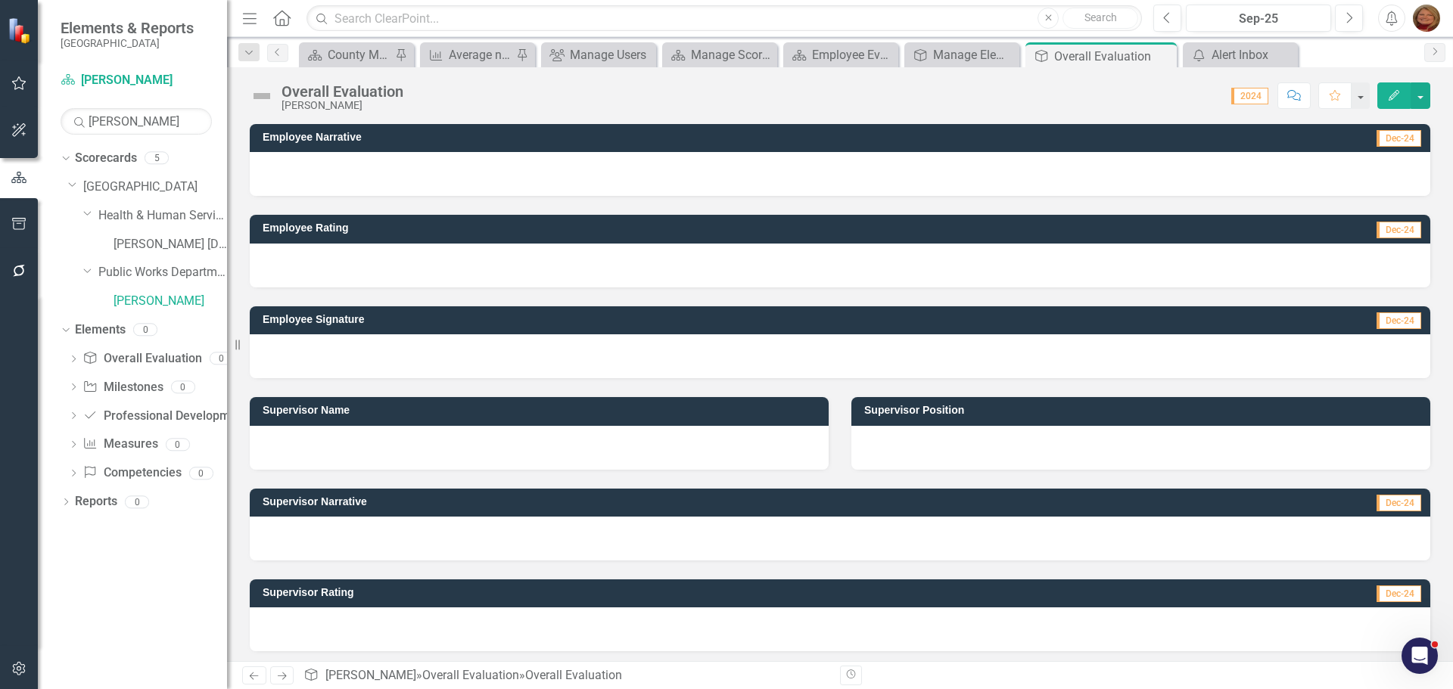
click at [349, 437] on div at bounding box center [539, 448] width 579 height 44
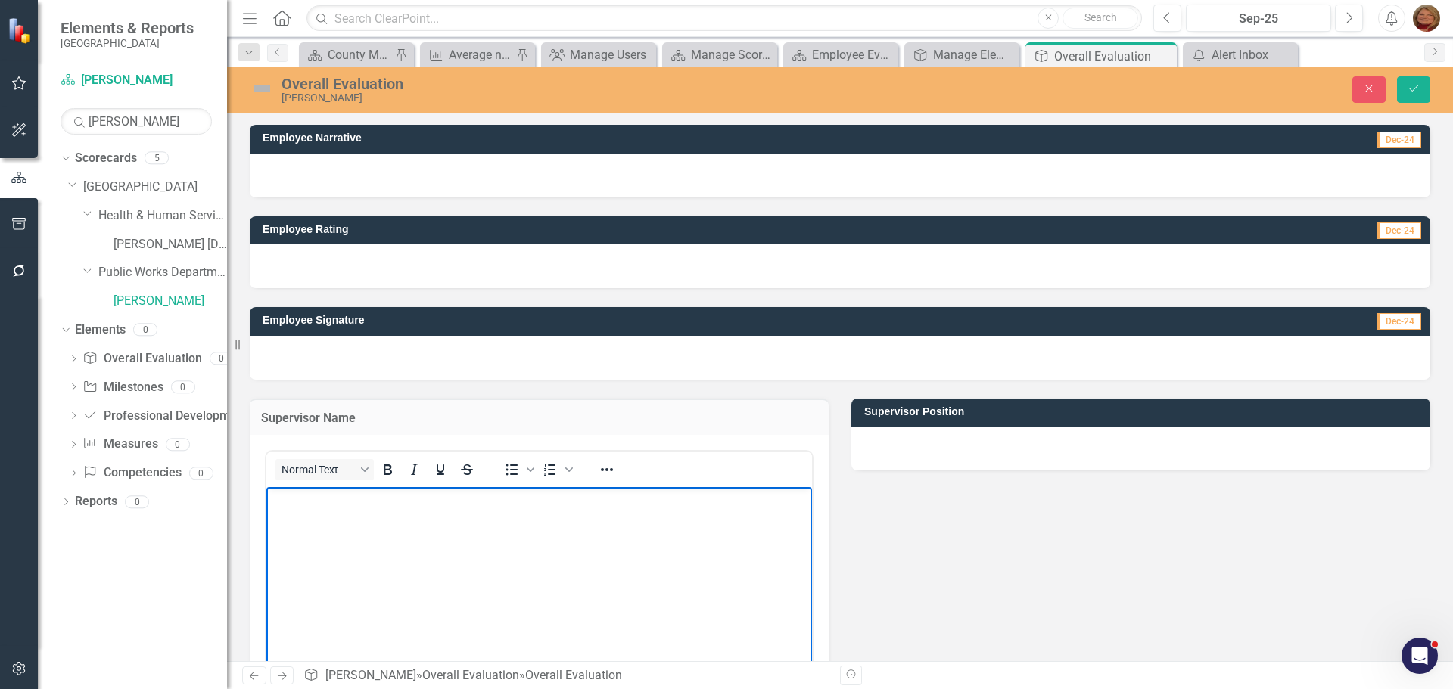
click at [389, 521] on body "Rich Text Area. Press ALT-0 for help." at bounding box center [539, 600] width 546 height 227
click at [951, 446] on div at bounding box center [1140, 449] width 579 height 44
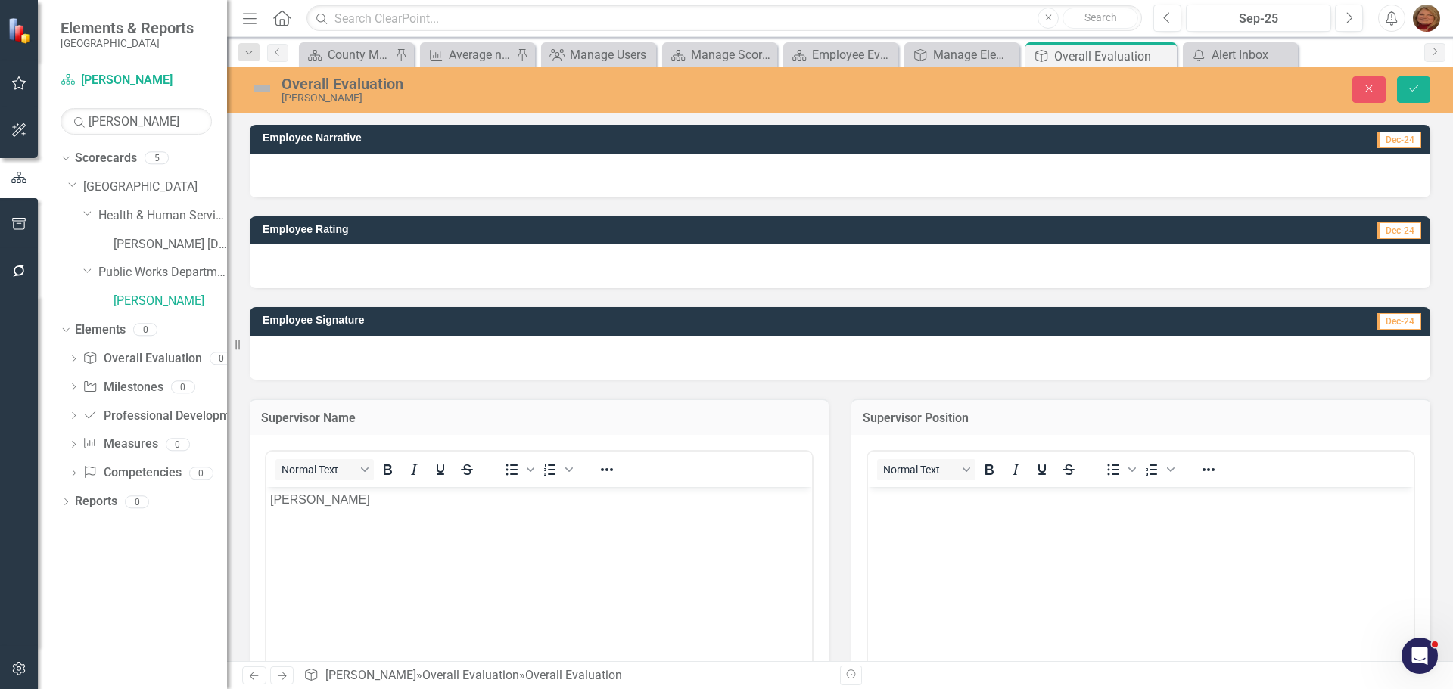
click at [926, 522] on body "Rich Text Area. Press ALT-0 for help." at bounding box center [1141, 600] width 546 height 227
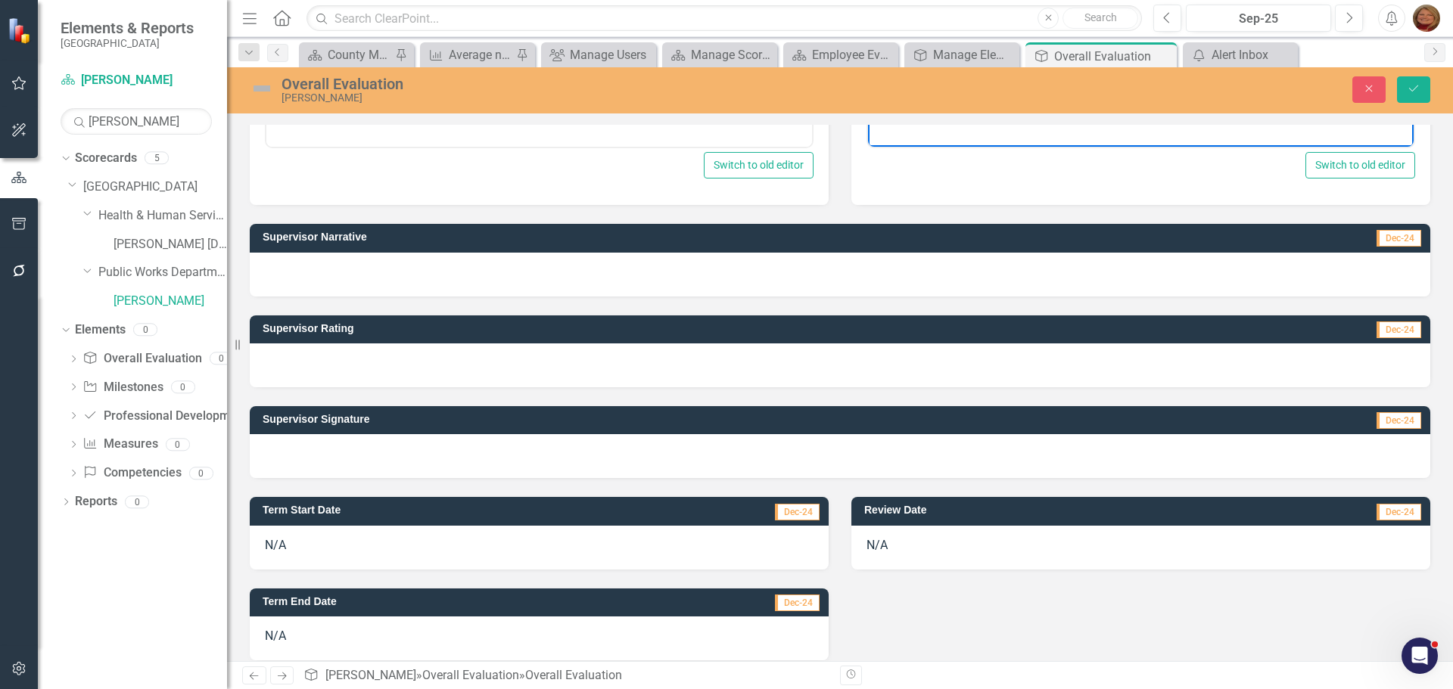
scroll to position [605, 0]
click at [300, 537] on div "N/A" at bounding box center [539, 547] width 579 height 44
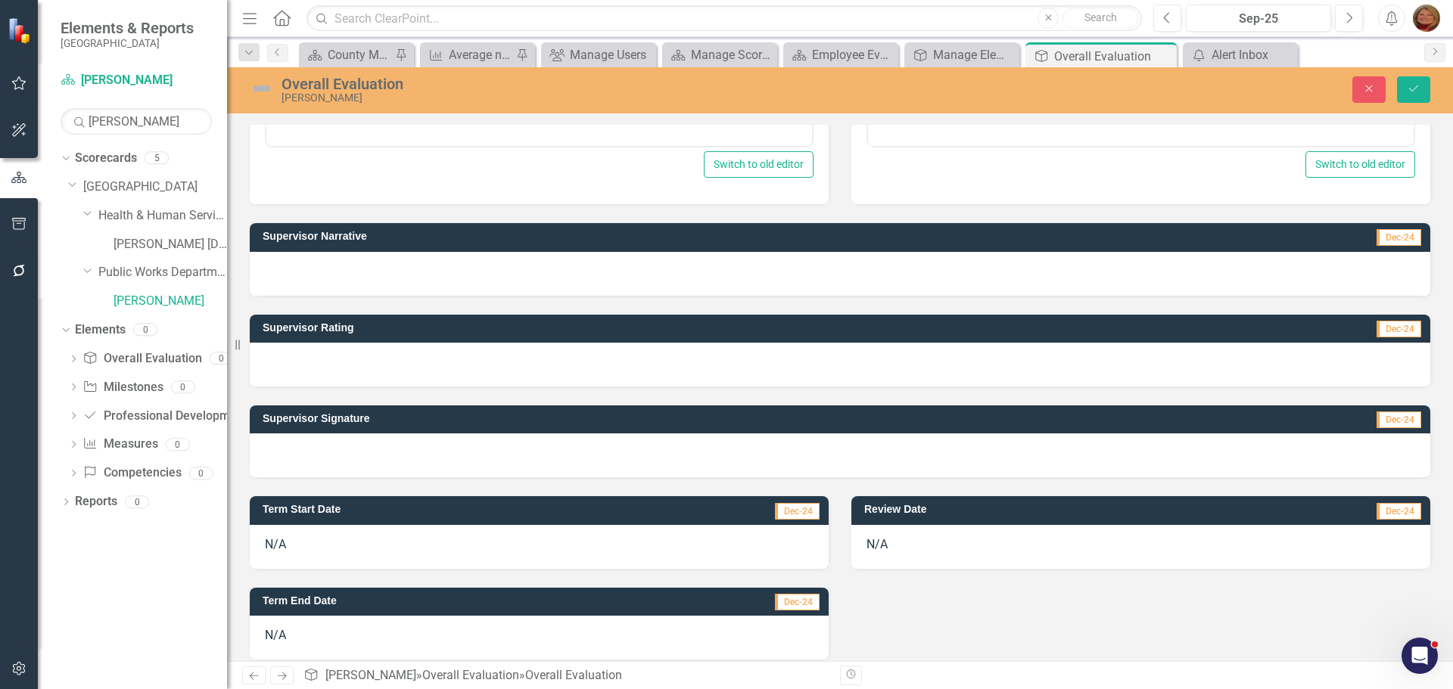
click at [300, 537] on div "N/A" at bounding box center [539, 547] width 579 height 44
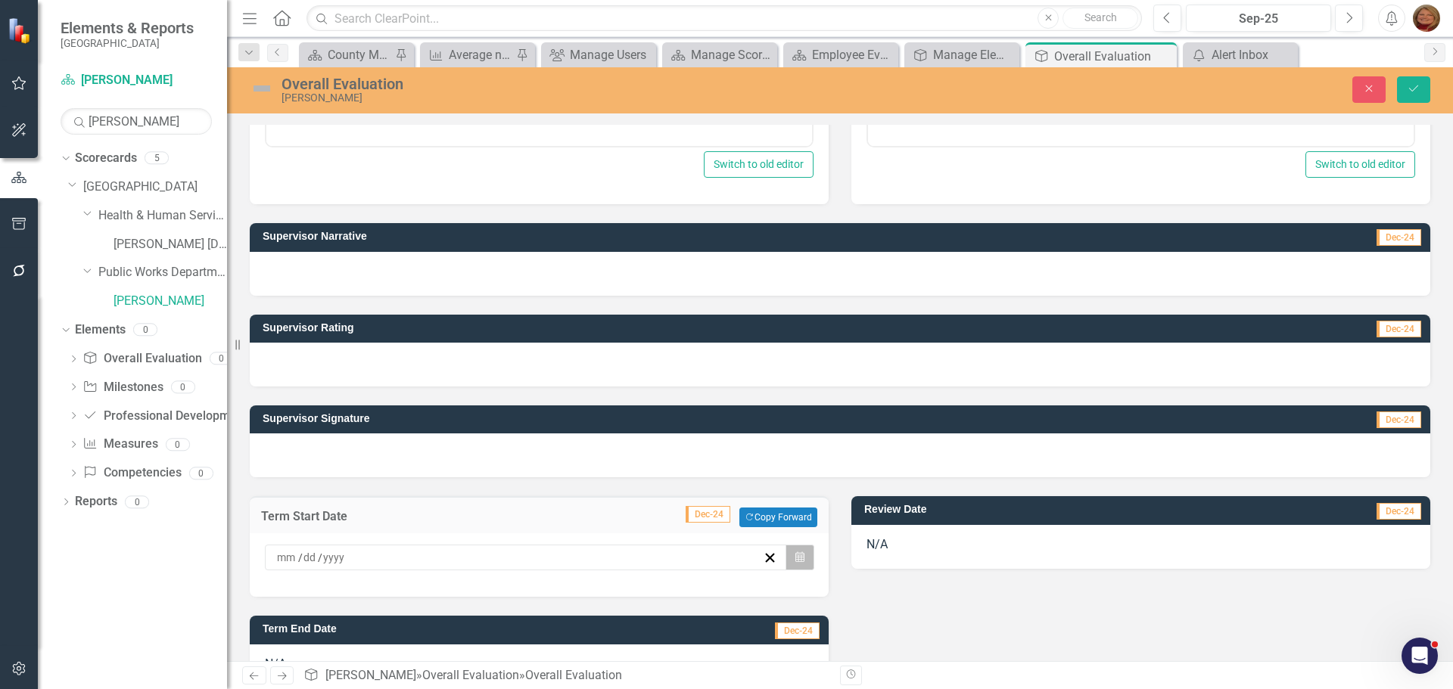
click at [785, 553] on button "Calendar" at bounding box center [799, 558] width 29 height 26
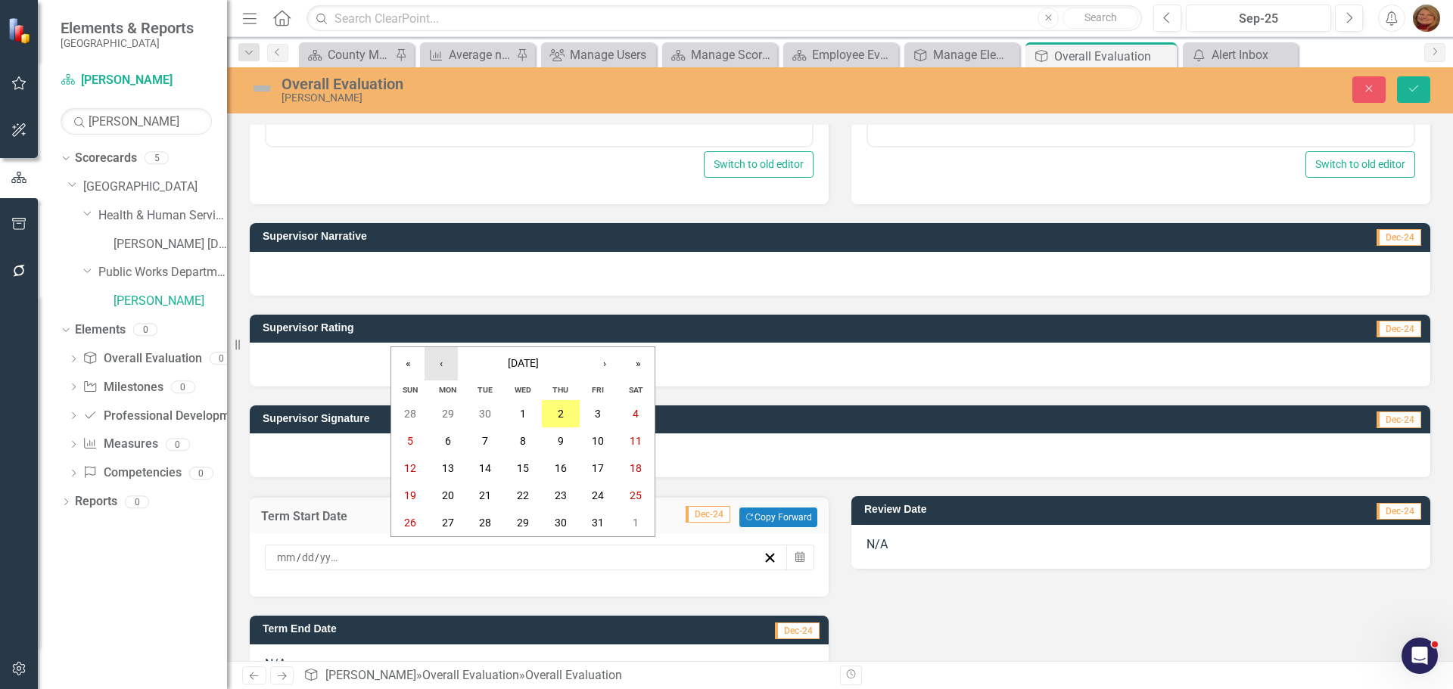
click at [446, 369] on button "‹" at bounding box center [441, 363] width 33 height 33
click at [445, 412] on abbr "1" at bounding box center [448, 414] width 6 height 12
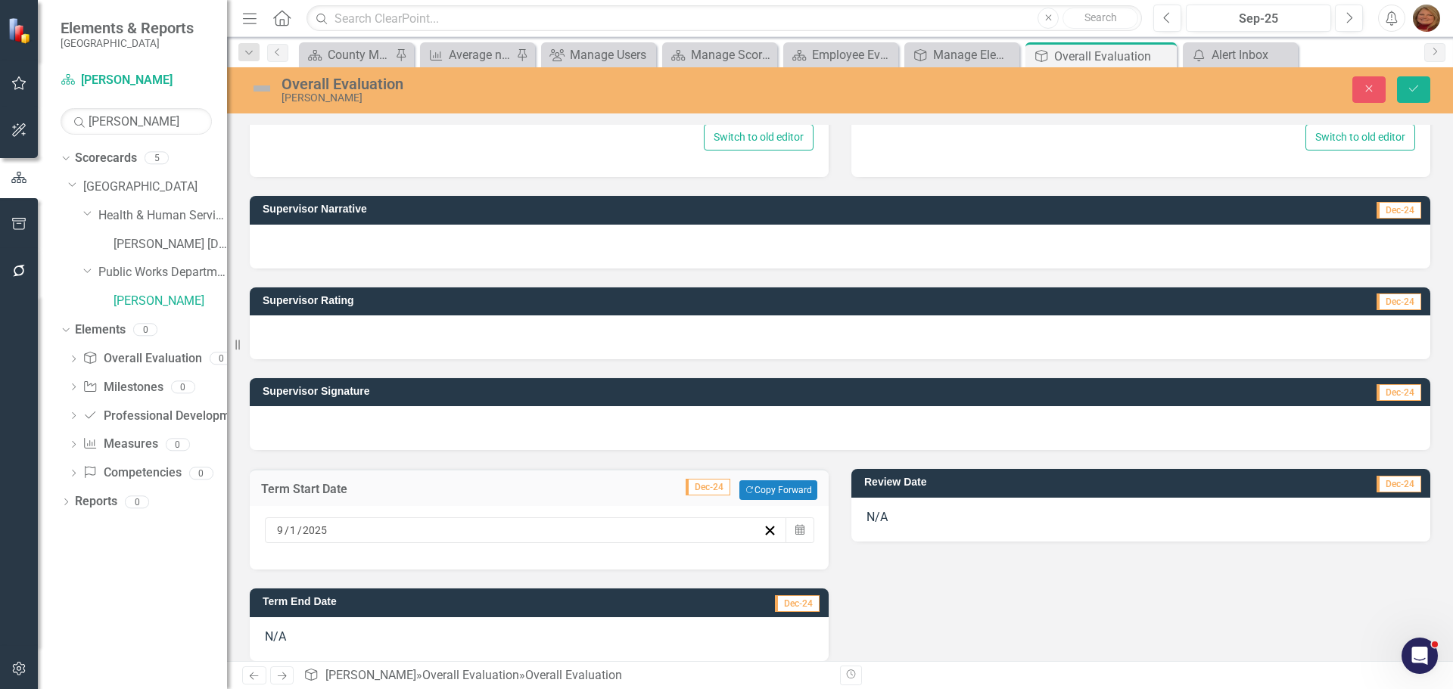
scroll to position [647, 0]
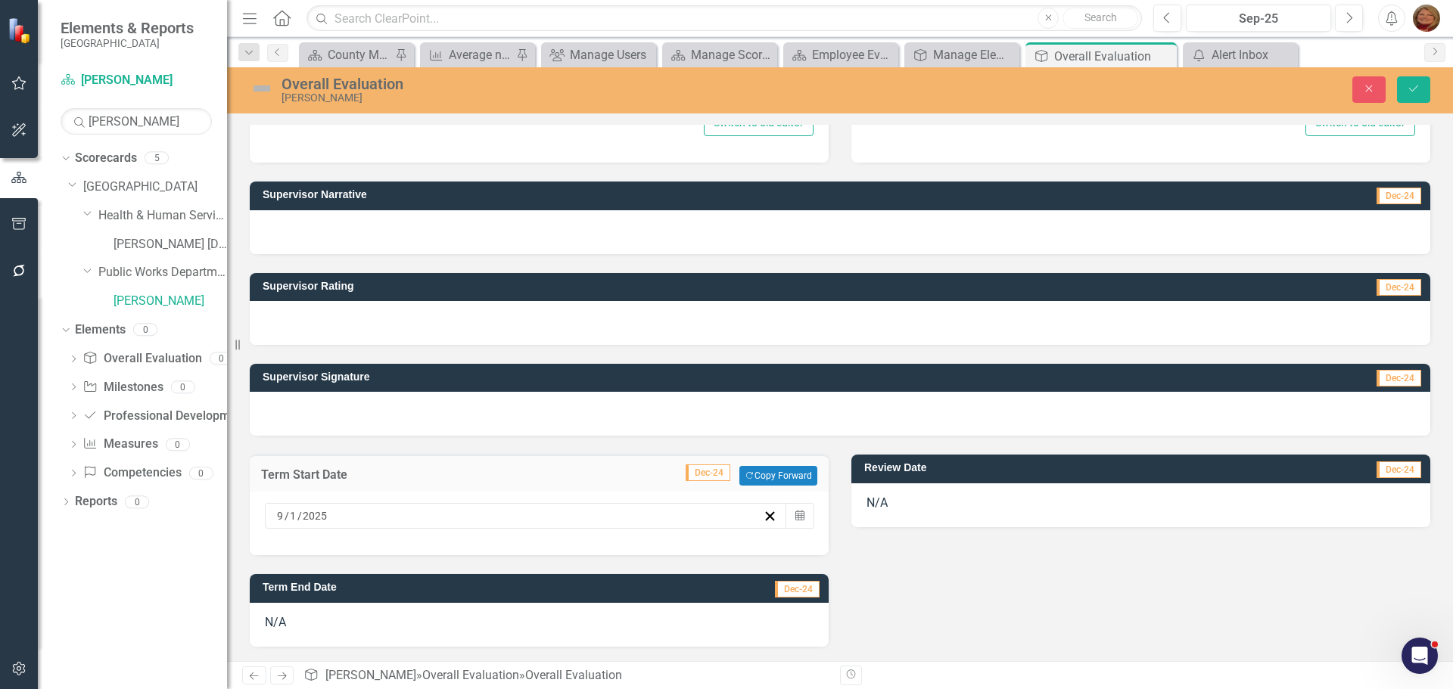
click at [789, 618] on div "N/A" at bounding box center [539, 625] width 579 height 44
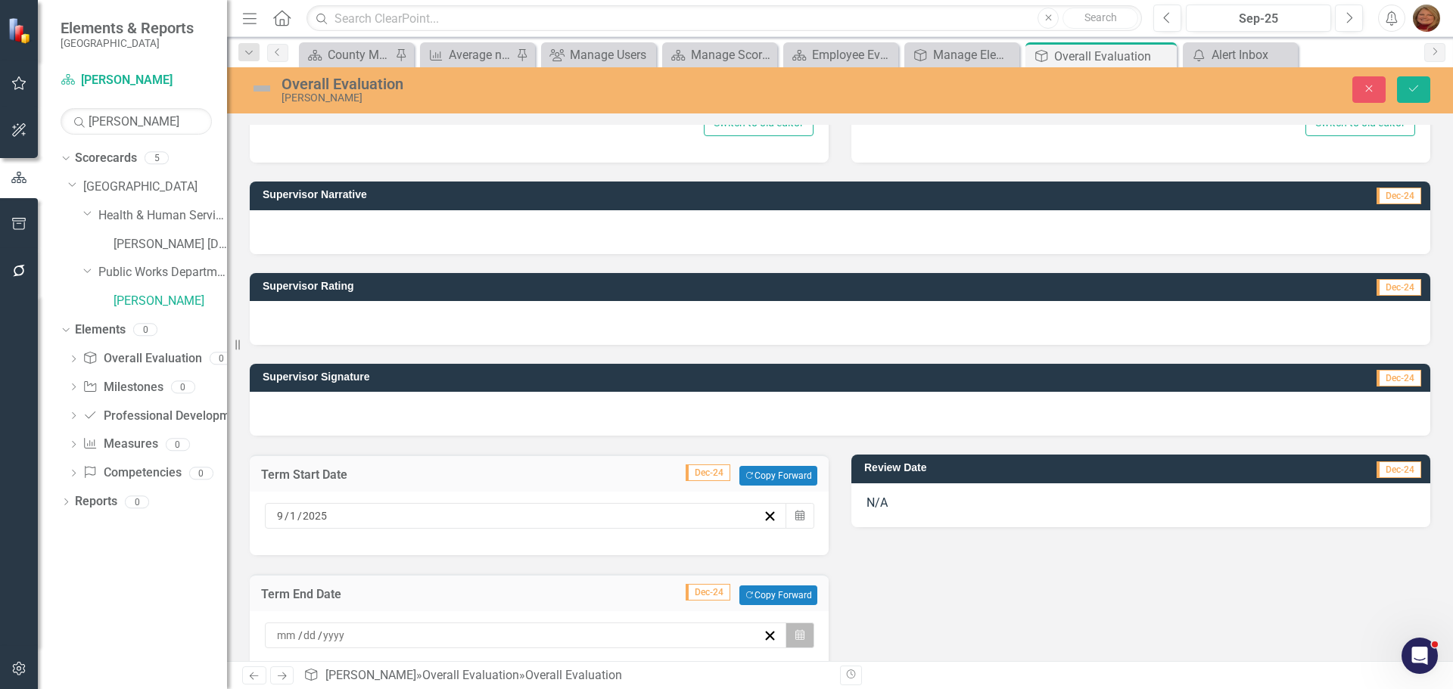
click at [795, 635] on icon "Calendar" at bounding box center [799, 635] width 9 height 11
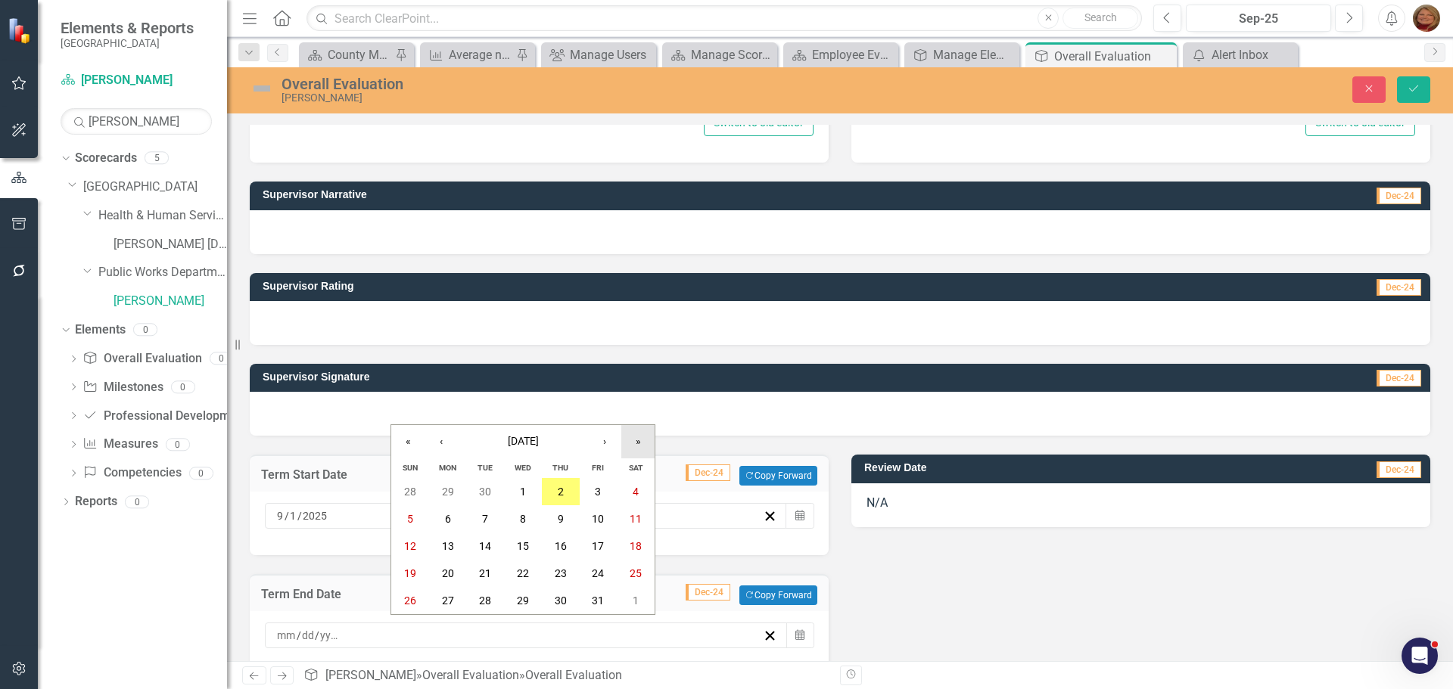
click at [639, 440] on button "»" at bounding box center [637, 441] width 33 height 33
click at [441, 444] on button "‹" at bounding box center [441, 441] width 33 height 33
click at [453, 625] on abbr "31" at bounding box center [448, 628] width 12 height 12
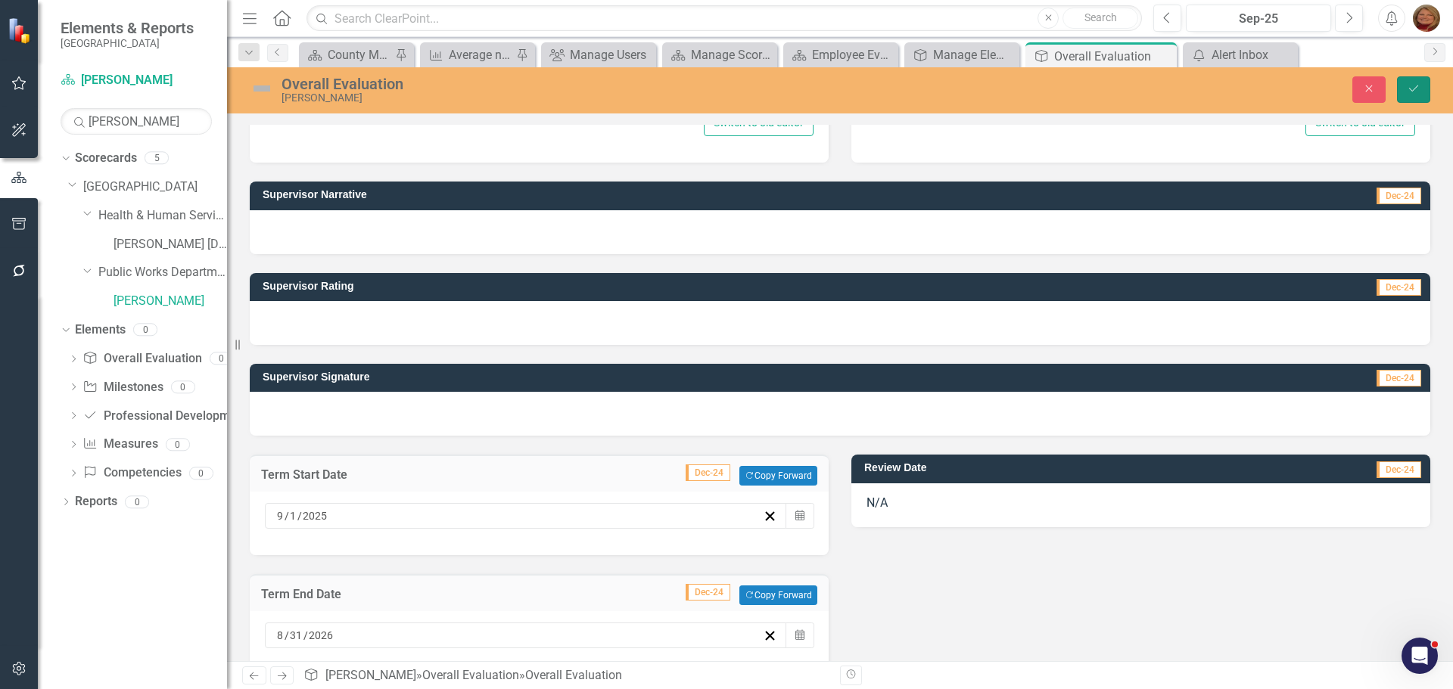
click at [1417, 81] on button "Save" at bounding box center [1413, 89] width 33 height 26
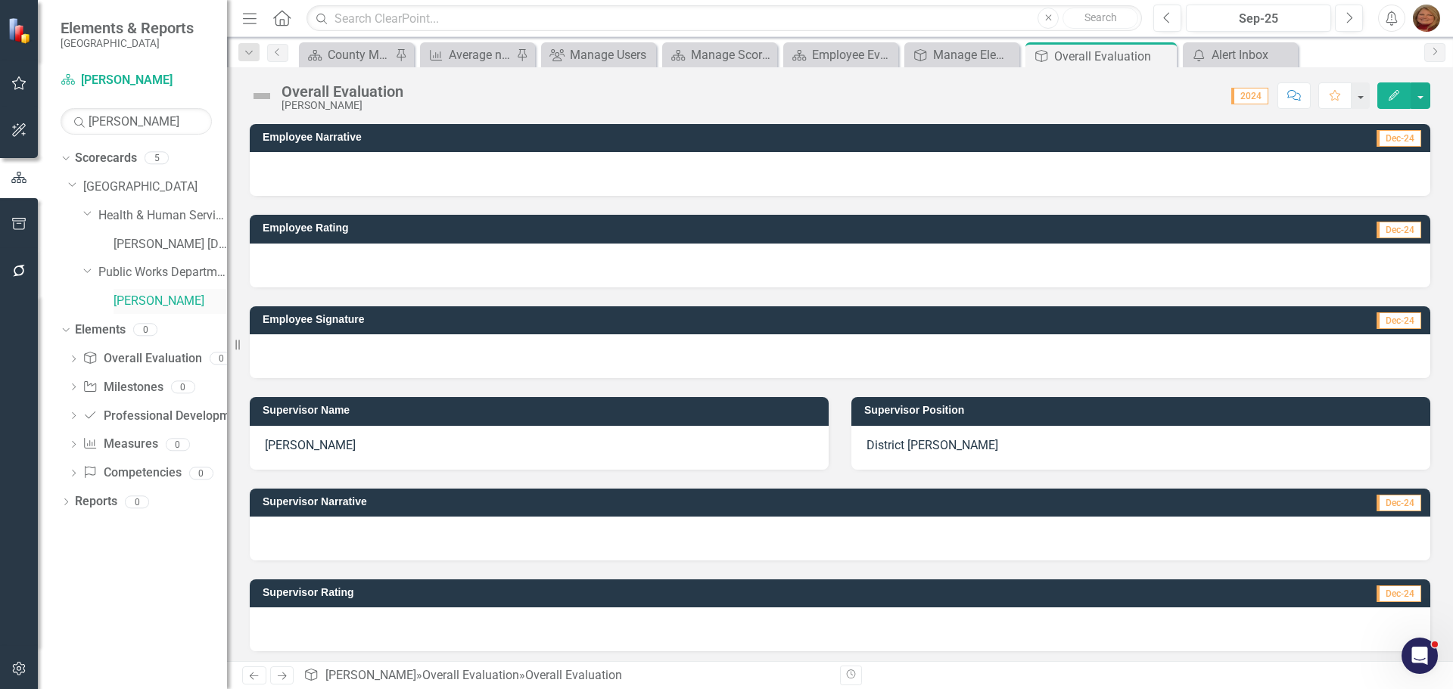
click at [145, 295] on link "[PERSON_NAME]" at bounding box center [171, 301] width 114 height 17
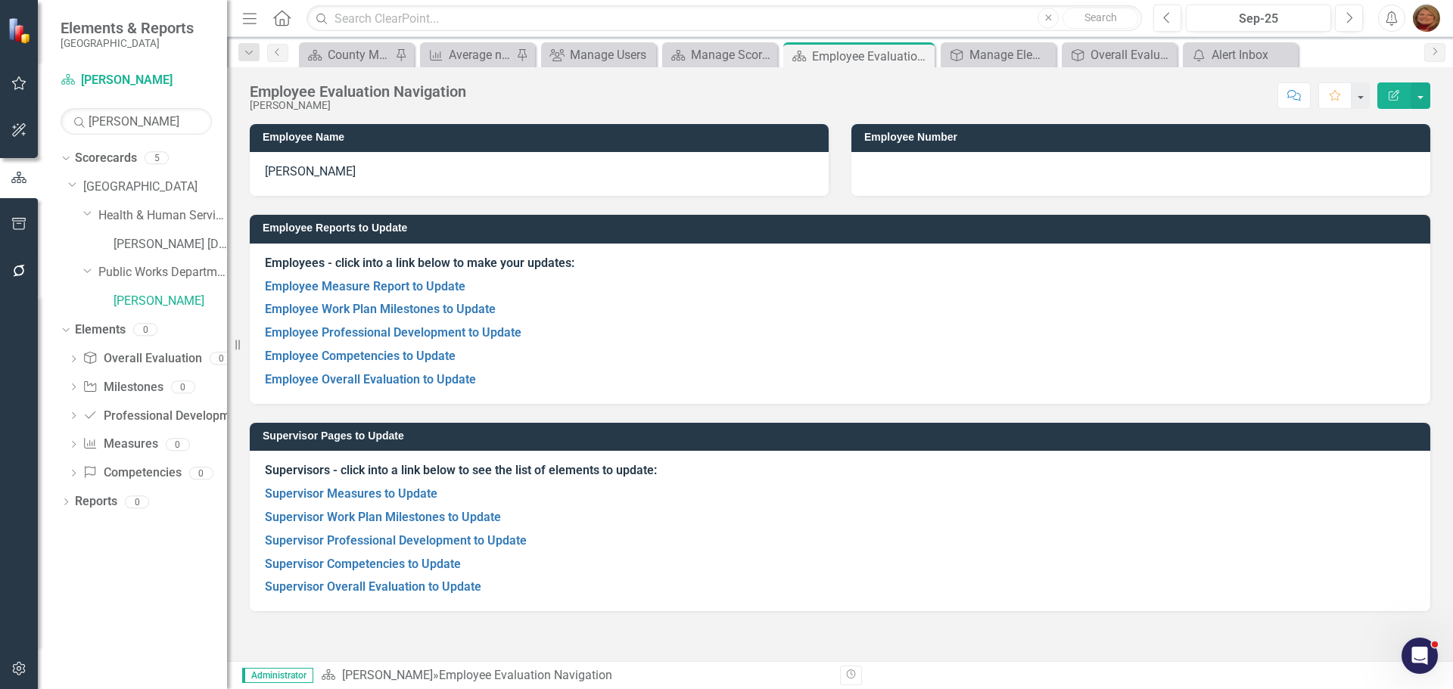
click at [700, 441] on h3 "Supervisor Pages to Update" at bounding box center [843, 436] width 1160 height 11
click at [701, 440] on h3 "Supervisor Pages to Update" at bounding box center [843, 436] width 1160 height 11
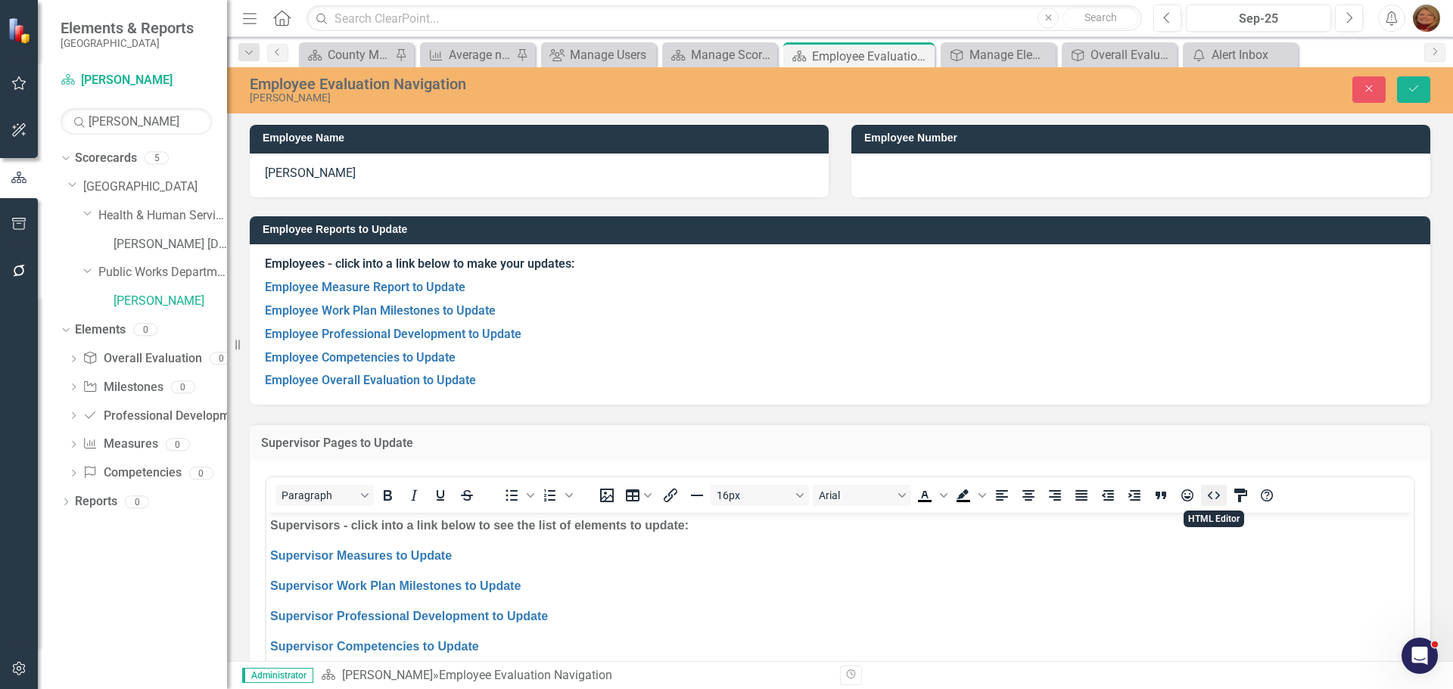
click at [1220, 491] on icon "HTML Editor" at bounding box center [1214, 496] width 18 height 18
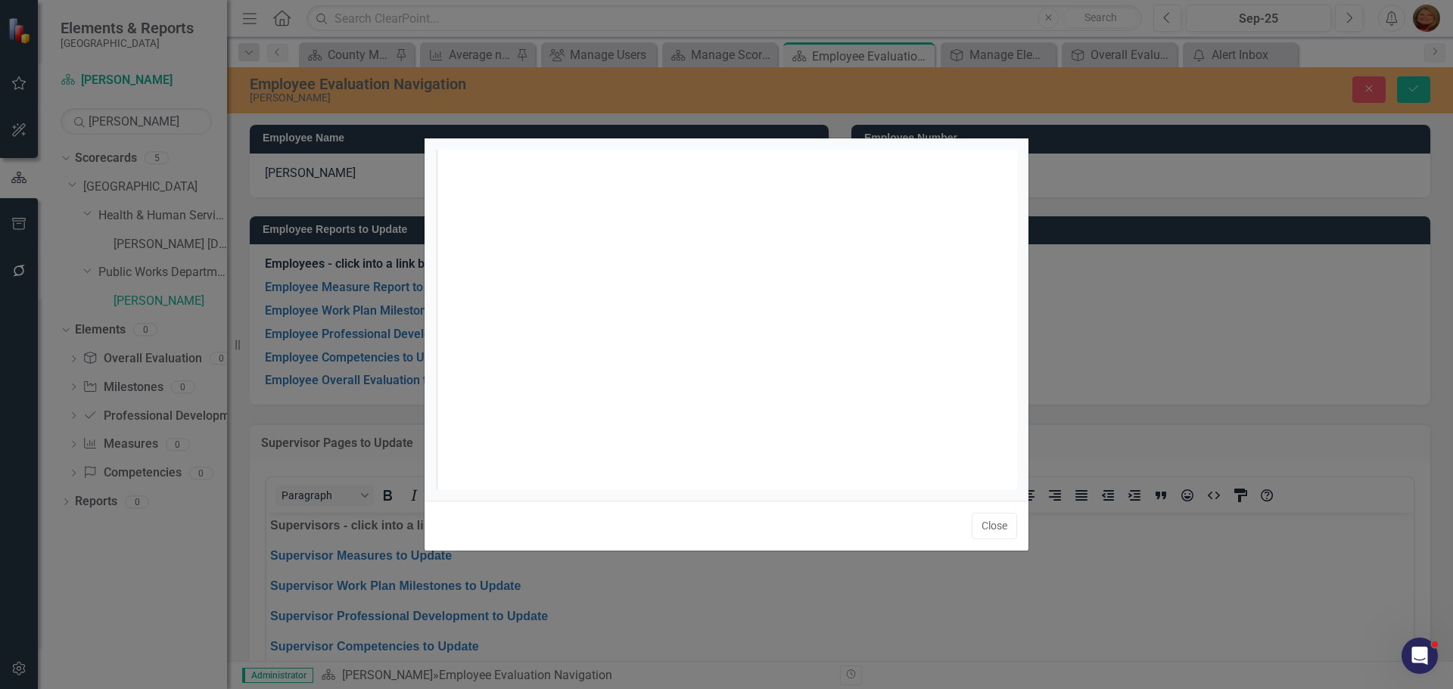
scroll to position [6, 0]
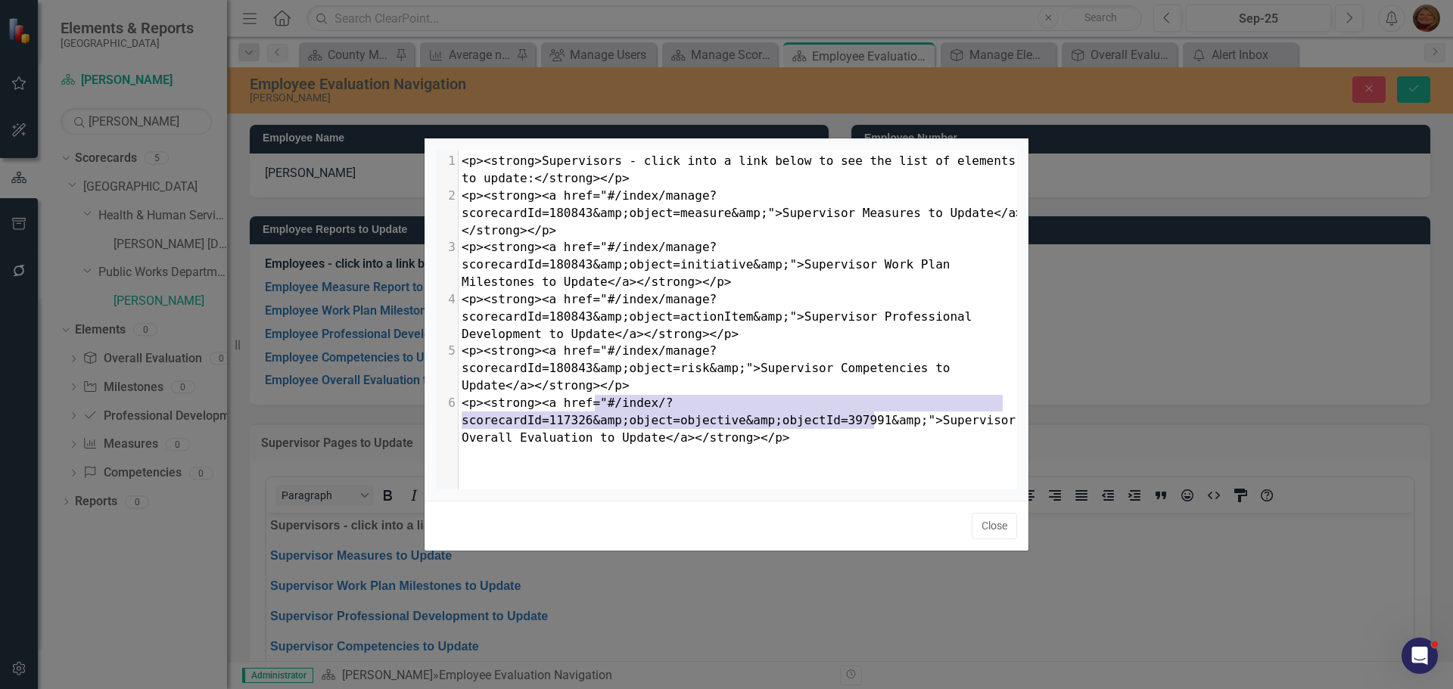
type textarea "#/index/?scorecardId=117326&amp;object=objective&amp;objectId=397991&amp;"
drag, startPoint x: 596, startPoint y: 404, endPoint x: 887, endPoint y: 423, distance: 292.0
click at [887, 423] on span "<p><strong><a href="#/index/?scorecardId=117326&amp;object=objective&amp;object…" at bounding box center [743, 420] width 562 height 49
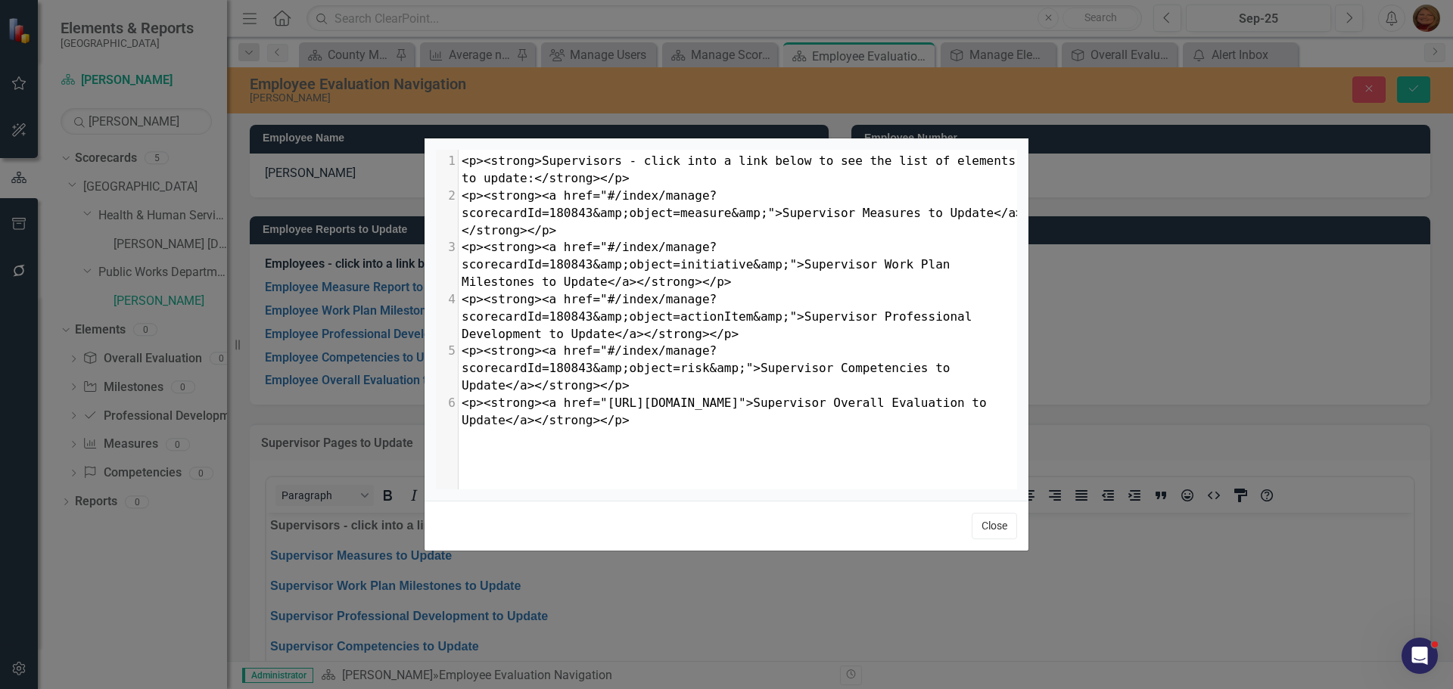
click at [996, 523] on button "Close" at bounding box center [994, 526] width 45 height 26
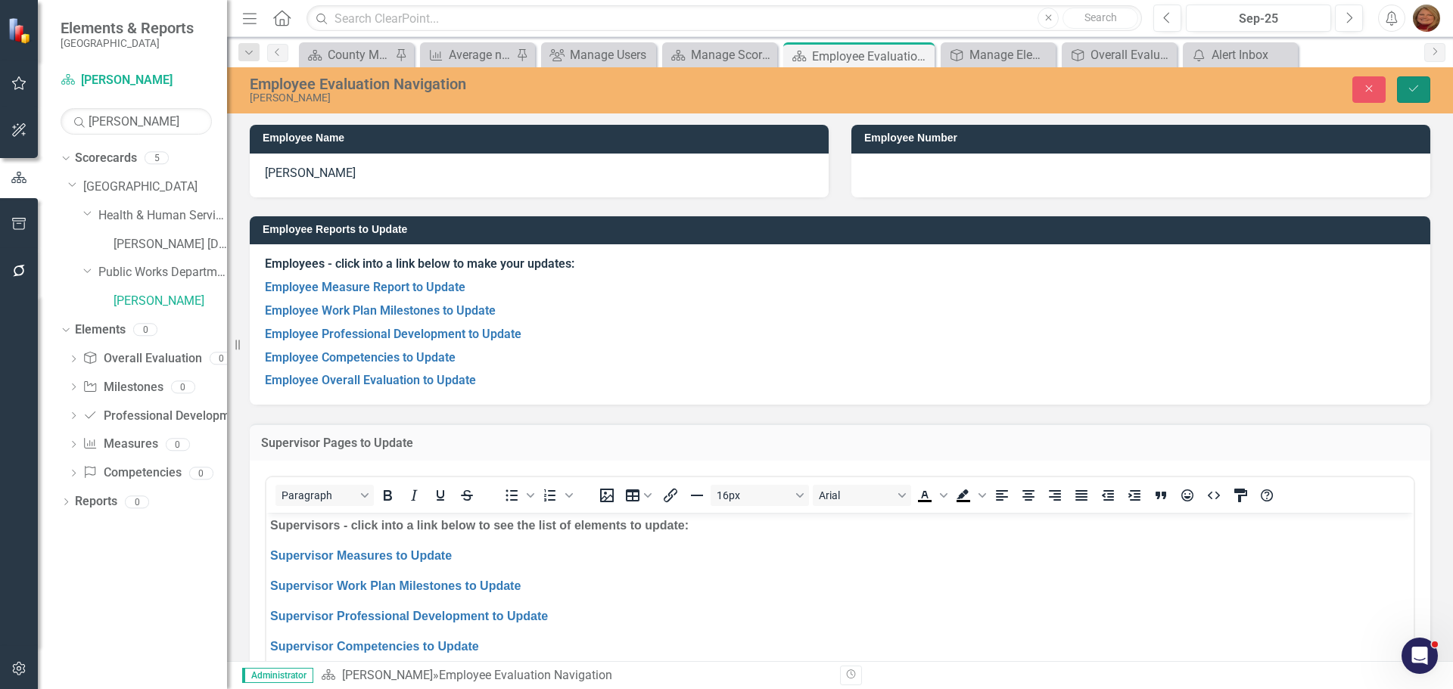
click at [1402, 86] on button "Save" at bounding box center [1413, 89] width 33 height 26
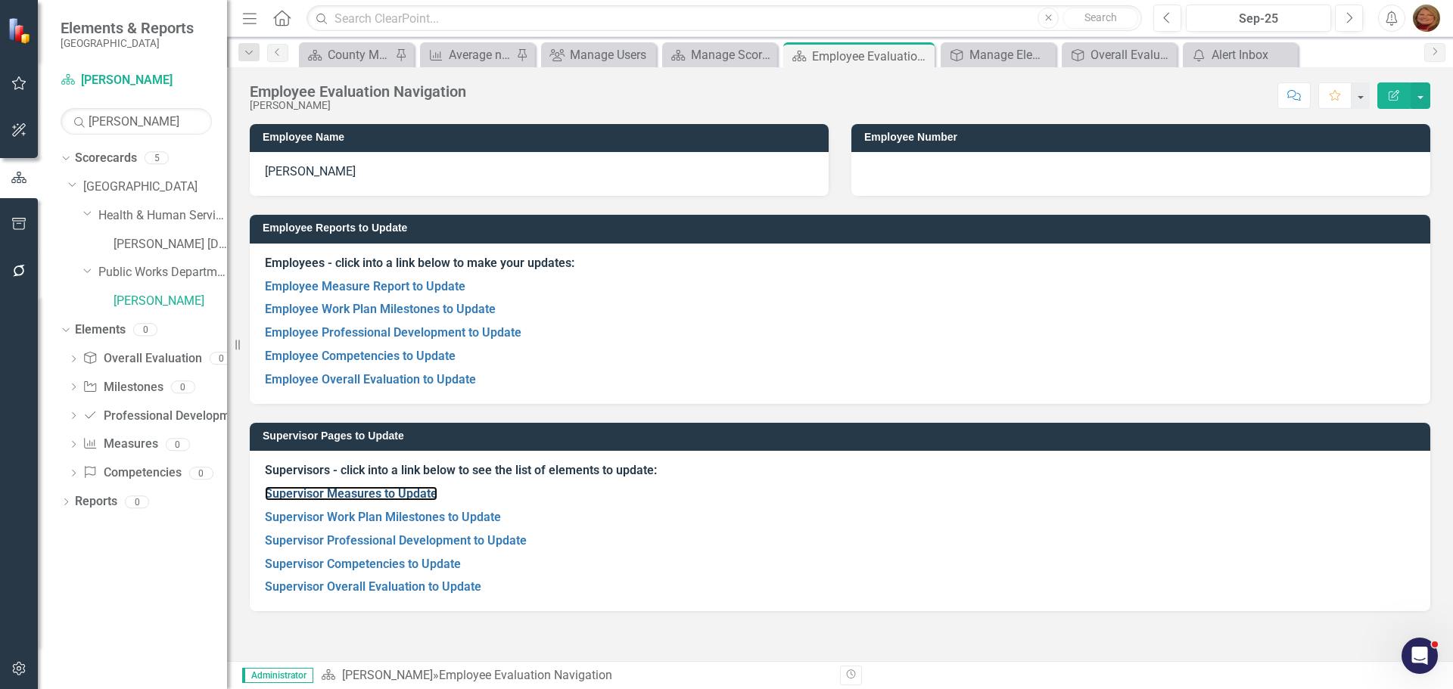
click at [409, 493] on link "Supervisor Measures to Update" at bounding box center [351, 494] width 173 height 14
click at [379, 518] on link "Supervisor Work Plan Milestones to Update" at bounding box center [383, 517] width 236 height 14
click at [406, 542] on link "Supervisor Professional Development to Update" at bounding box center [396, 541] width 262 height 14
click at [370, 568] on link "Supervisor Competencies to Update" at bounding box center [363, 564] width 196 height 14
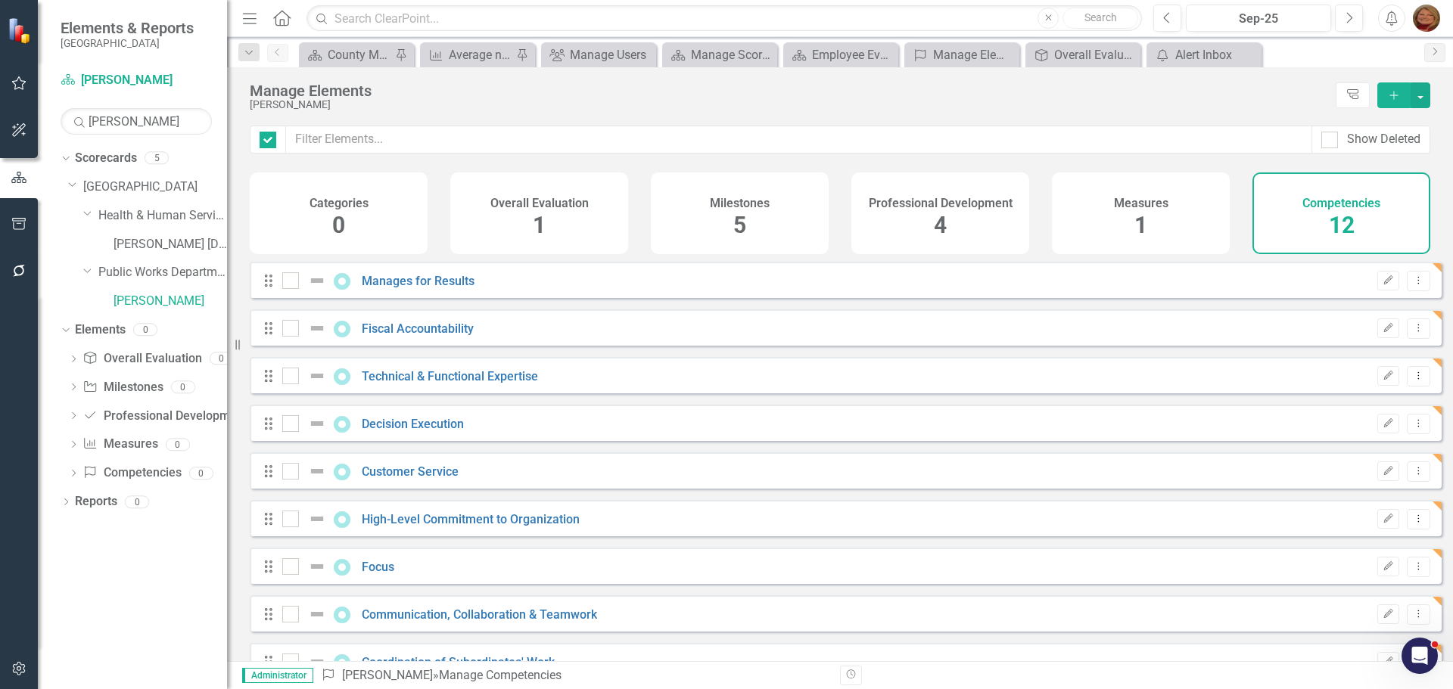
checkbox input "false"
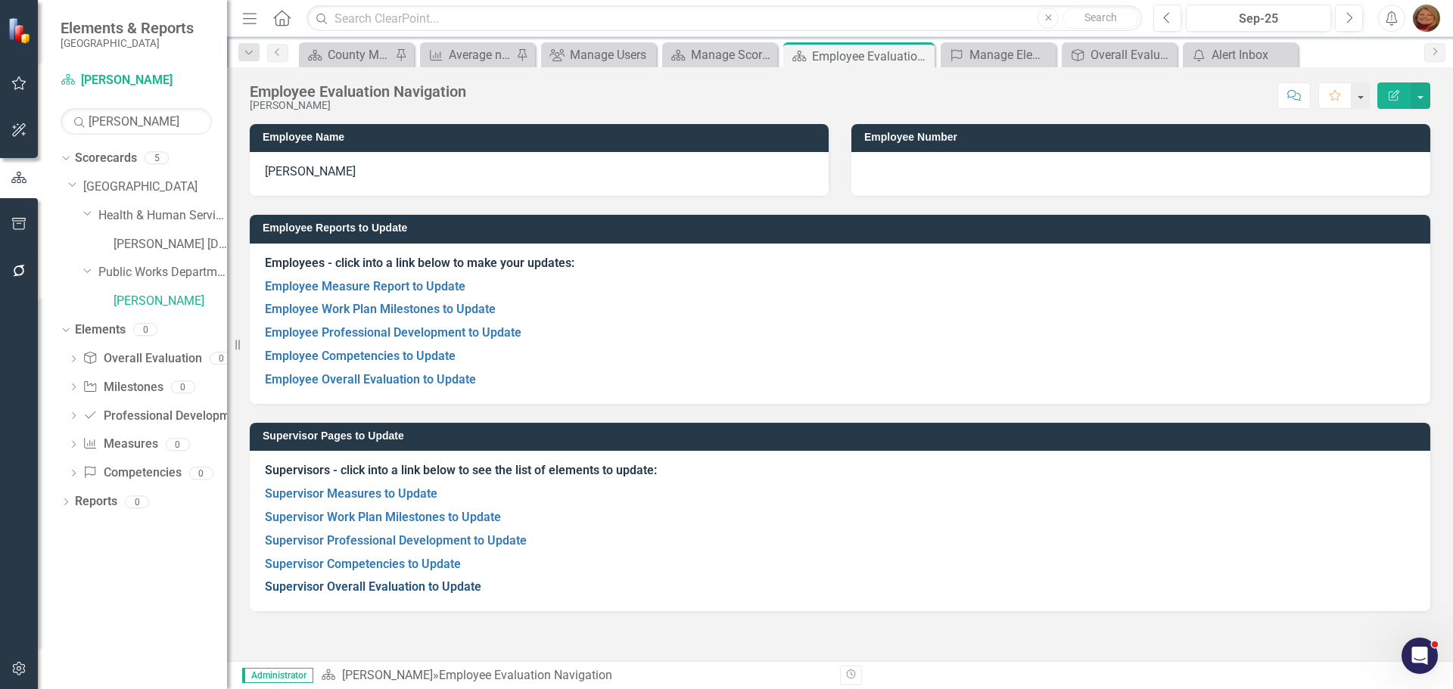
click at [387, 585] on link "Supervisor Overall Evaluation to Update" at bounding box center [373, 587] width 216 height 14
click at [135, 472] on link "Competency Competencies" at bounding box center [131, 473] width 98 height 17
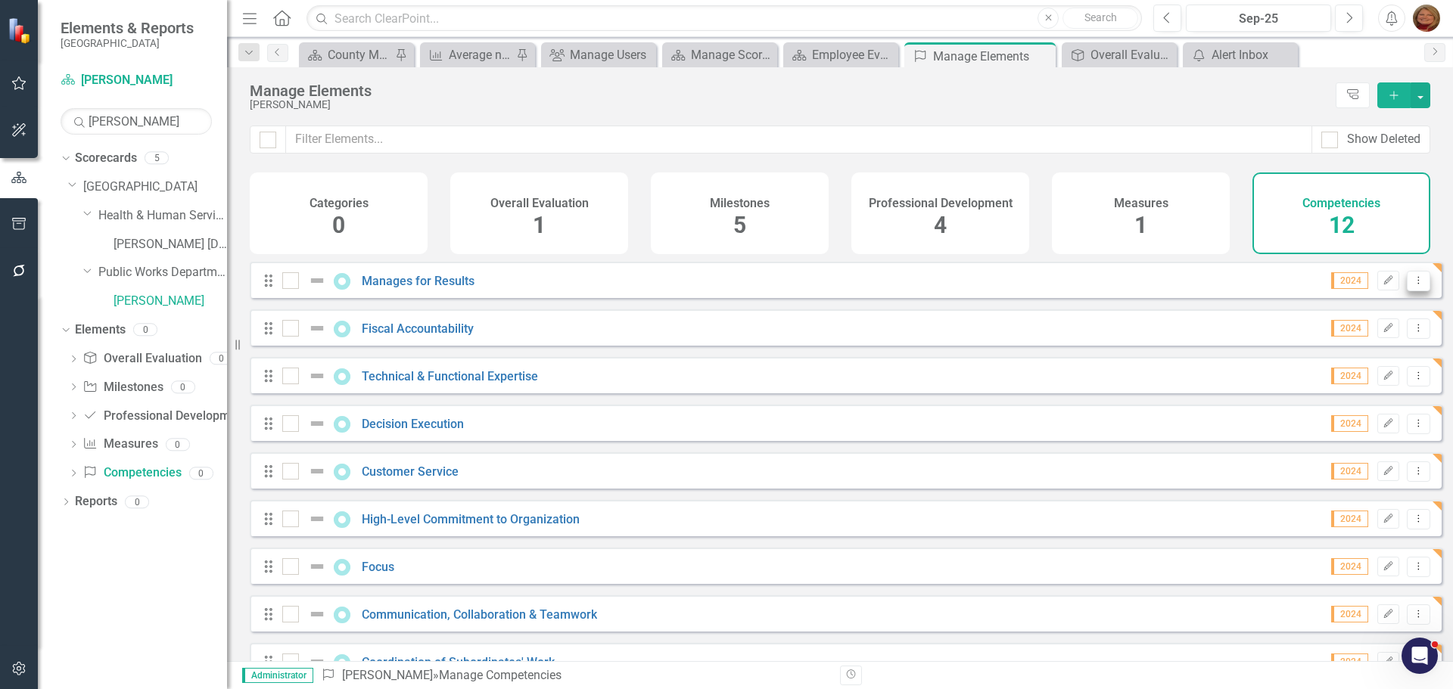
click at [1412, 285] on icon "Dropdown Menu" at bounding box center [1418, 280] width 13 height 10
click at [1367, 396] on link "Trash Delete Competency" at bounding box center [1339, 401] width 157 height 28
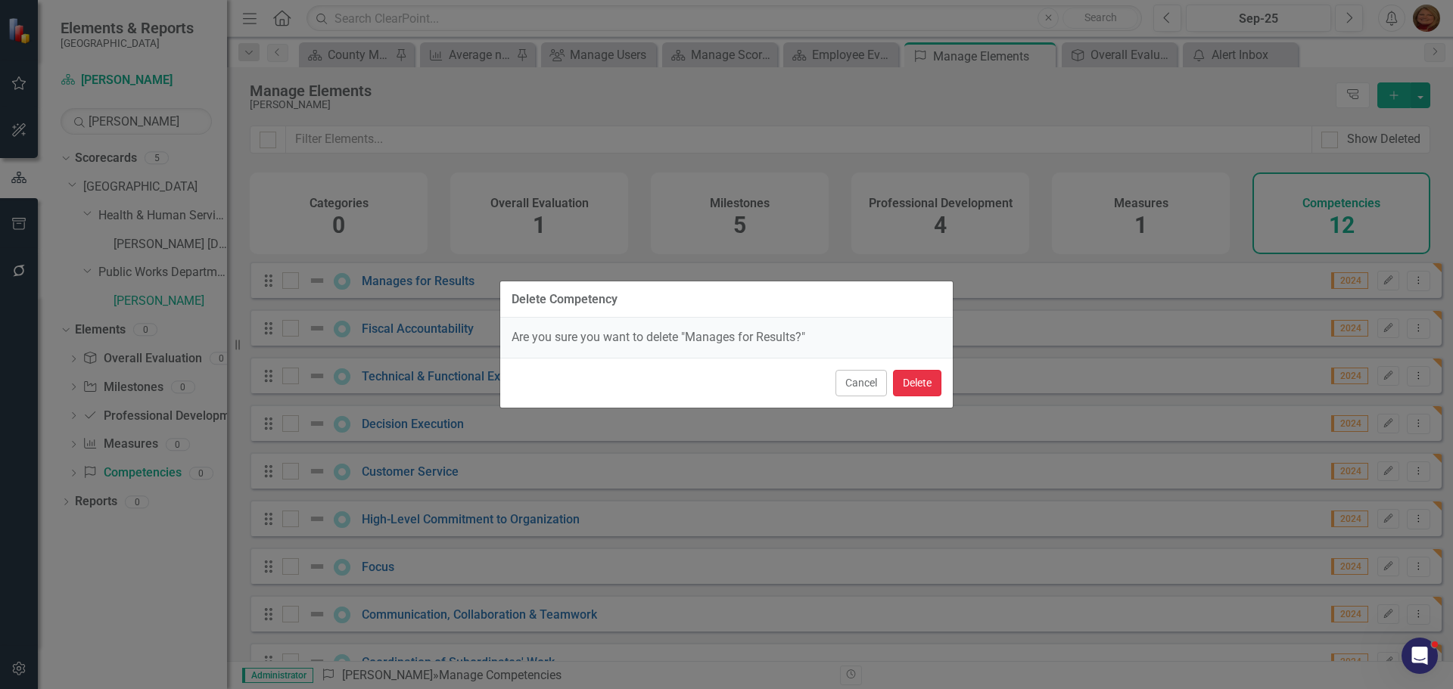
click at [926, 385] on button "Delete" at bounding box center [917, 383] width 48 height 26
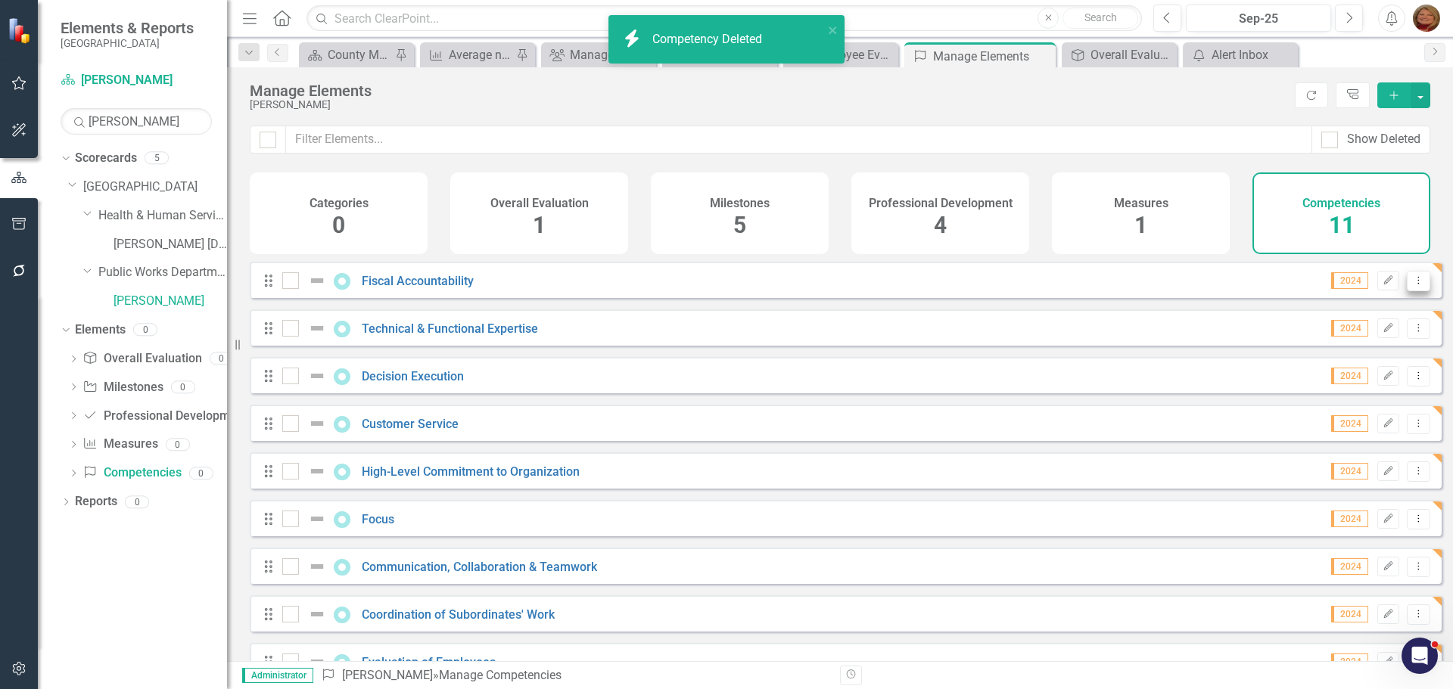
click at [1412, 285] on icon "Dropdown Menu" at bounding box center [1418, 280] width 13 height 10
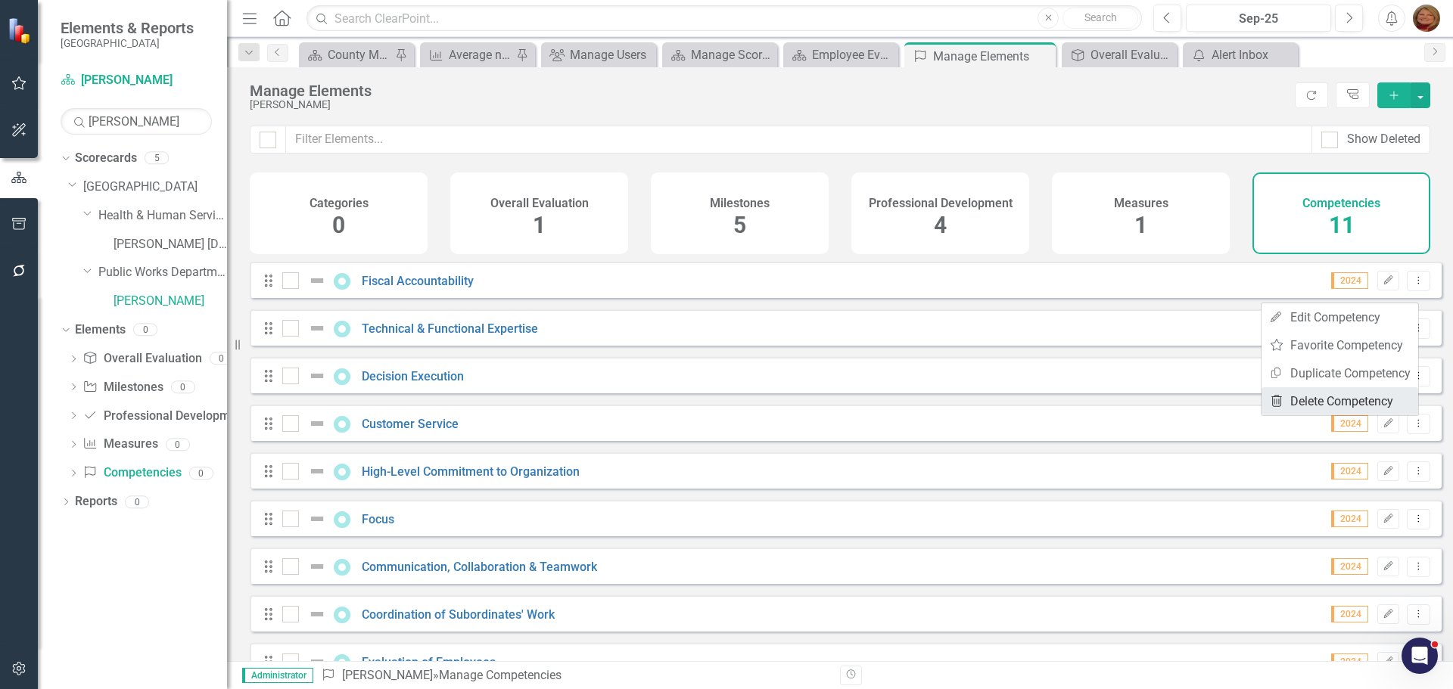
click at [1362, 399] on link "Trash Delete Competency" at bounding box center [1339, 401] width 157 height 28
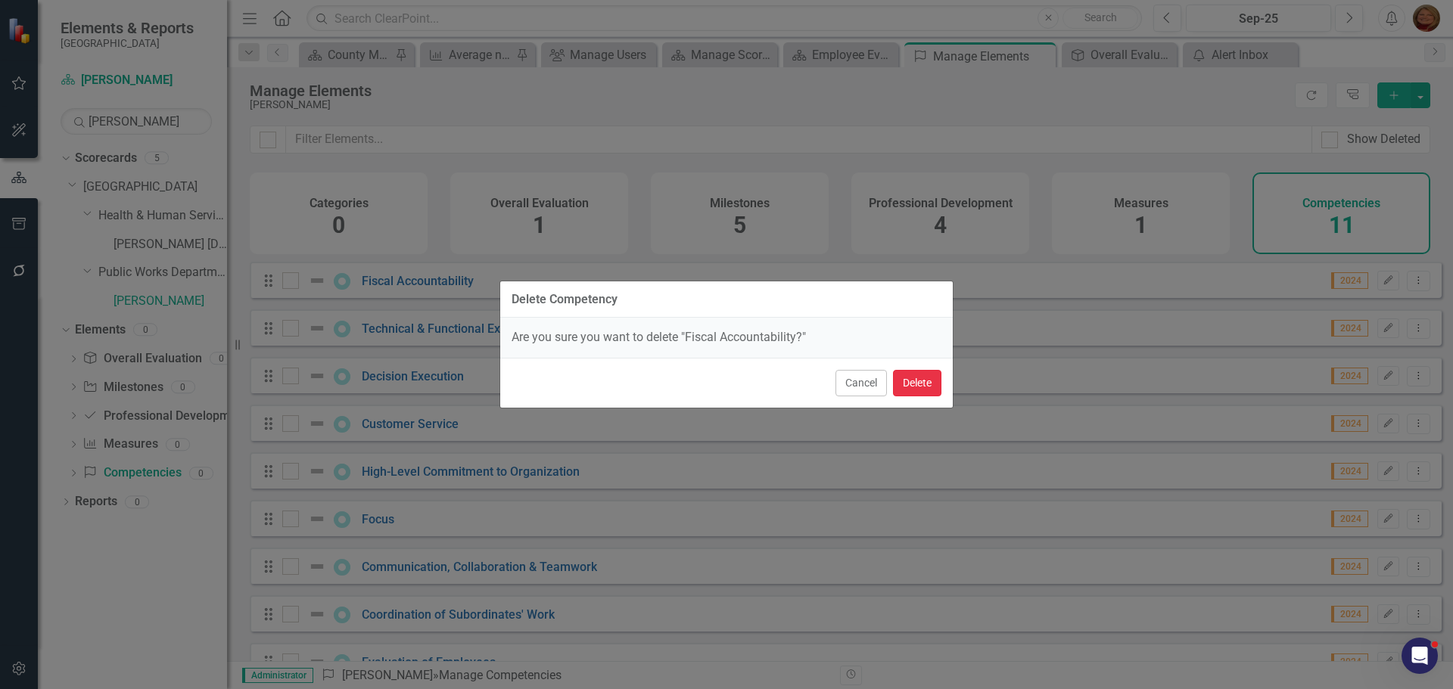
click at [925, 377] on button "Delete" at bounding box center [917, 383] width 48 height 26
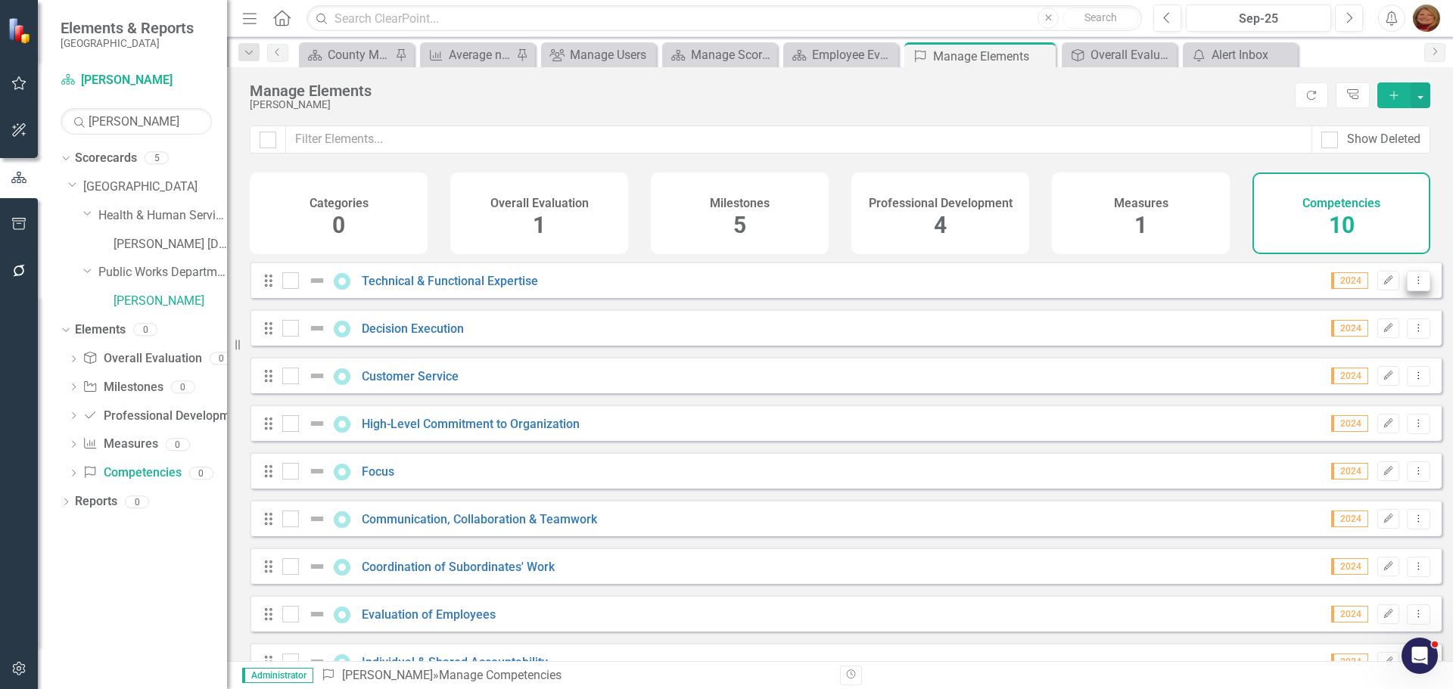
click at [1412, 285] on icon "Dropdown Menu" at bounding box center [1418, 280] width 13 height 10
click at [1379, 394] on link "Trash Delete Competency" at bounding box center [1339, 401] width 157 height 28
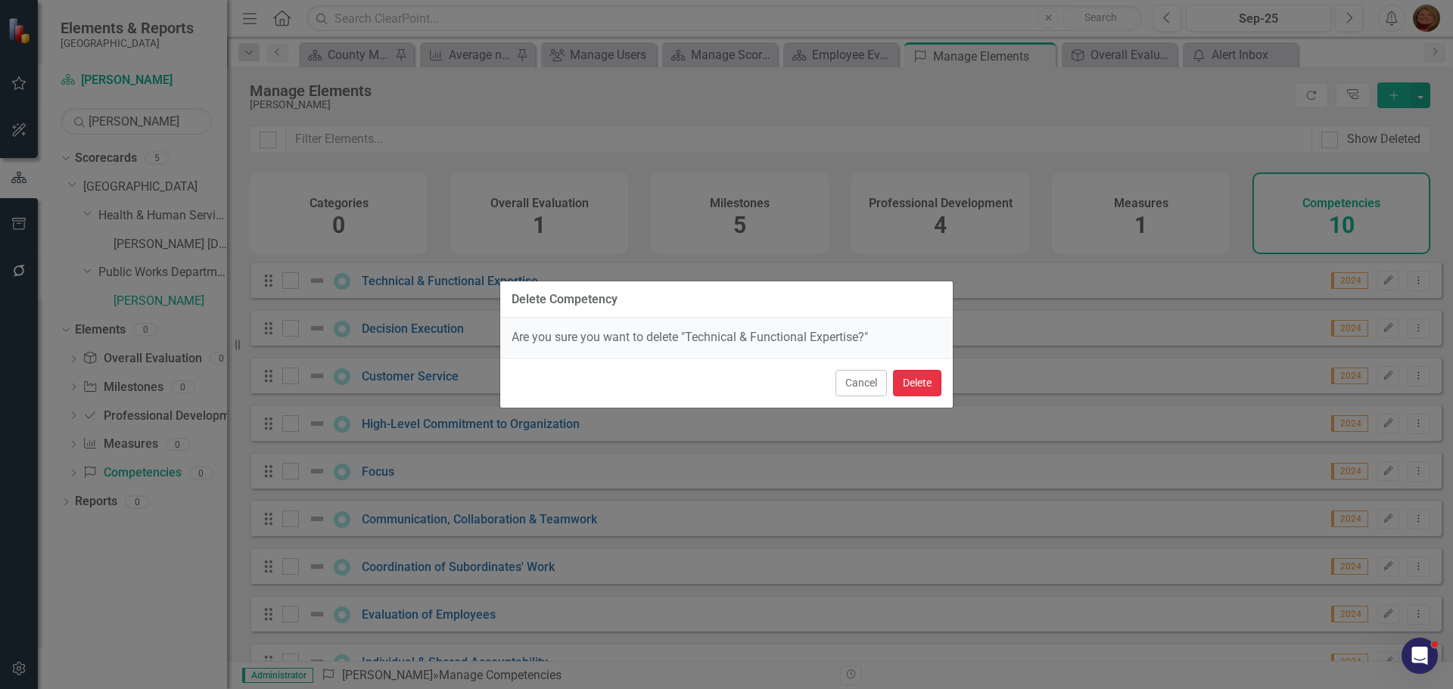
click at [919, 385] on button "Delete" at bounding box center [917, 383] width 48 height 26
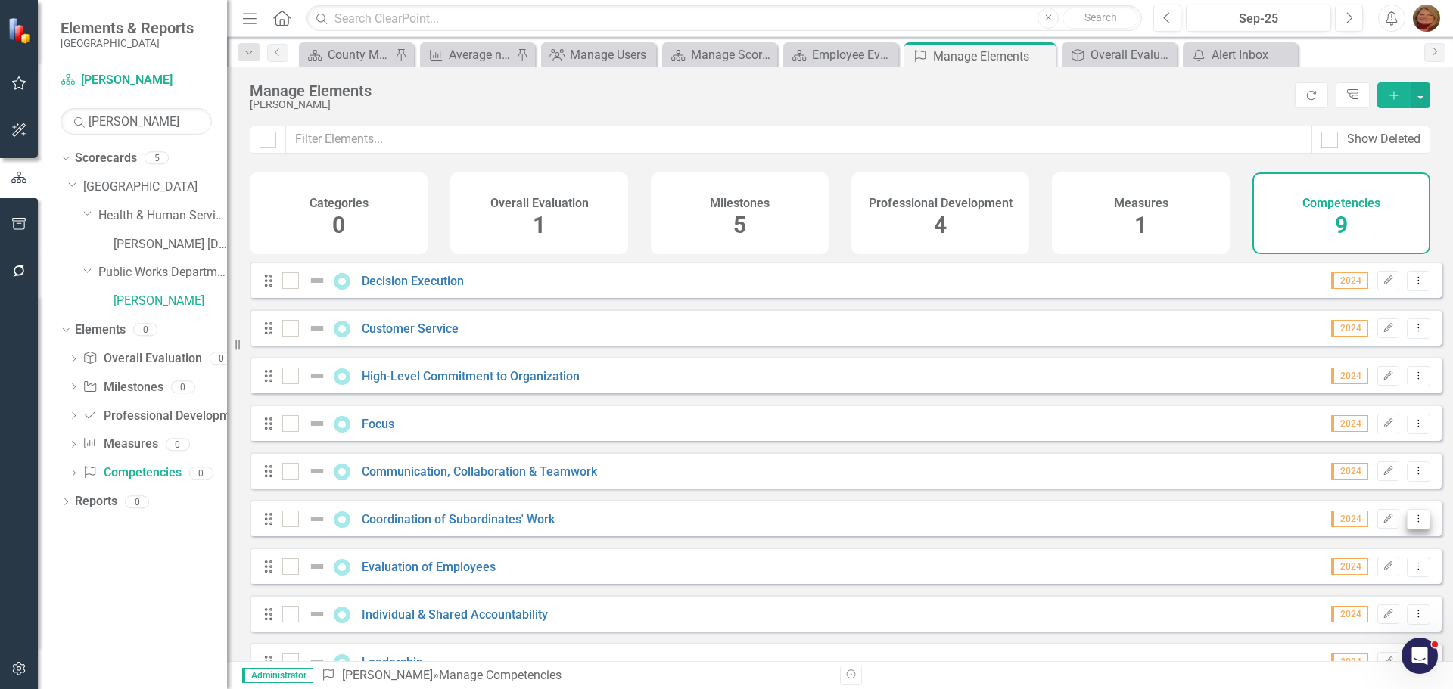
click at [1412, 524] on icon "Dropdown Menu" at bounding box center [1418, 519] width 13 height 10
click at [1367, 638] on link "Trash Delete Competency" at bounding box center [1339, 640] width 157 height 28
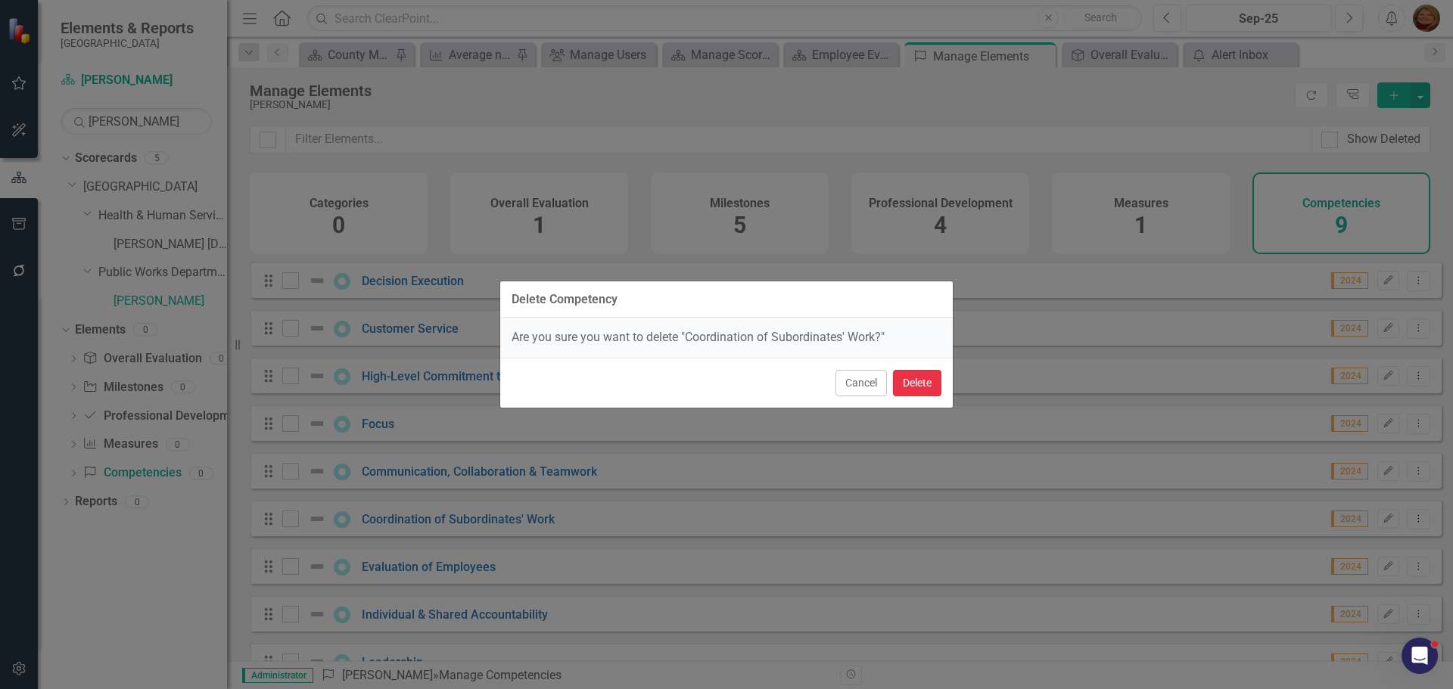
click at [918, 375] on button "Delete" at bounding box center [917, 383] width 48 height 26
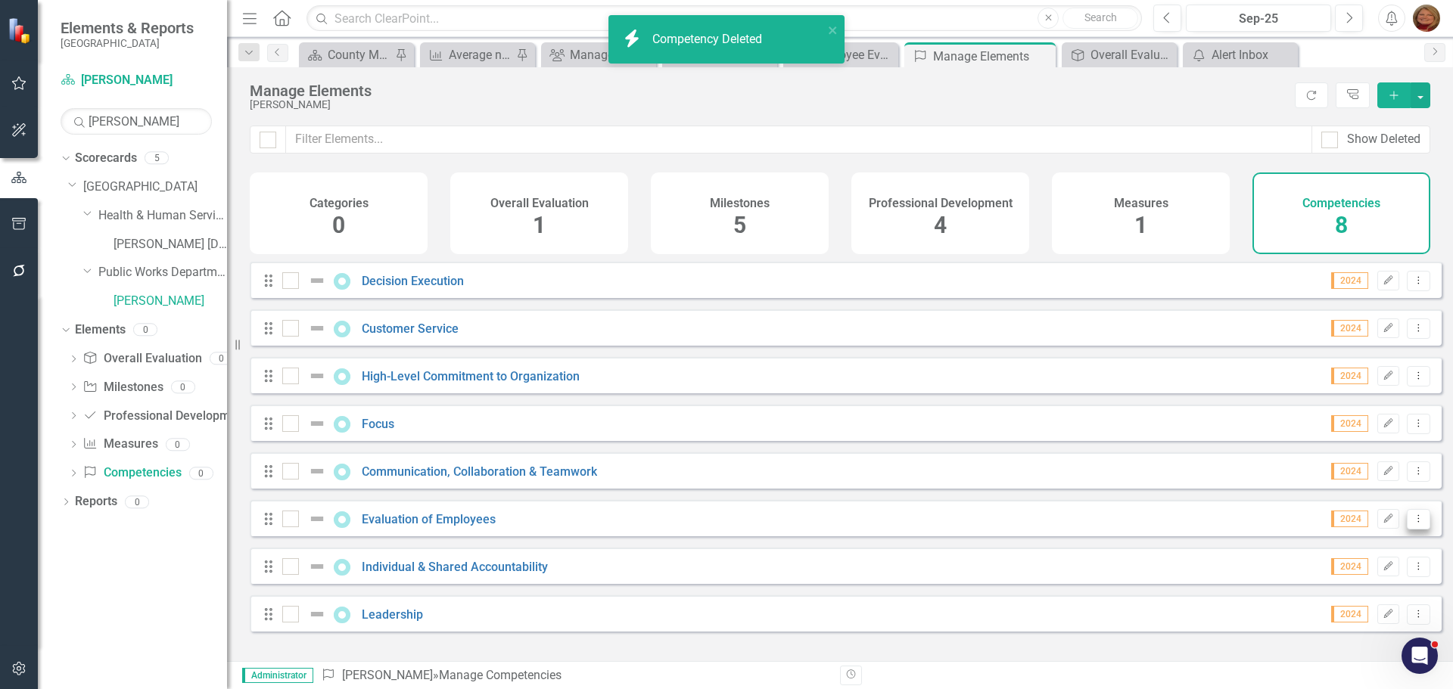
click at [1412, 524] on icon "Dropdown Menu" at bounding box center [1418, 519] width 13 height 10
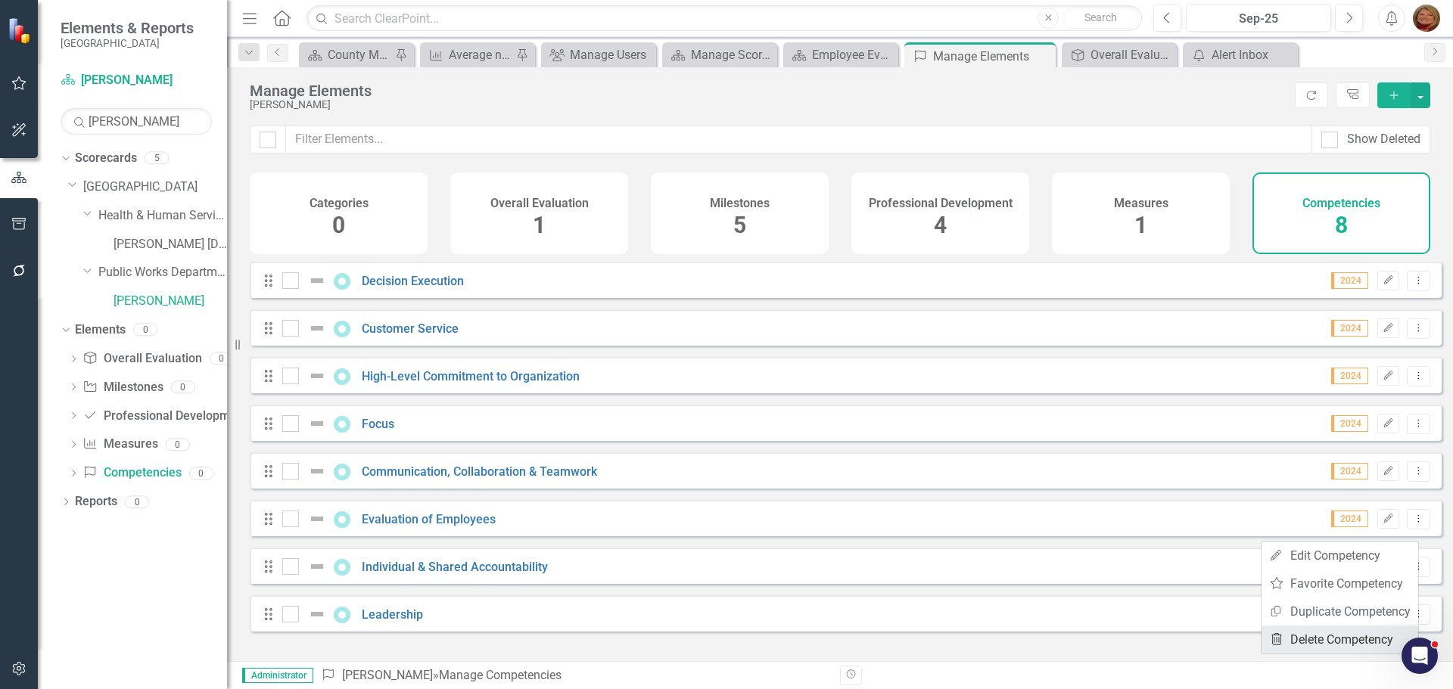
click at [1372, 633] on link "Trash Delete Competency" at bounding box center [1339, 640] width 157 height 28
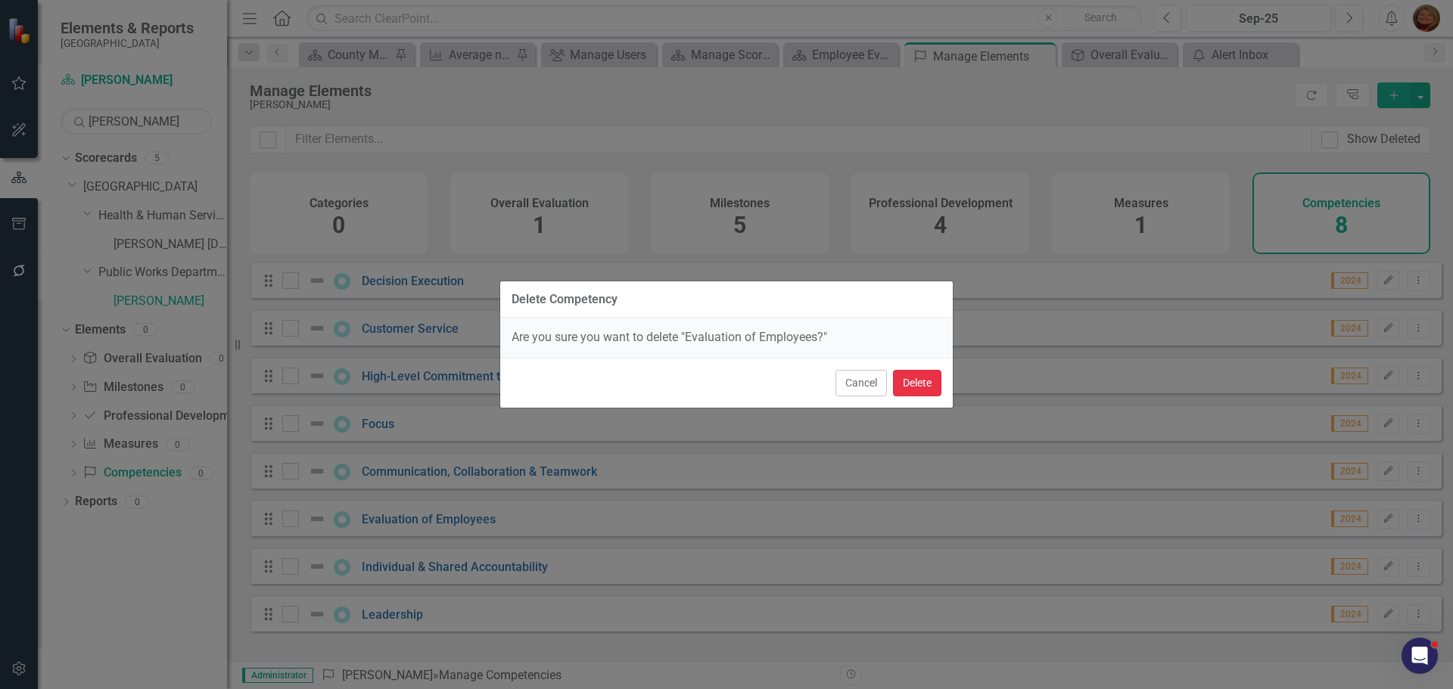
click at [914, 378] on button "Delete" at bounding box center [917, 383] width 48 height 26
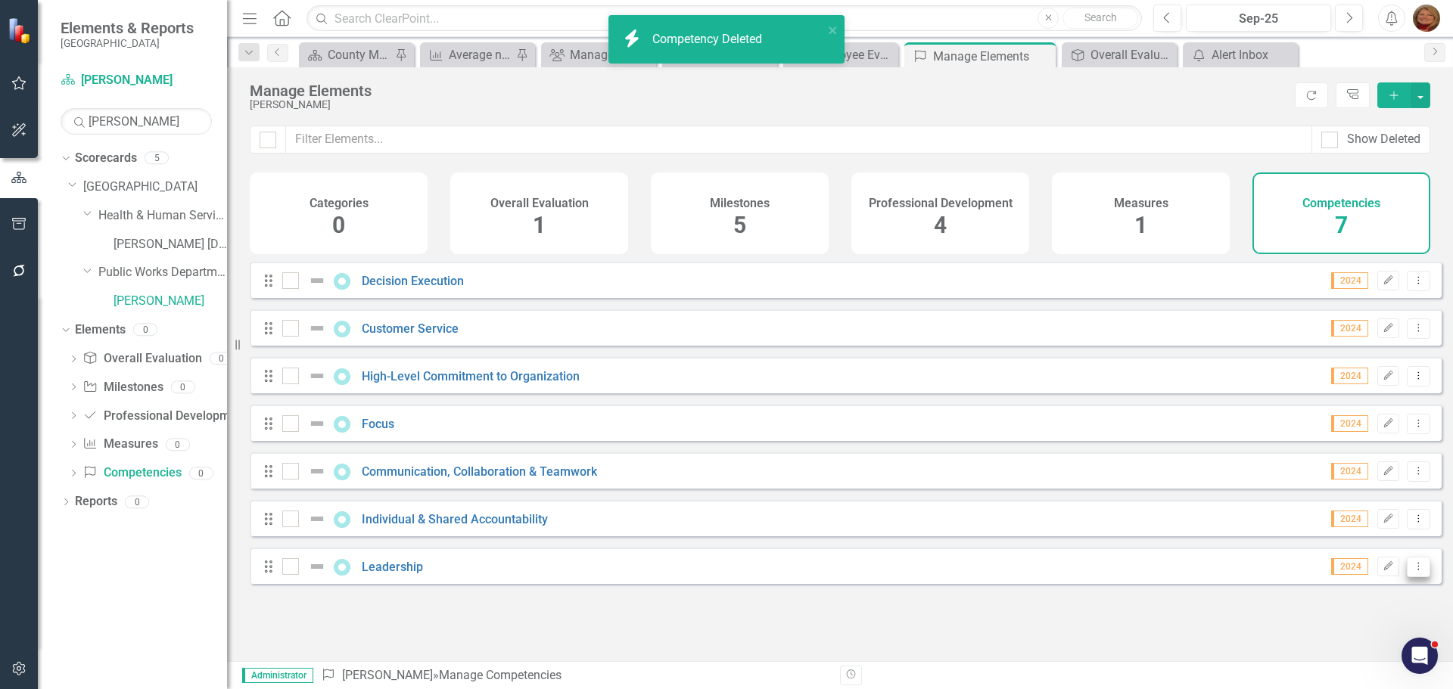
click at [1412, 571] on icon "Dropdown Menu" at bounding box center [1418, 567] width 13 height 10
click at [1352, 549] on link "Trash Delete Competency" at bounding box center [1339, 554] width 157 height 28
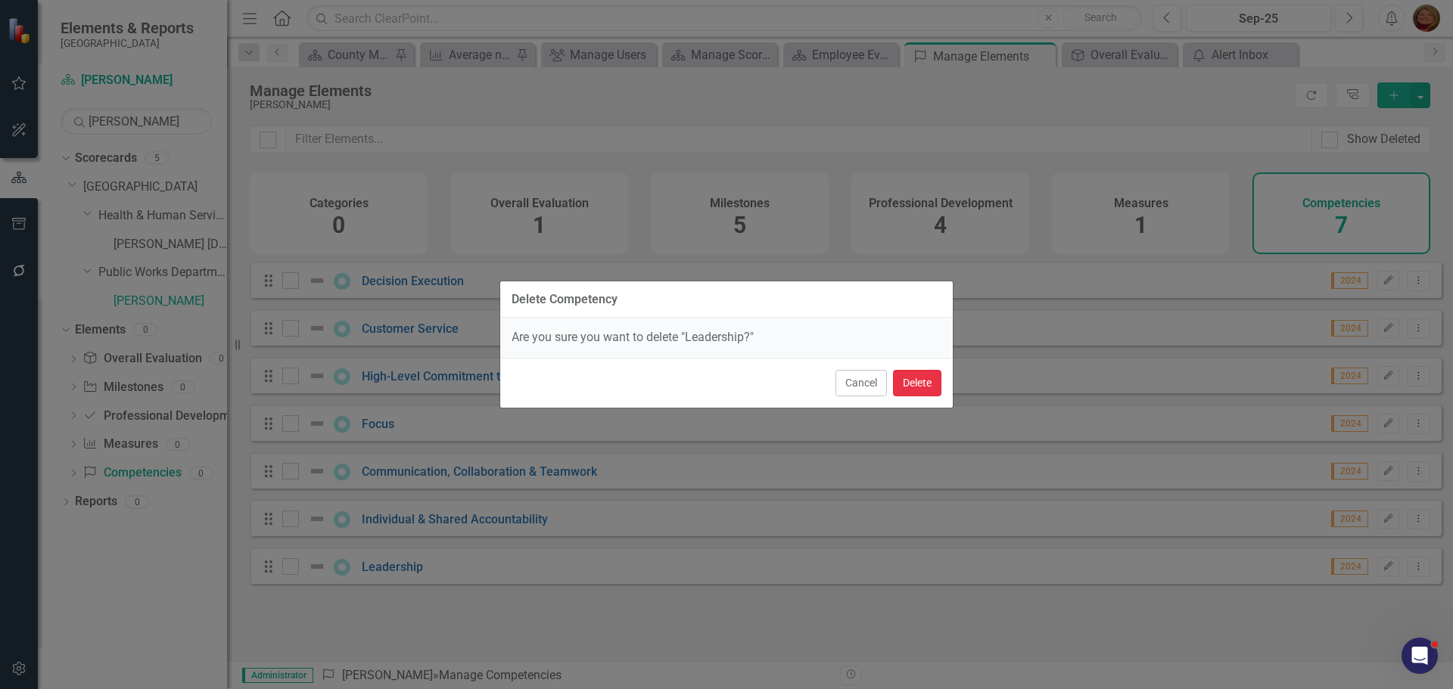
click at [901, 378] on button "Delete" at bounding box center [917, 383] width 48 height 26
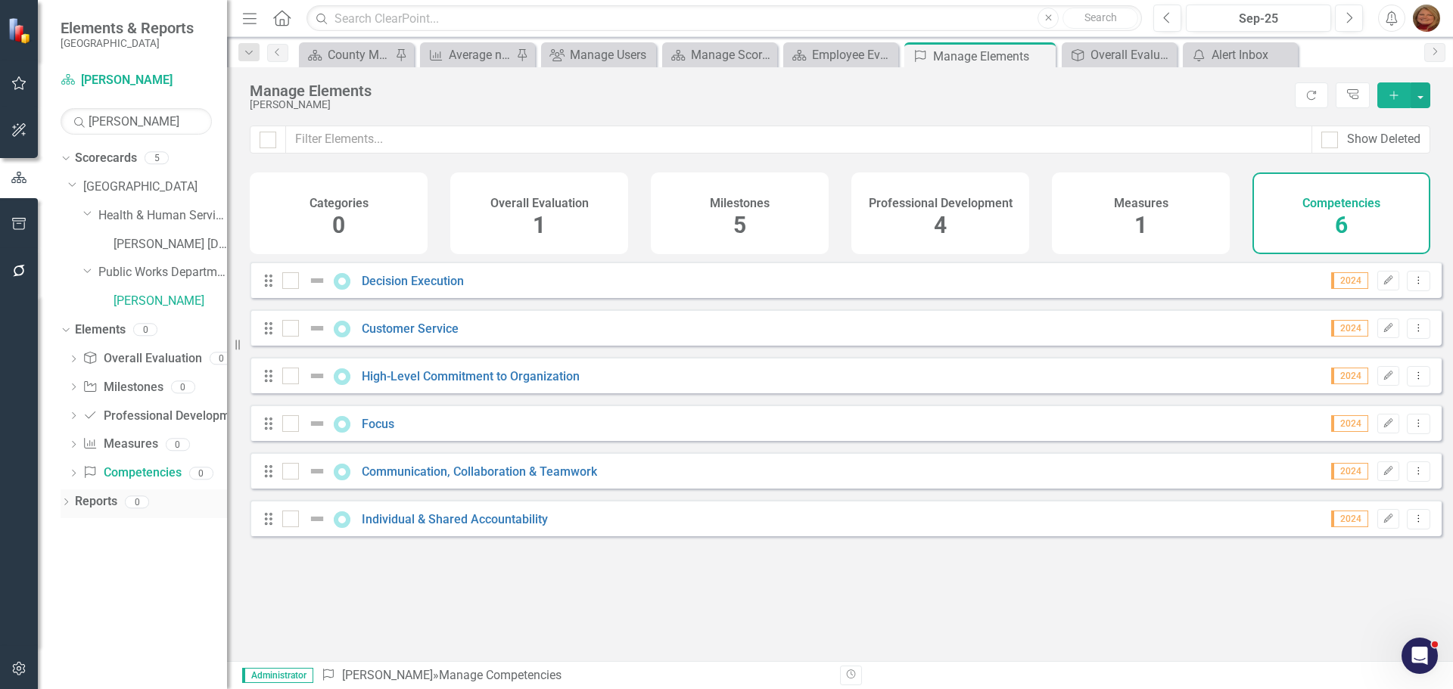
click at [65, 501] on icon "Dropdown" at bounding box center [66, 503] width 11 height 8
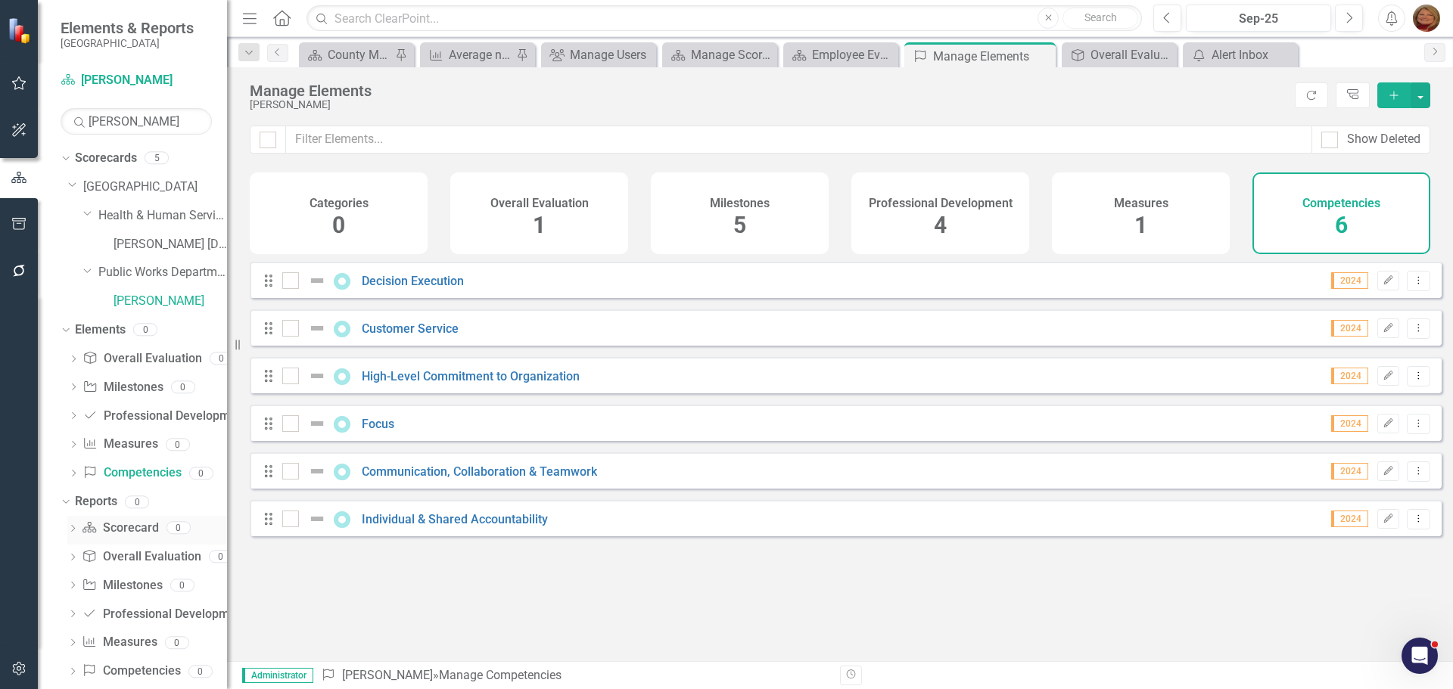
click at [117, 524] on link "Scorecard Scorecard" at bounding box center [120, 528] width 76 height 17
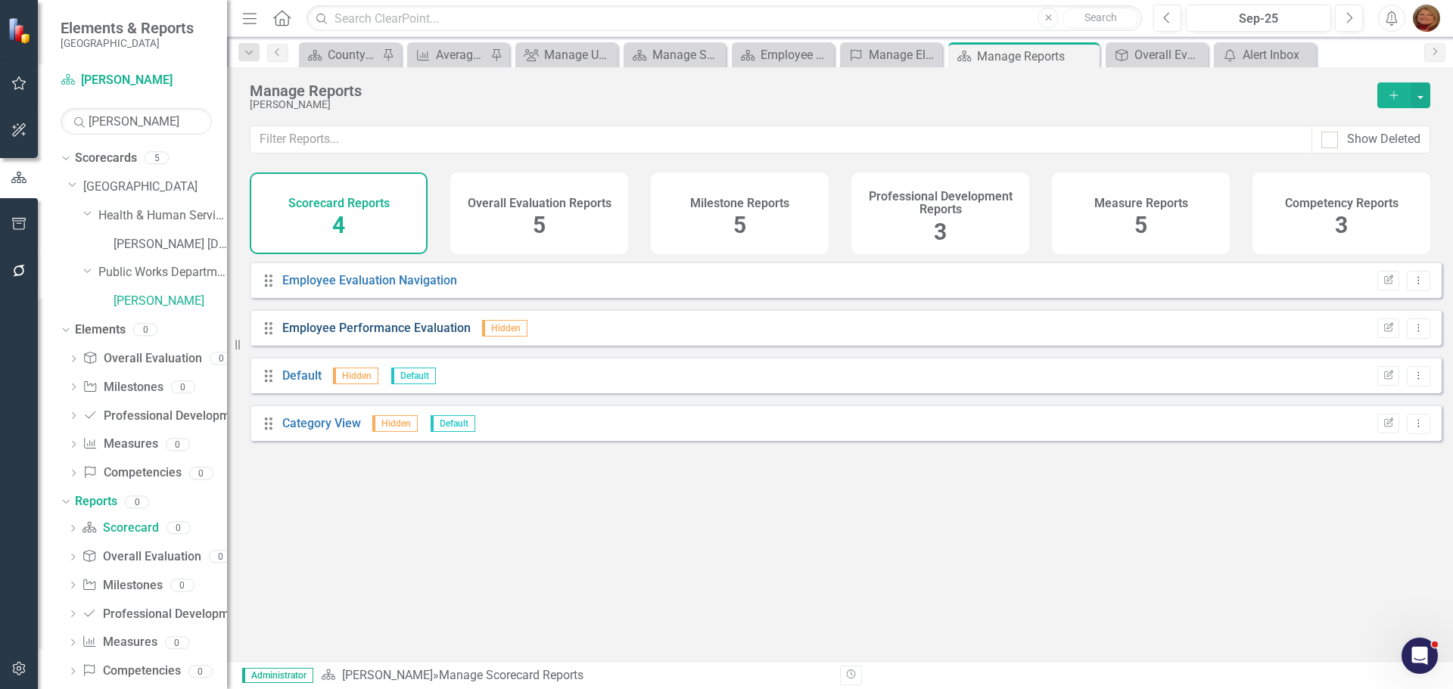
click at [367, 333] on link "Employee Performance Evaluation" at bounding box center [376, 328] width 188 height 14
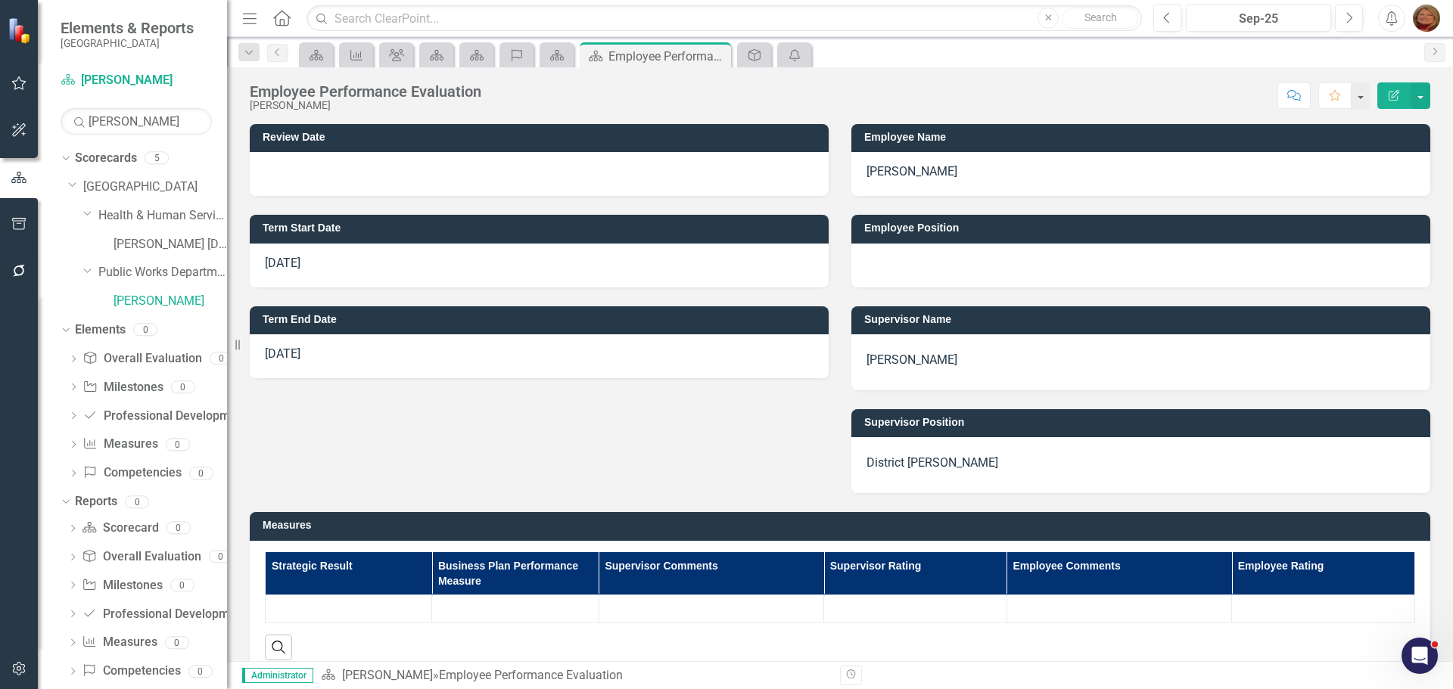
click at [949, 265] on div at bounding box center [1140, 266] width 579 height 44
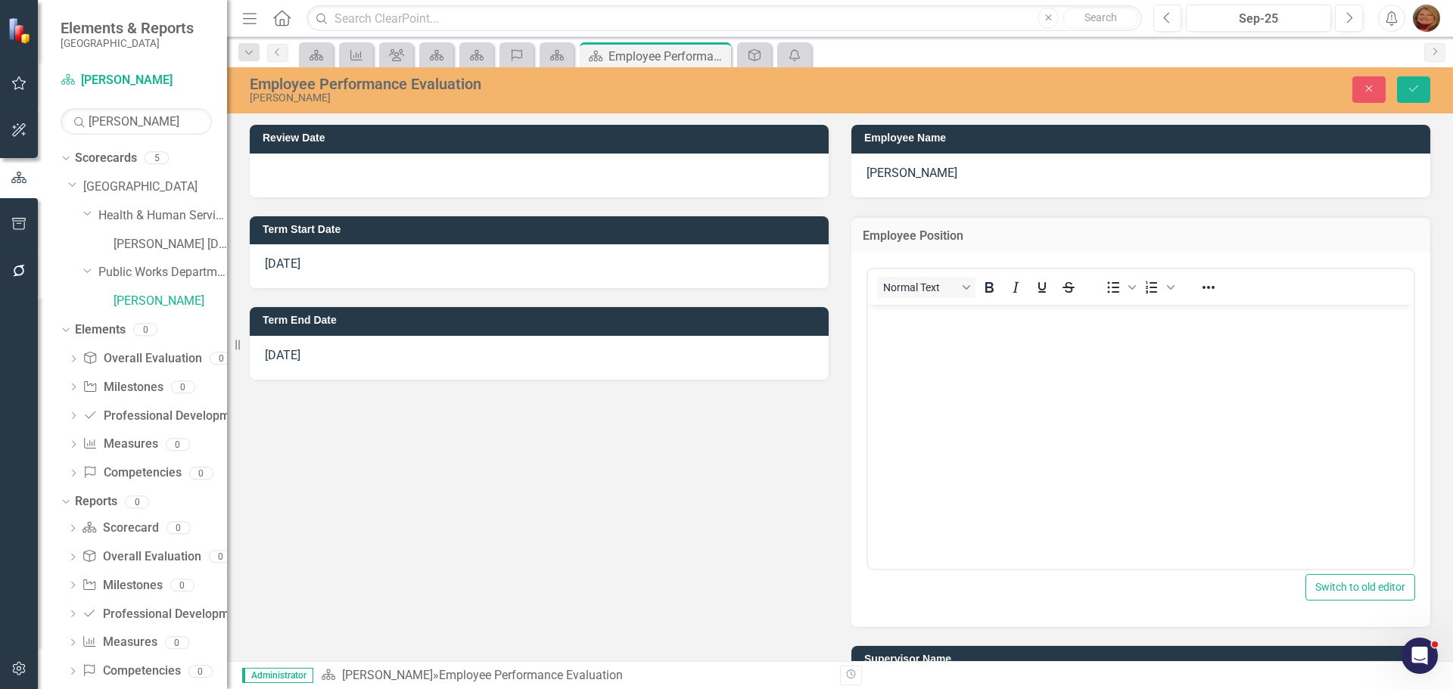
click at [944, 341] on body "Rich Text Area. Press ALT-0 for help." at bounding box center [1141, 418] width 546 height 227
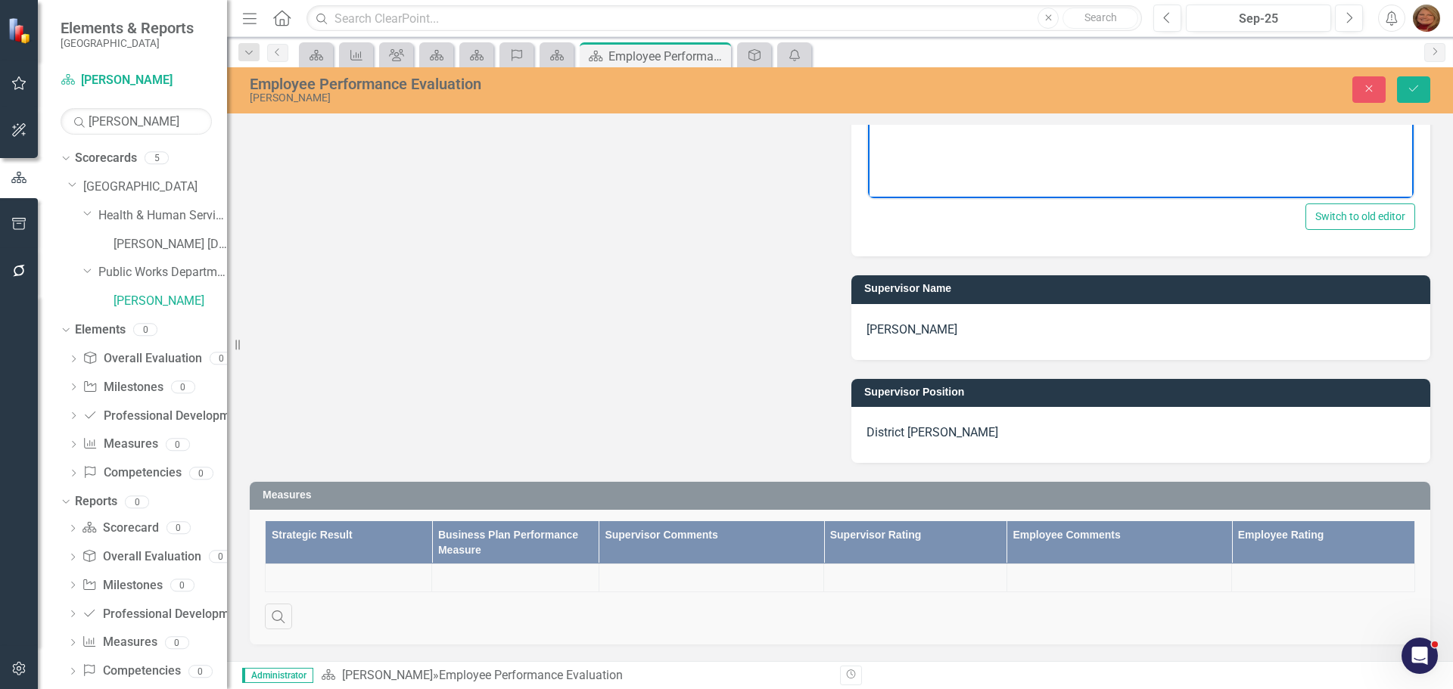
scroll to position [378, 0]
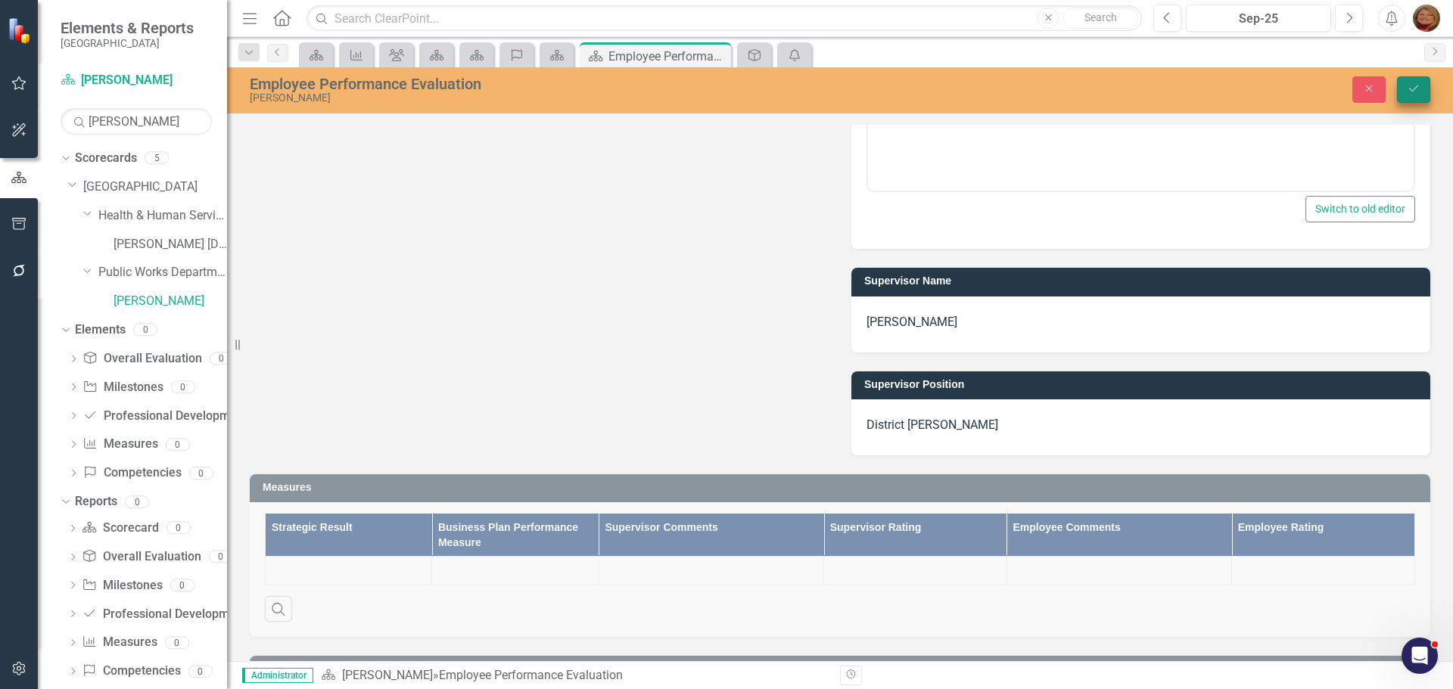
click at [1417, 79] on button "Save" at bounding box center [1413, 89] width 33 height 26
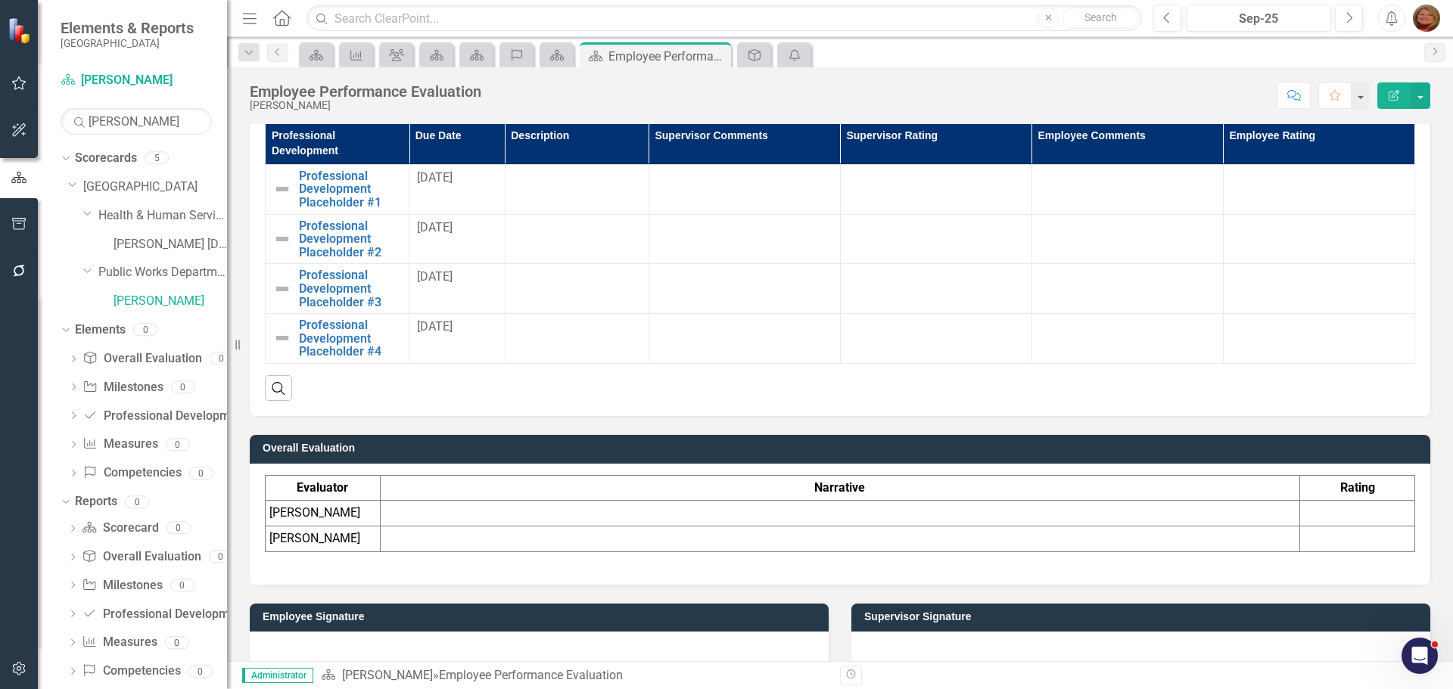
scroll to position [1591, 0]
